Goal: Obtain resource: Obtain resource

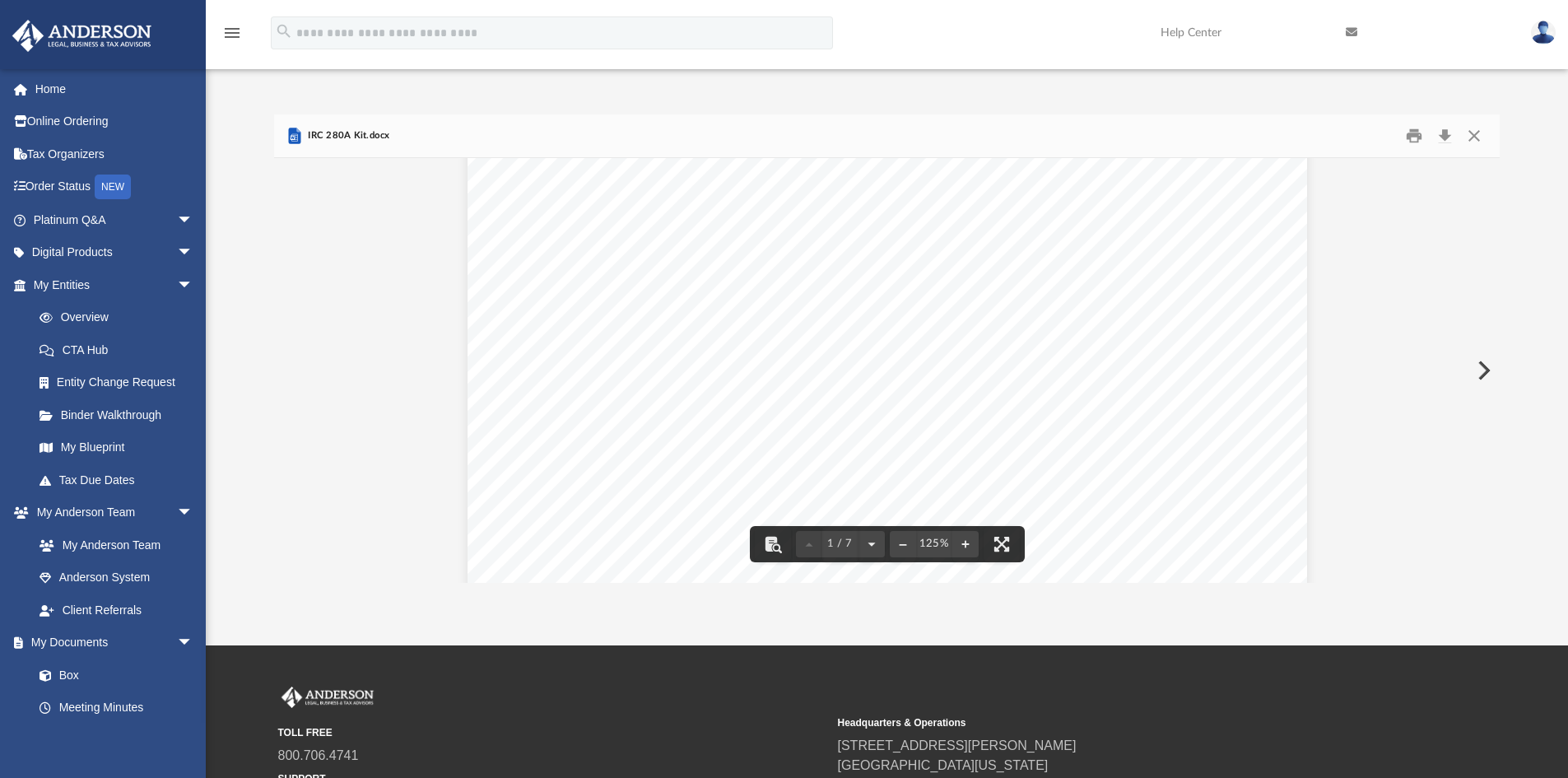
scroll to position [362, 1213]
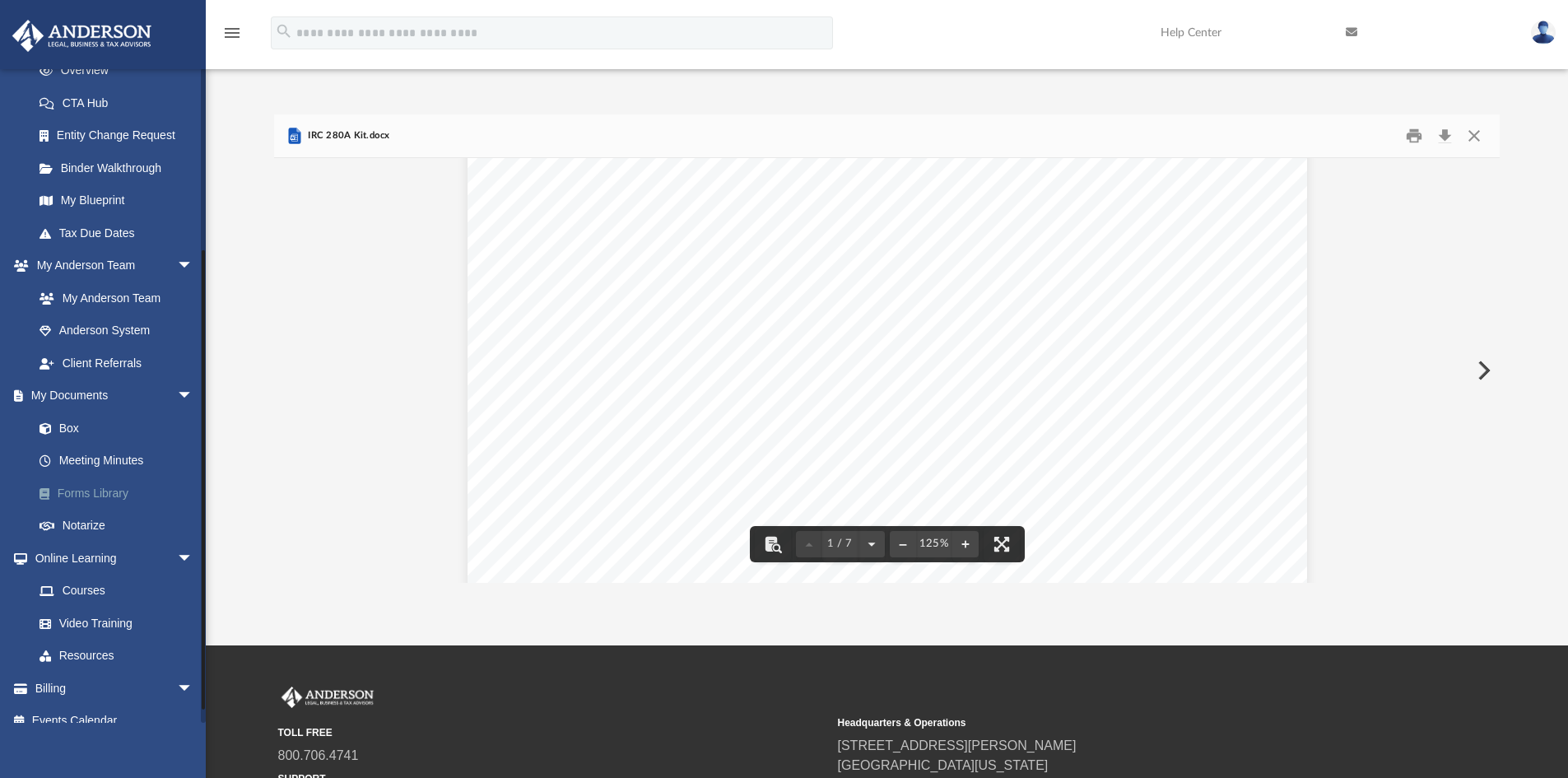
click at [91, 490] on link "Forms Library" at bounding box center [121, 493] width 195 height 33
click at [1476, 134] on button "Close" at bounding box center [1474, 136] width 30 height 26
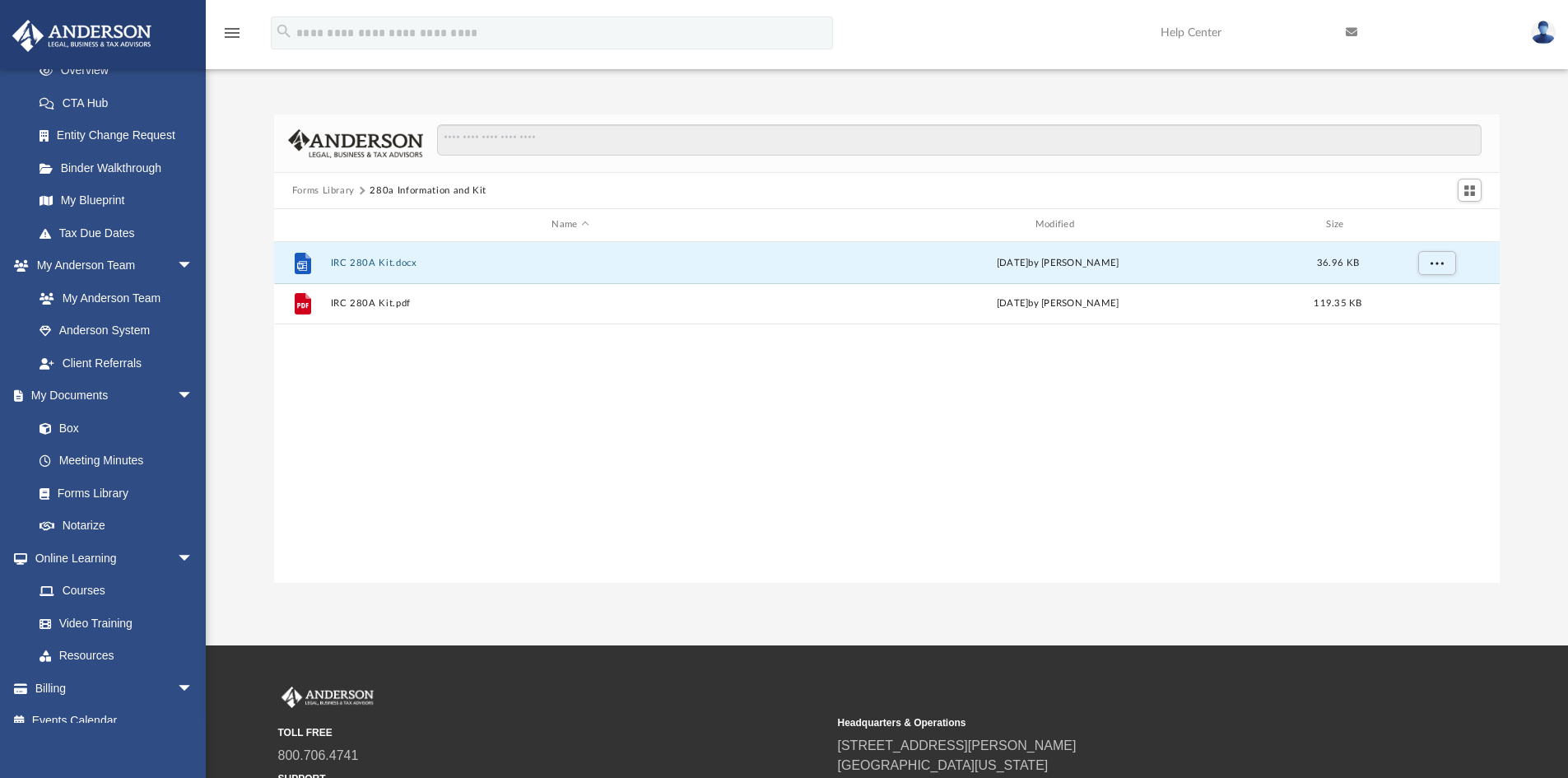
click at [329, 189] on button "Forms Library" at bounding box center [323, 191] width 62 height 15
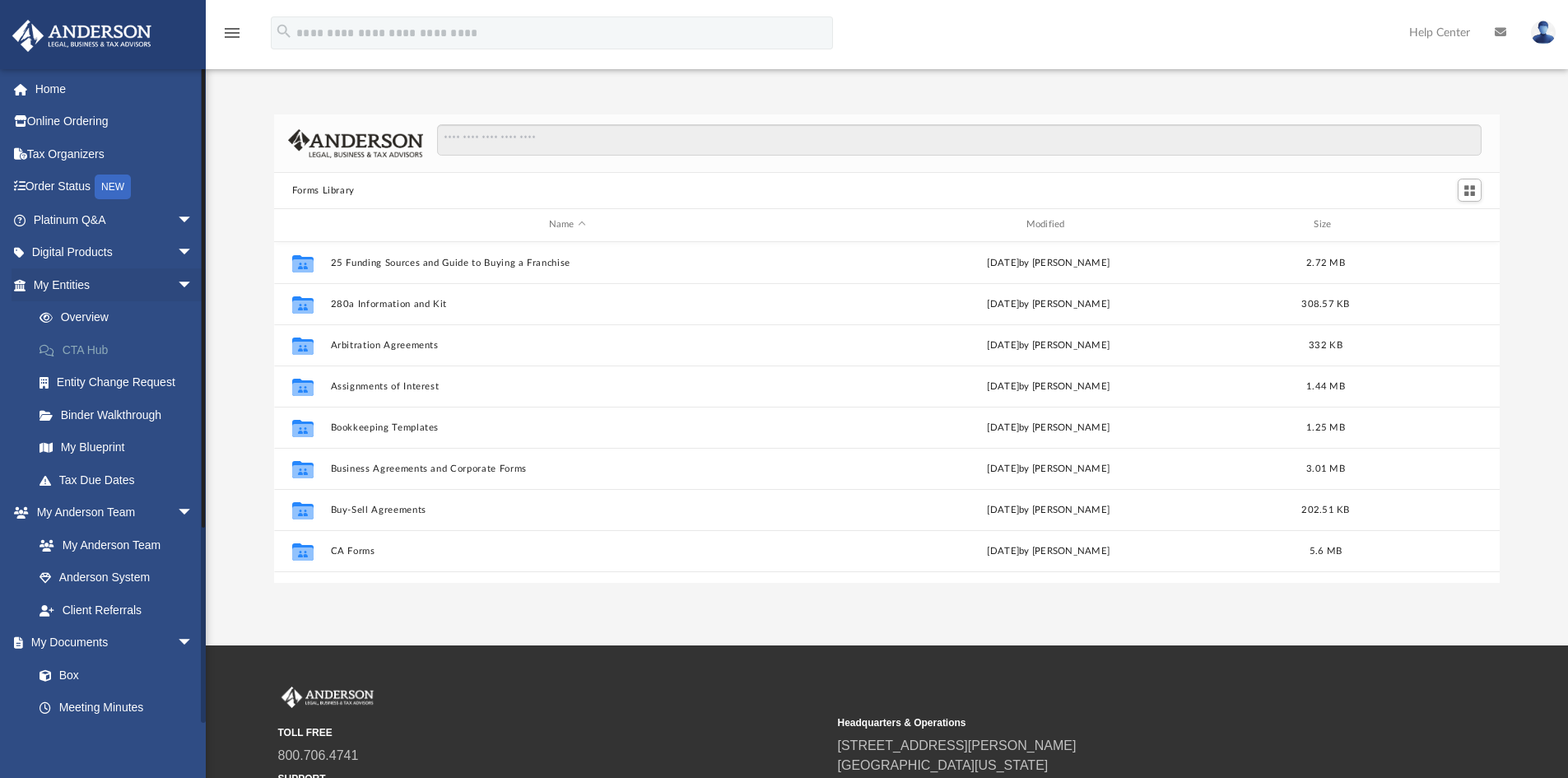
scroll to position [362, 1213]
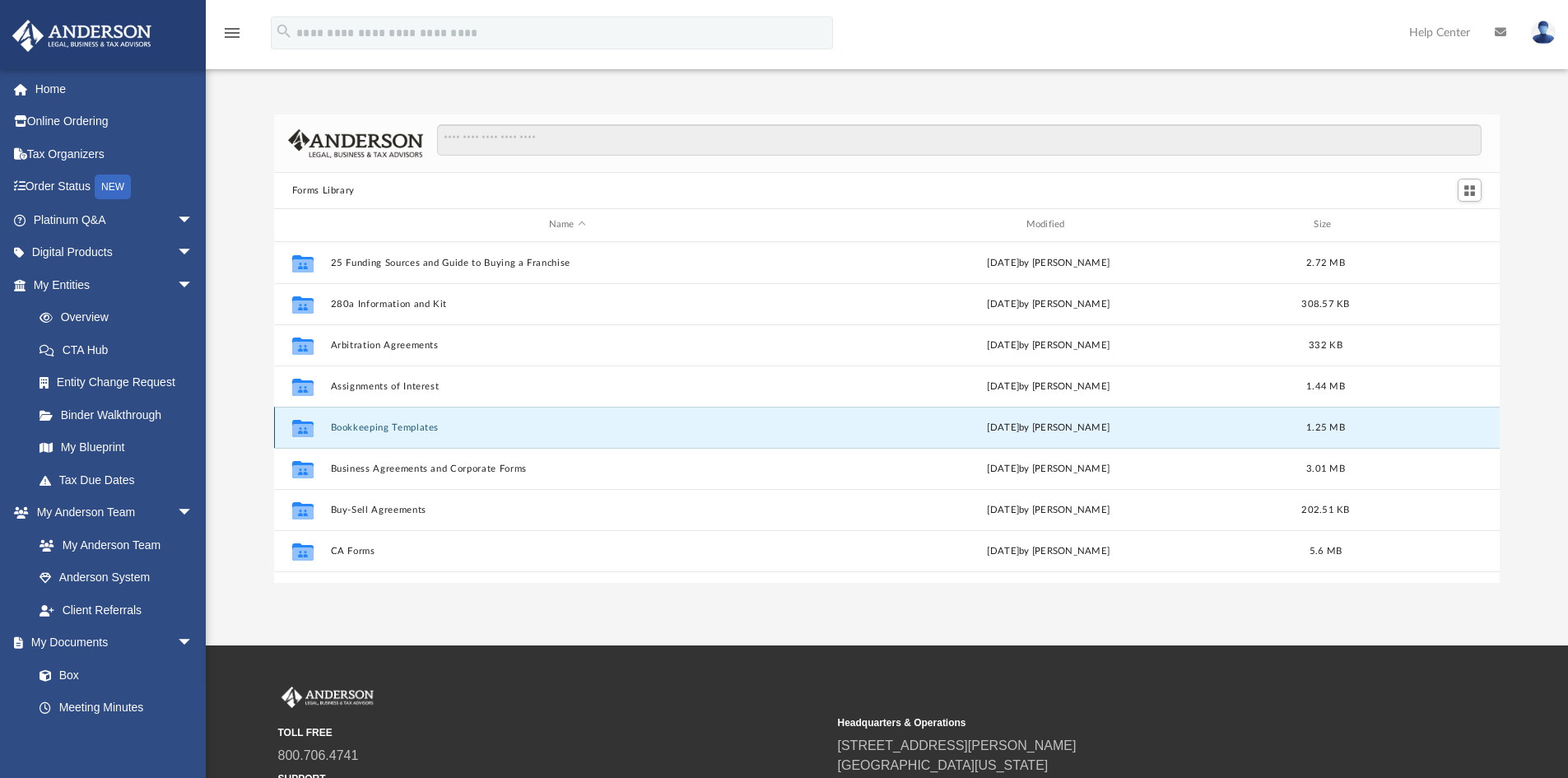
click at [408, 425] on button "Bookkeeping Templates" at bounding box center [567, 428] width 474 height 11
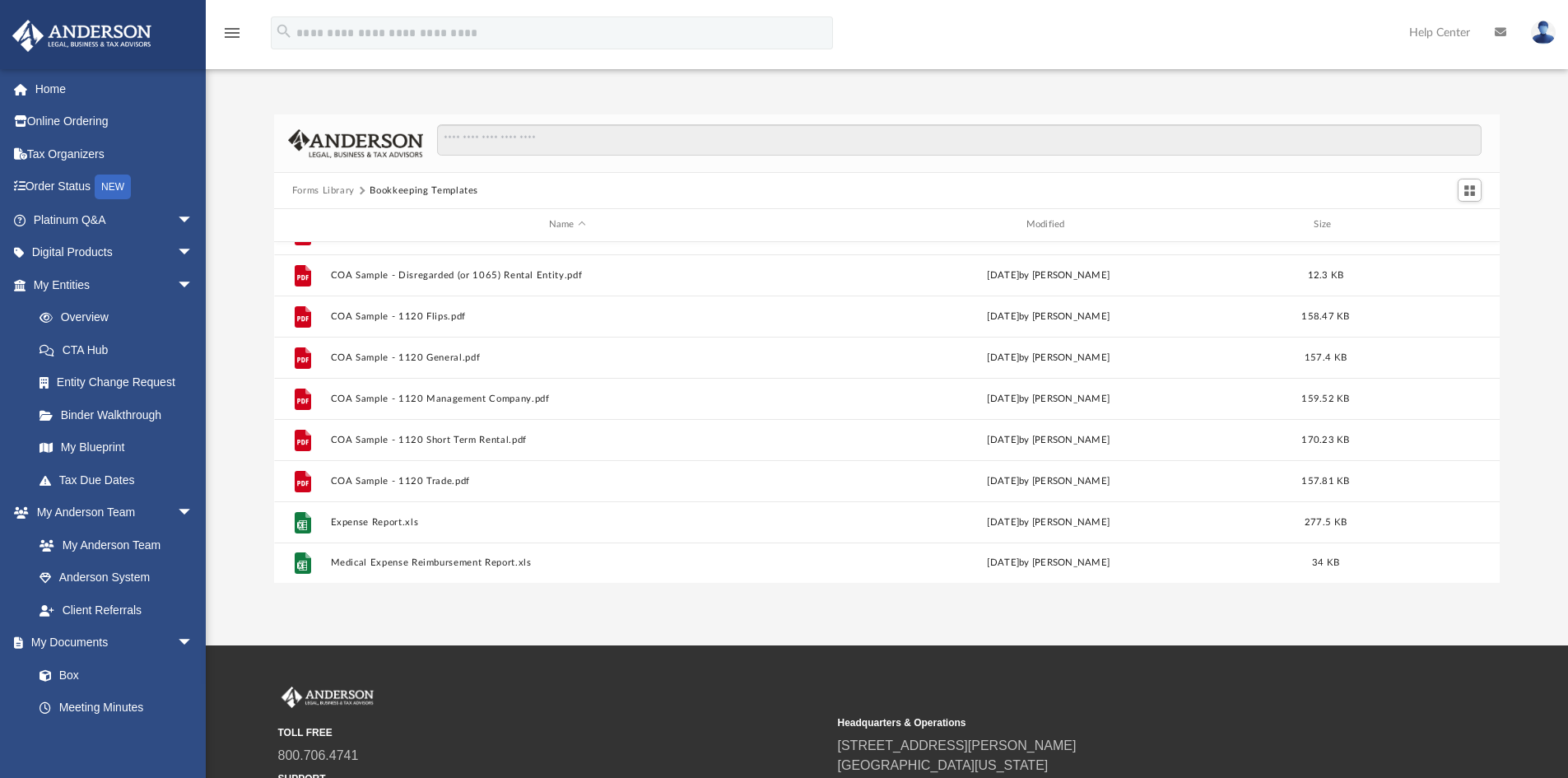
scroll to position [112, 0]
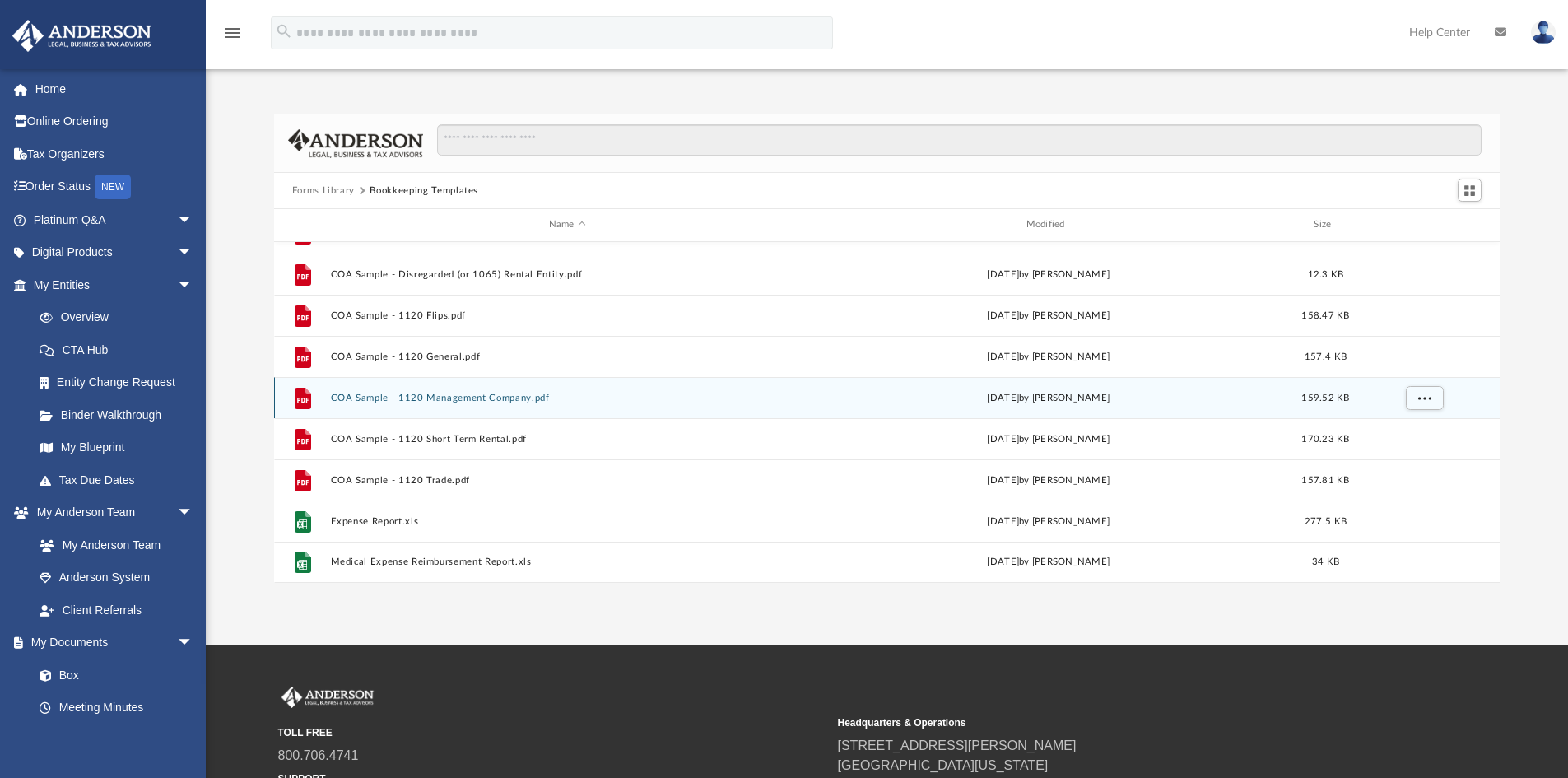
click at [457, 395] on button "COA Sample - 1120 Management Company.pdf" at bounding box center [567, 398] width 474 height 11
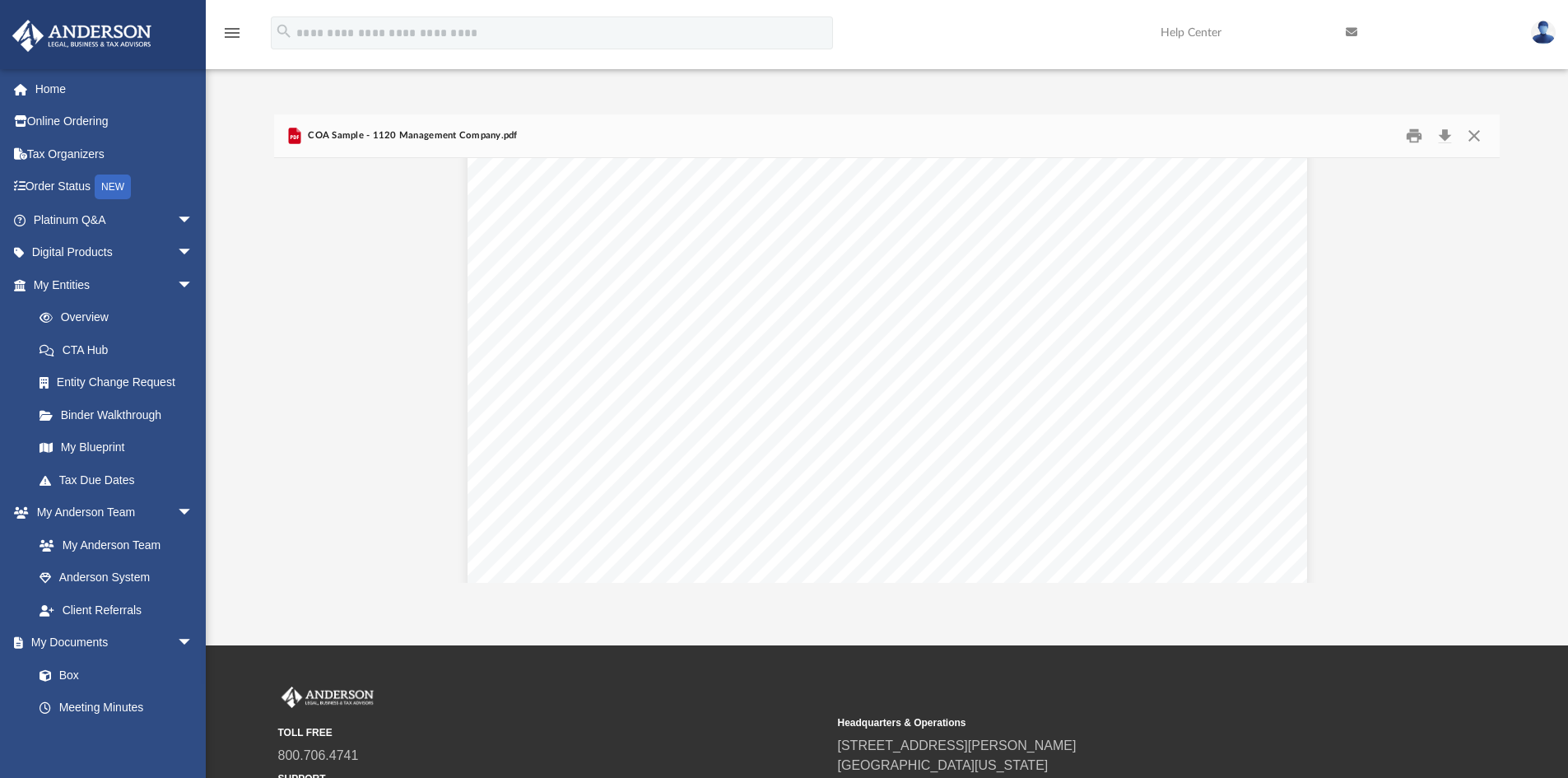
scroll to position [0, 0]
click at [1470, 133] on button "Close" at bounding box center [1474, 136] width 30 height 26
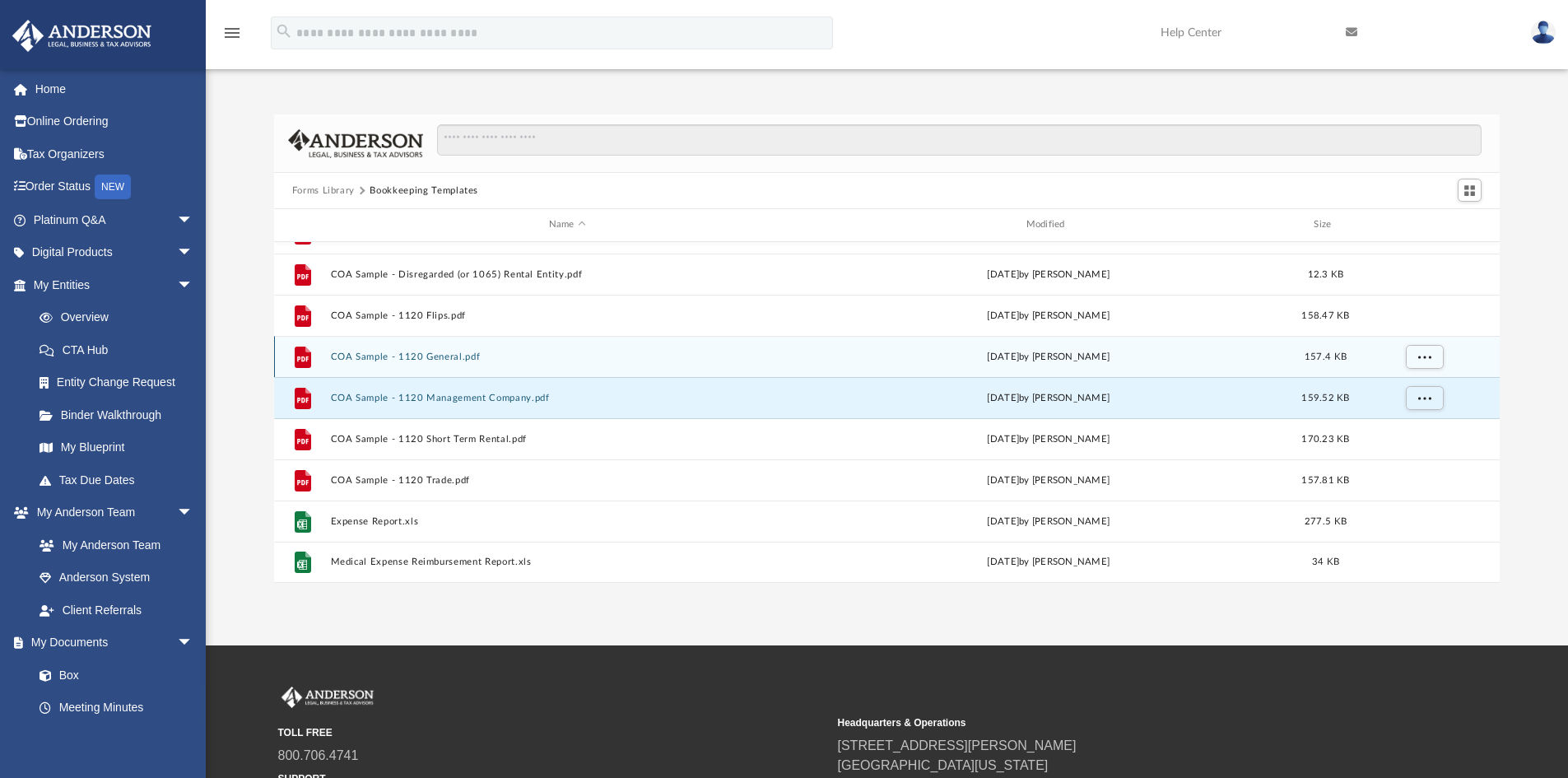
click at [424, 357] on button "COA Sample - 1120 General.pdf" at bounding box center [567, 357] width 474 height 11
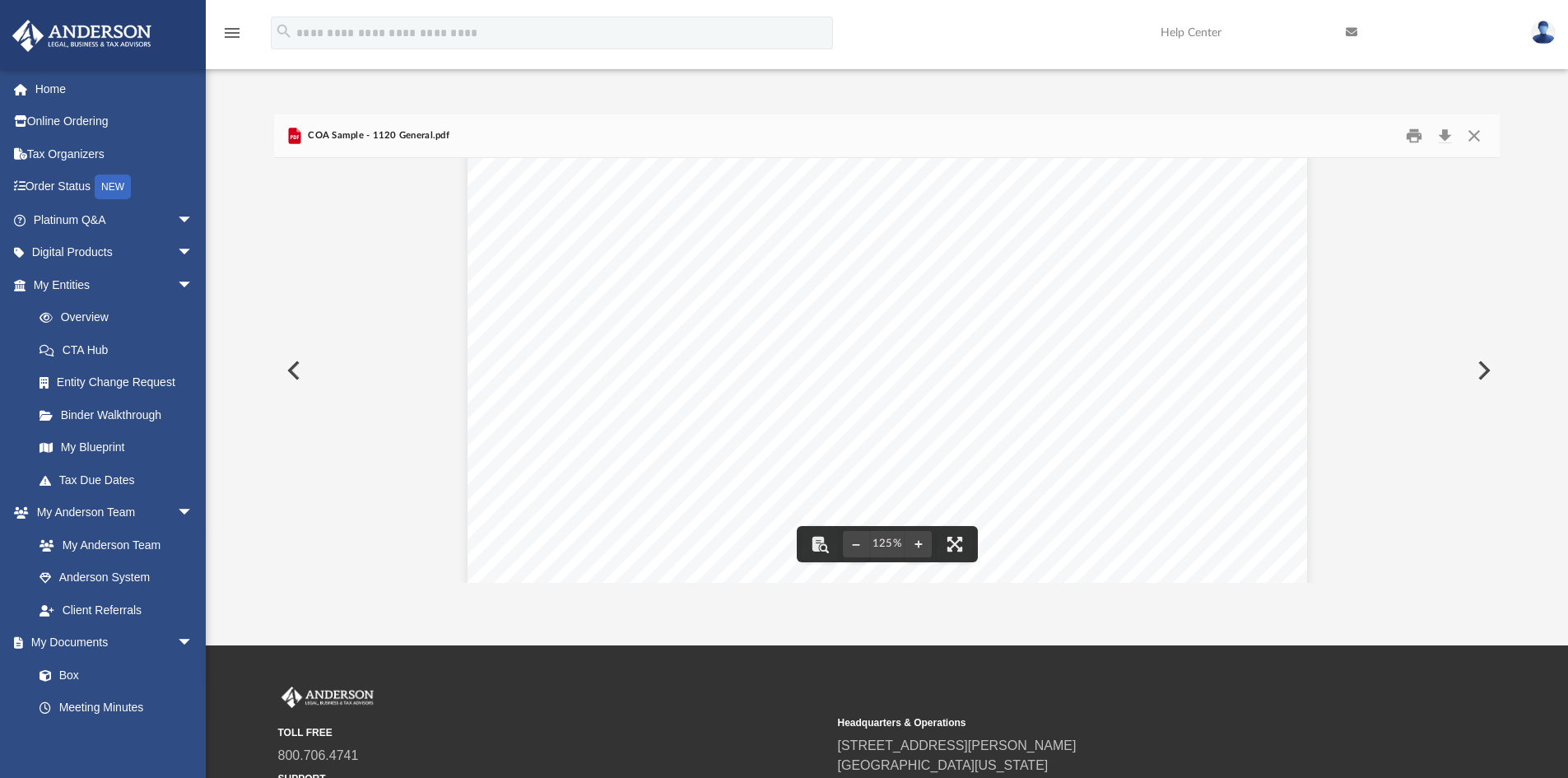
scroll to position [330, 0]
click at [1467, 134] on button "Close" at bounding box center [1474, 136] width 30 height 26
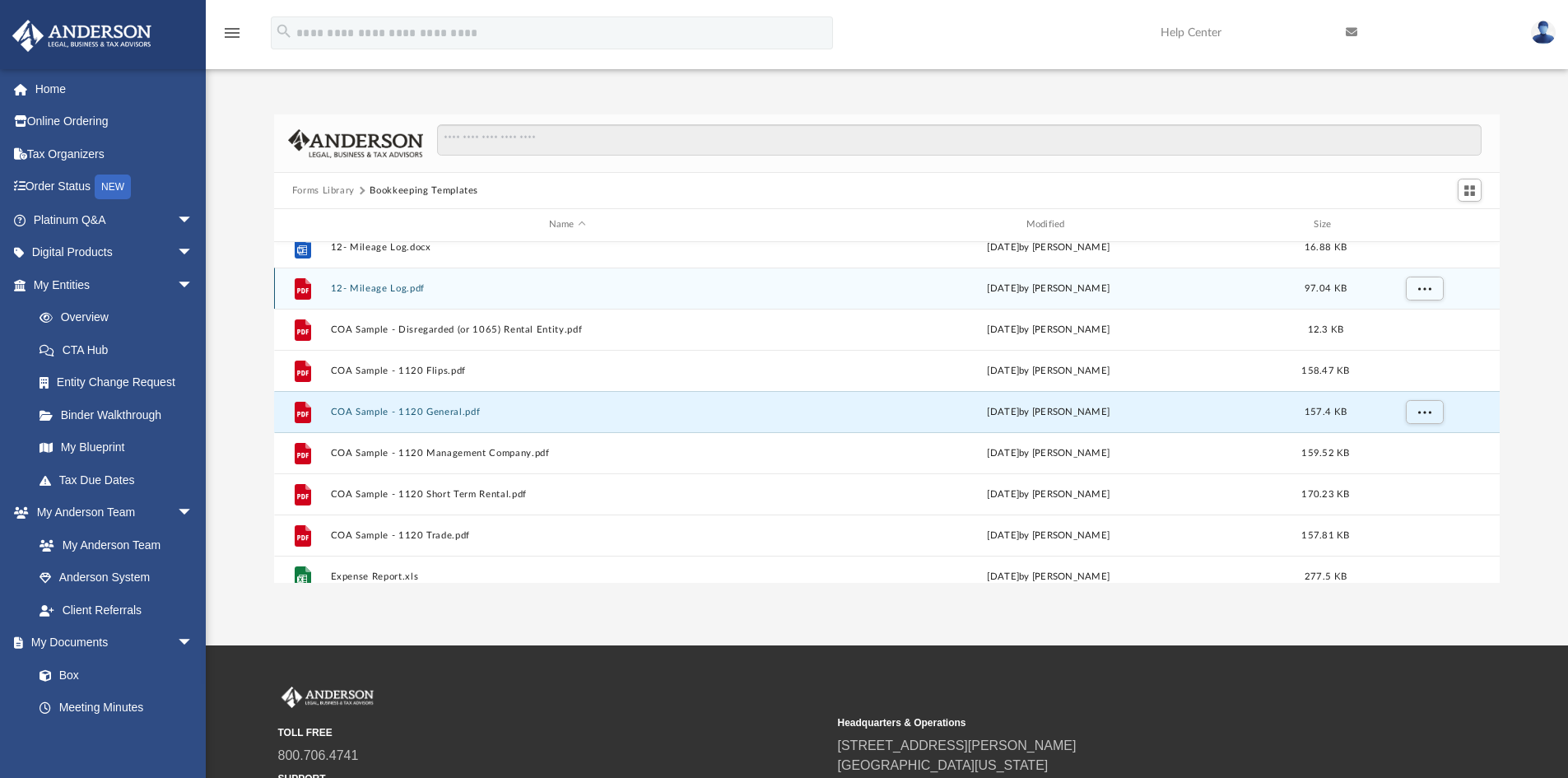
scroll to position [112, 0]
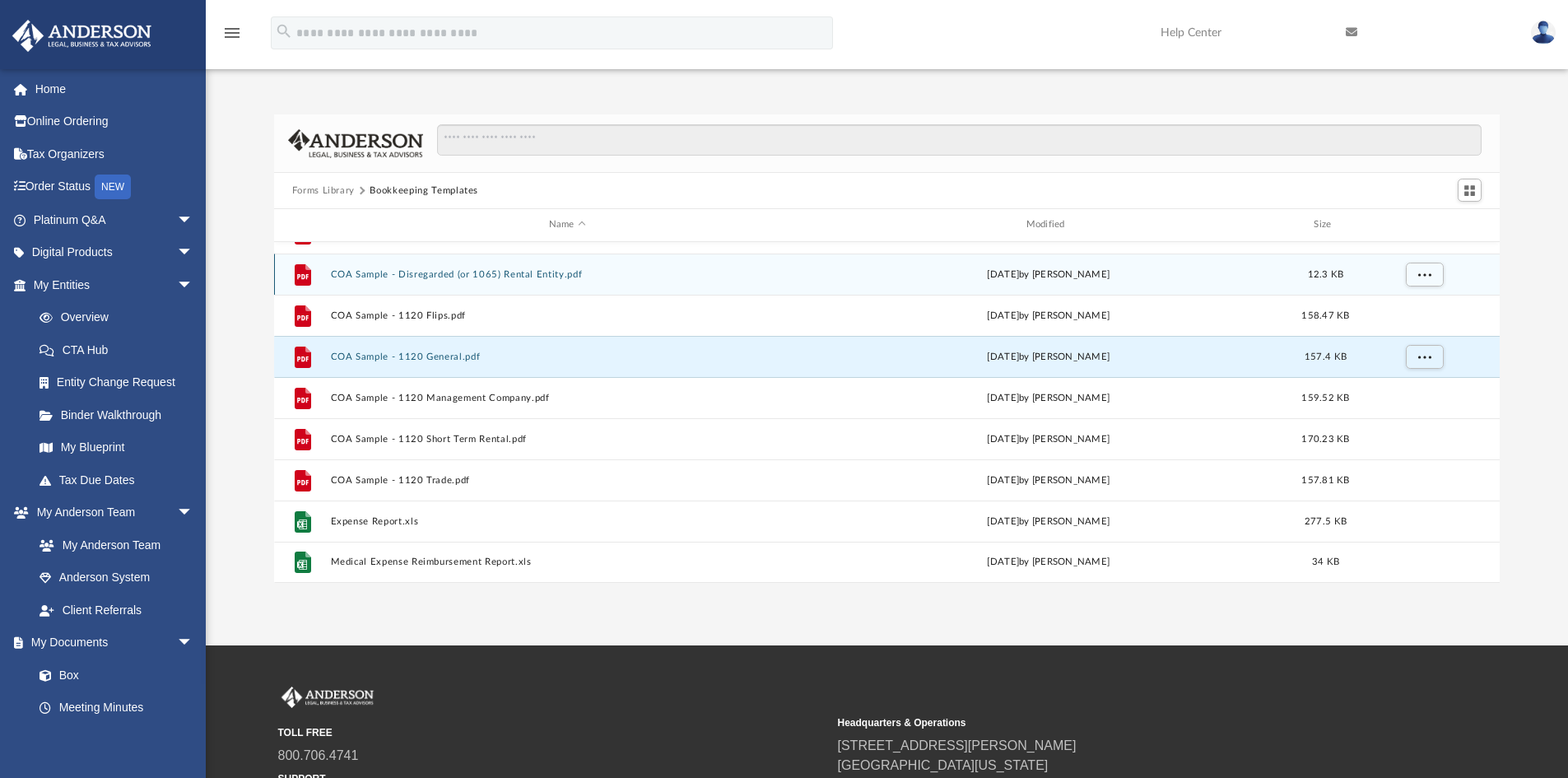
click at [502, 276] on button "COA Sample - Disregarded (or 1065) Rental Entity.pdf" at bounding box center [567, 275] width 474 height 11
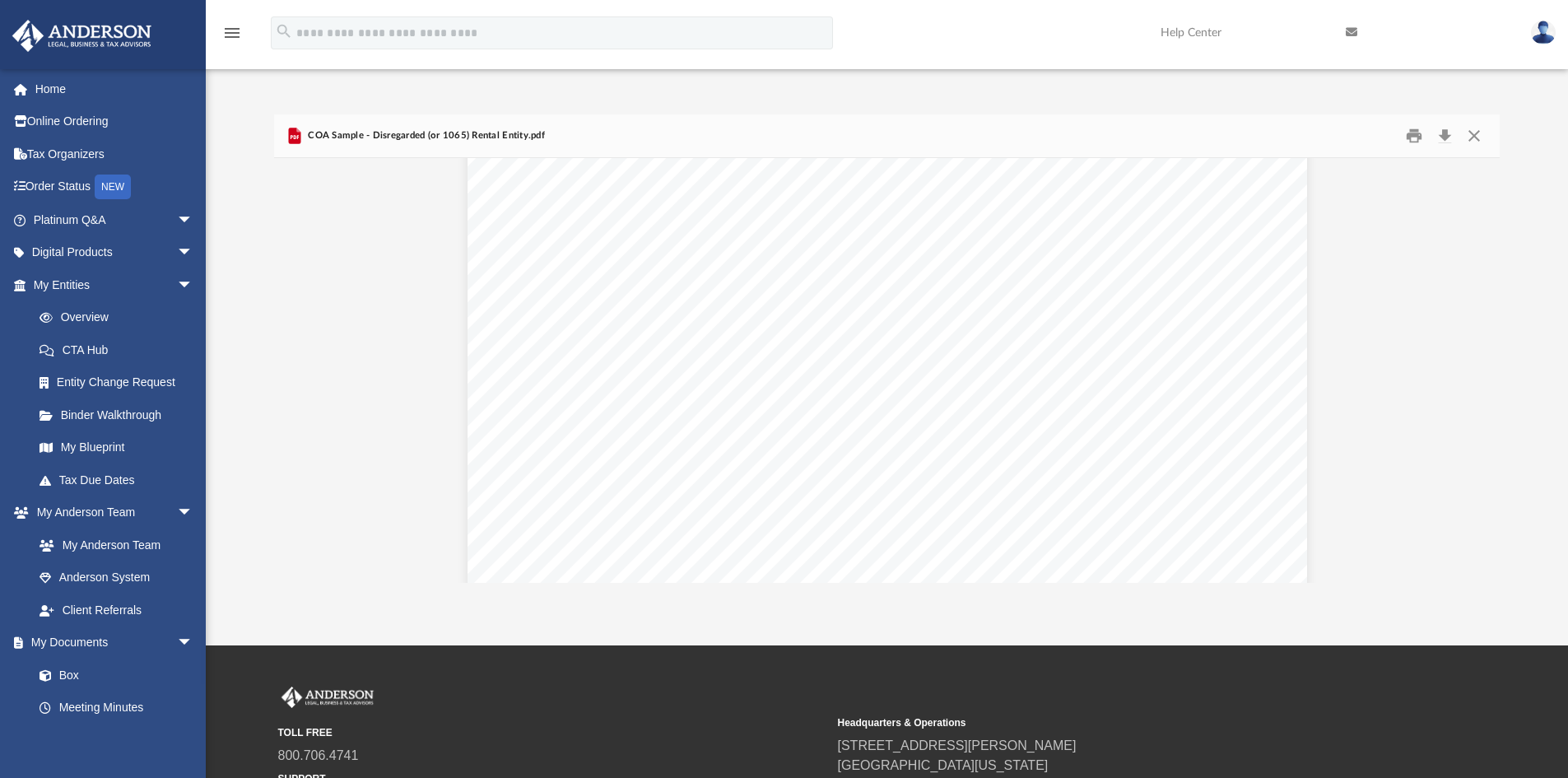
scroll to position [494, 0]
click at [1470, 129] on button "Close" at bounding box center [1474, 136] width 30 height 26
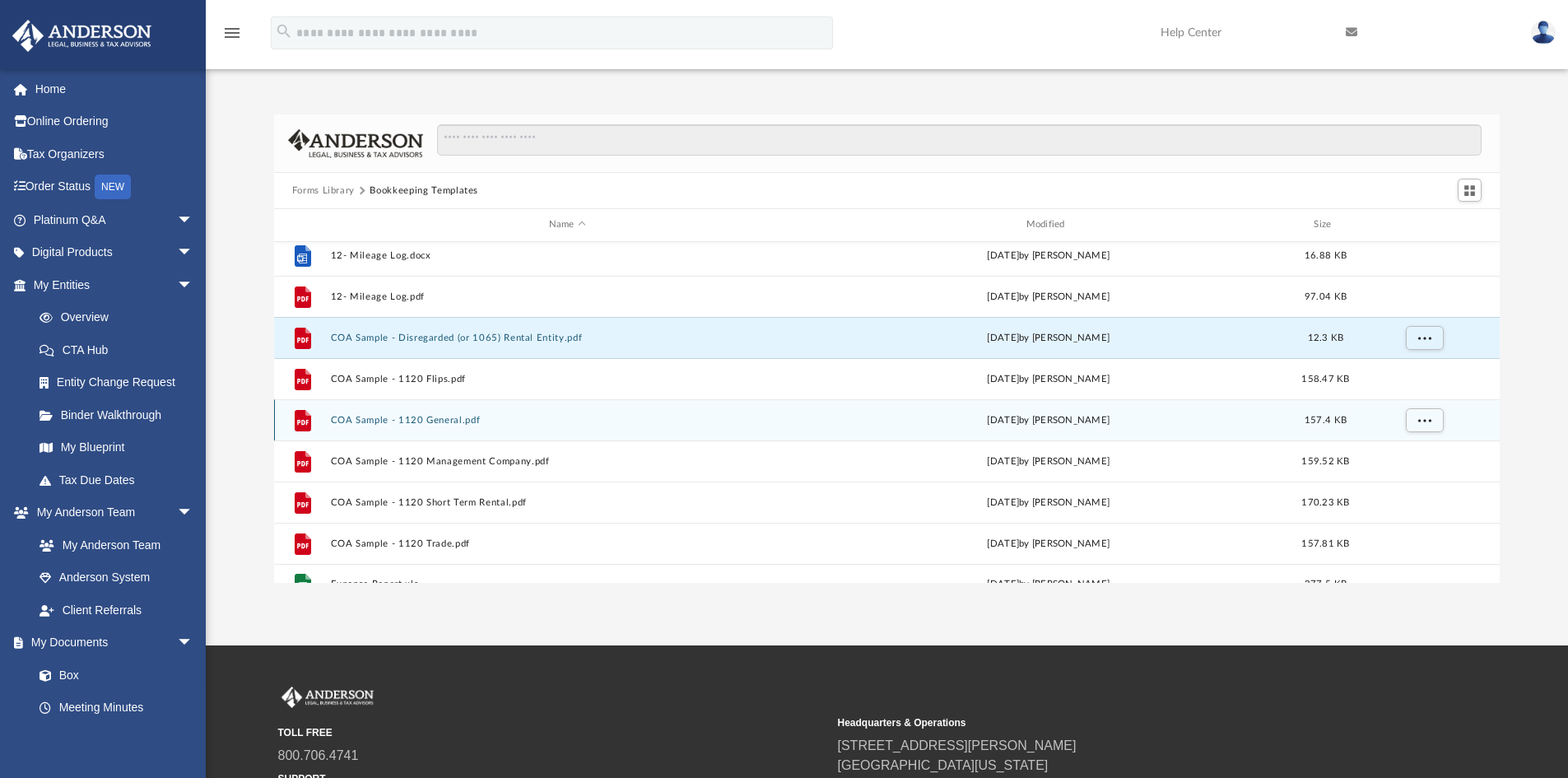
scroll to position [0, 0]
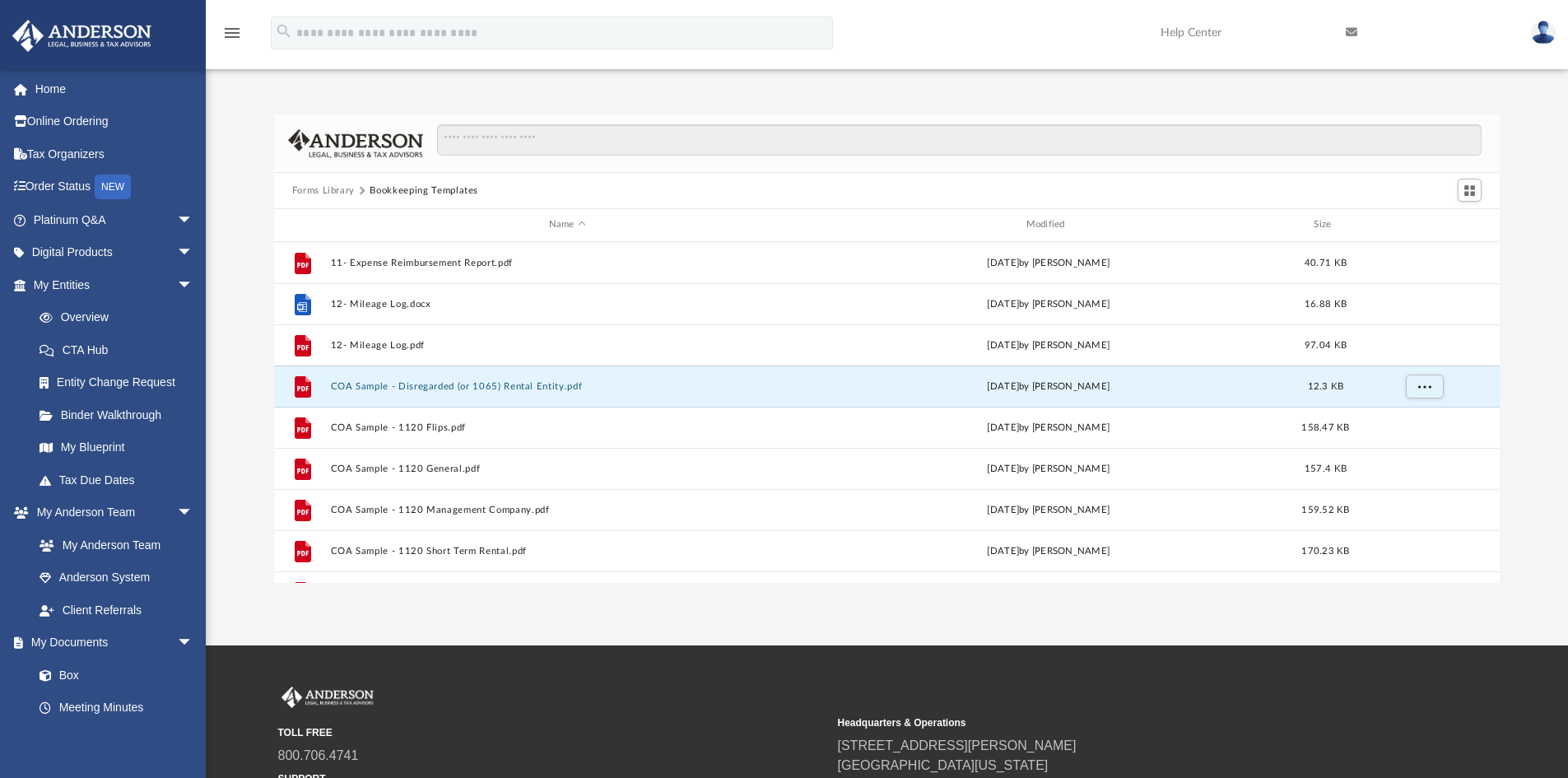
click at [334, 185] on button "Forms Library" at bounding box center [323, 191] width 62 height 15
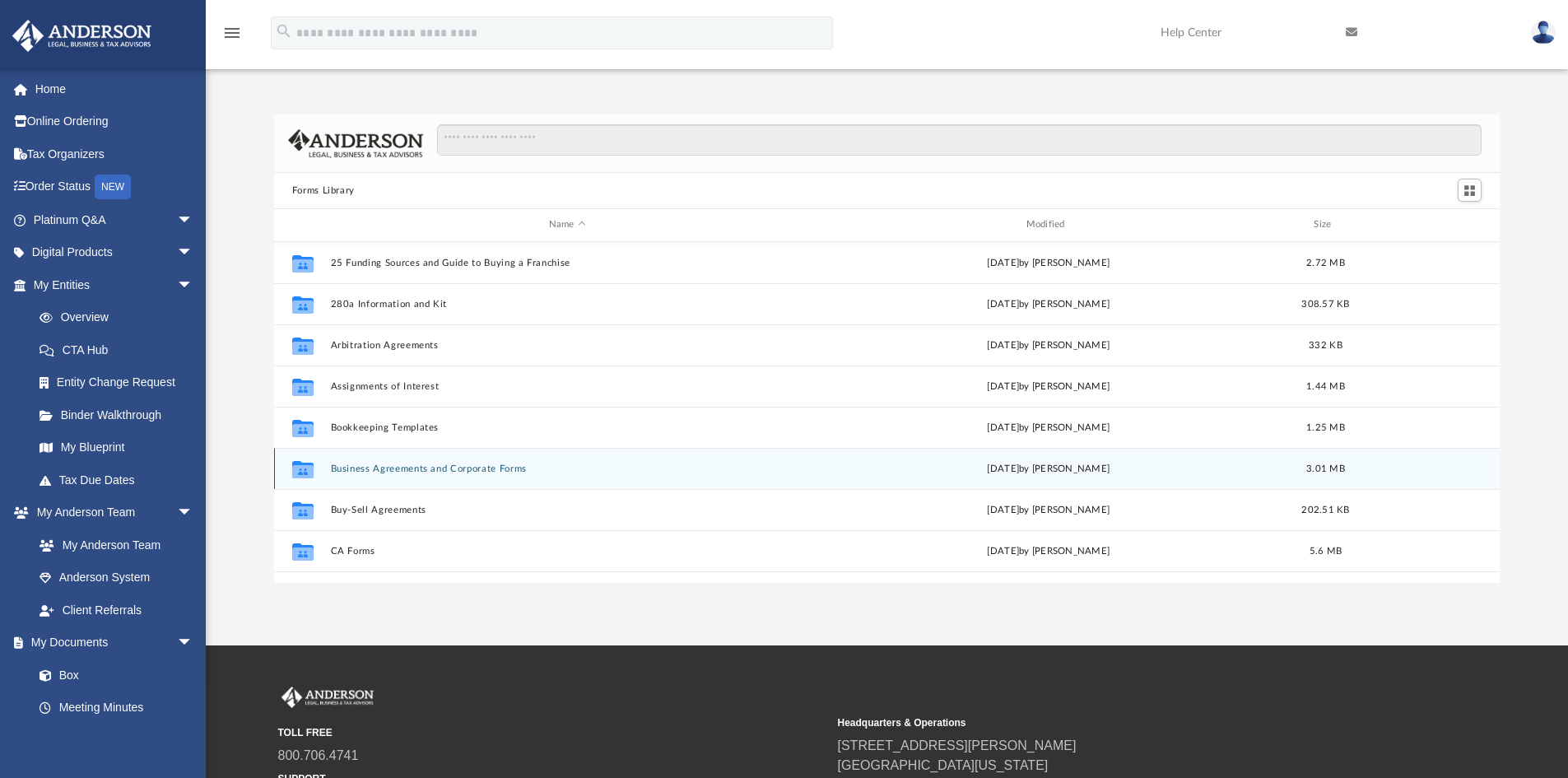
click at [484, 468] on button "Business Agreements and Corporate Forms" at bounding box center [567, 469] width 474 height 11
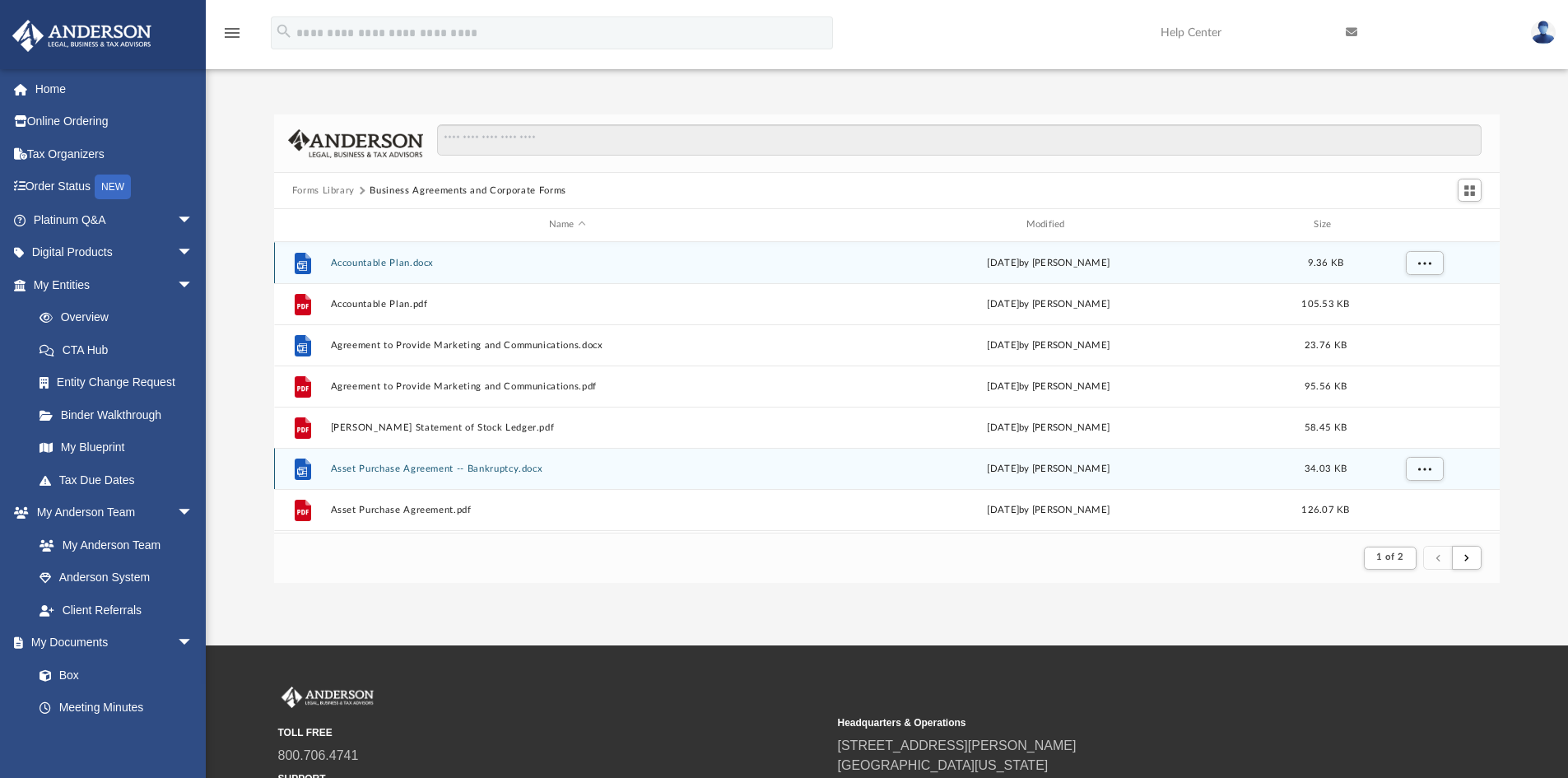
scroll to position [312, 1213]
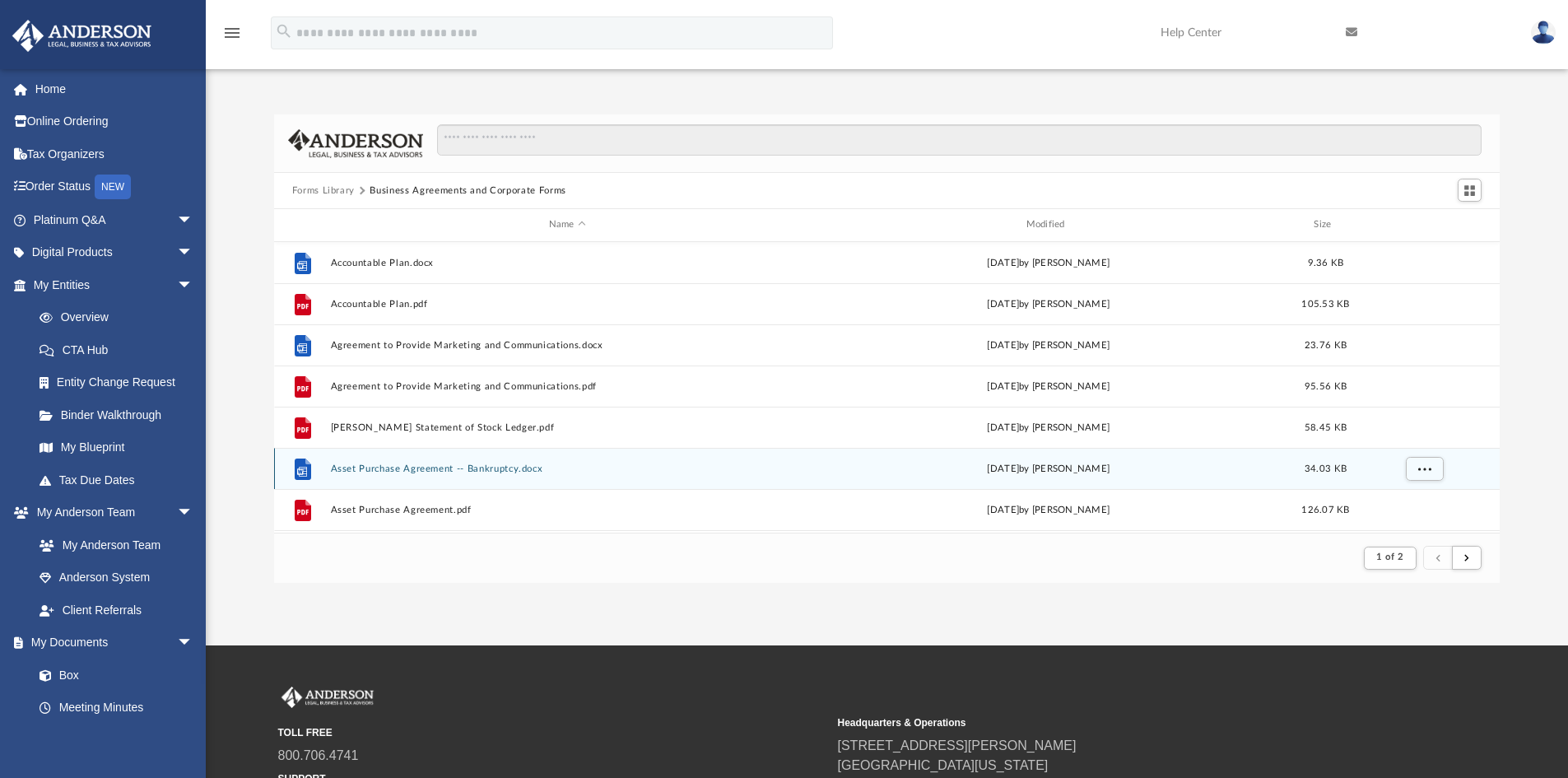
click at [484, 468] on button "Asset Purchase Agreement -- Bankruptcy.docx" at bounding box center [567, 469] width 474 height 11
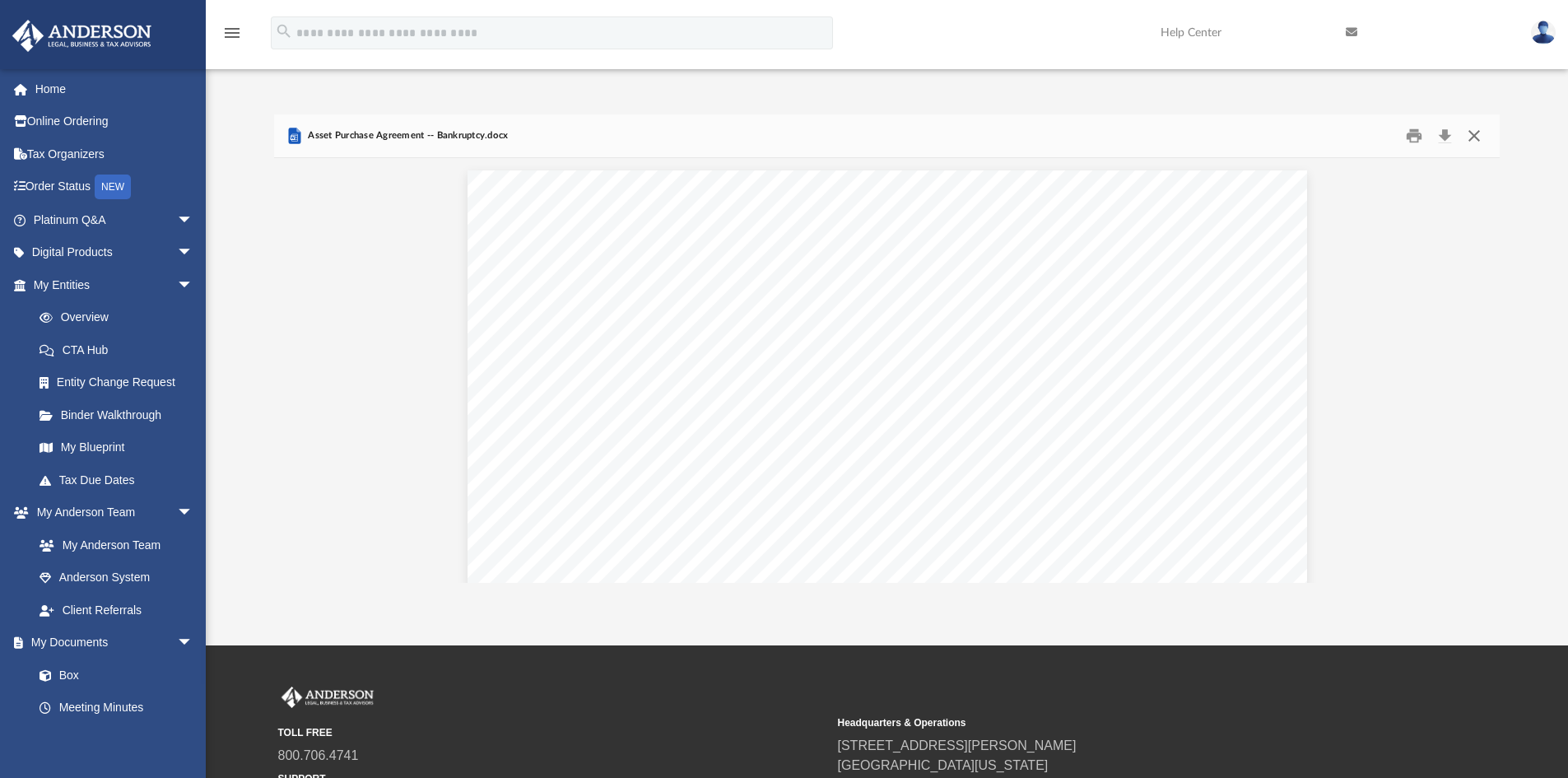
click at [1473, 135] on button "Close" at bounding box center [1474, 136] width 30 height 26
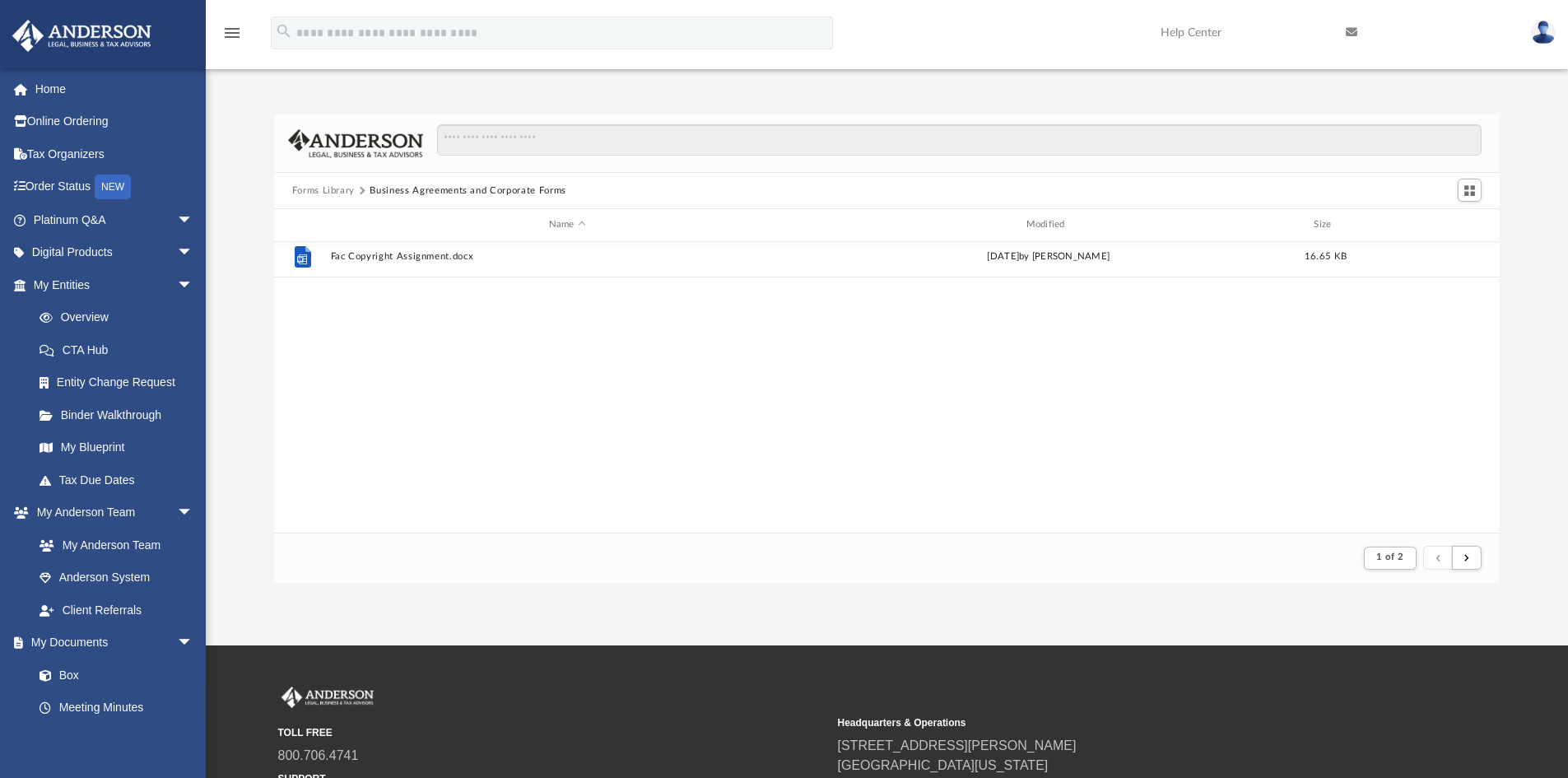
scroll to position [0, 0]
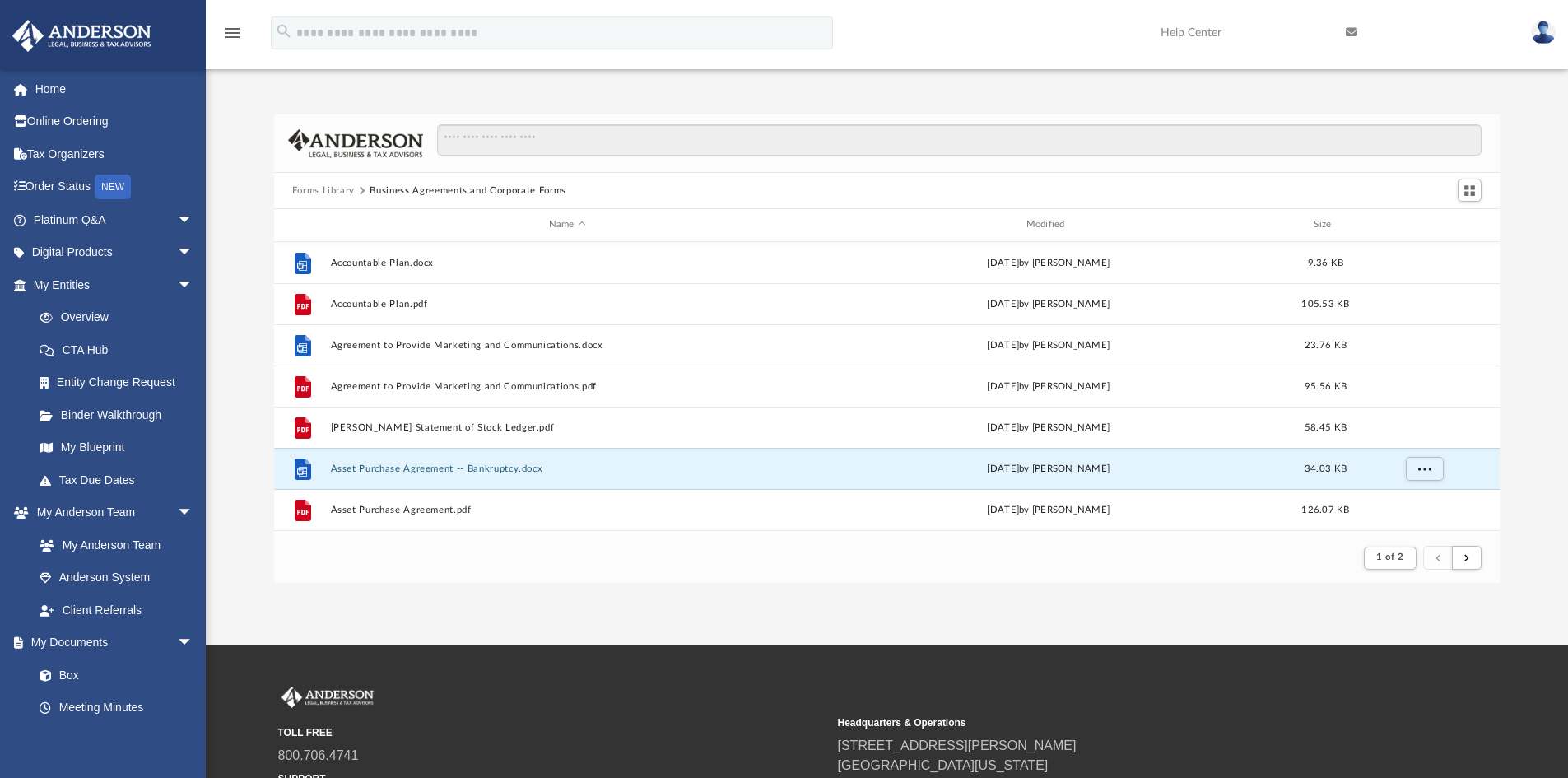
click at [332, 190] on button "Forms Library" at bounding box center [323, 191] width 62 height 15
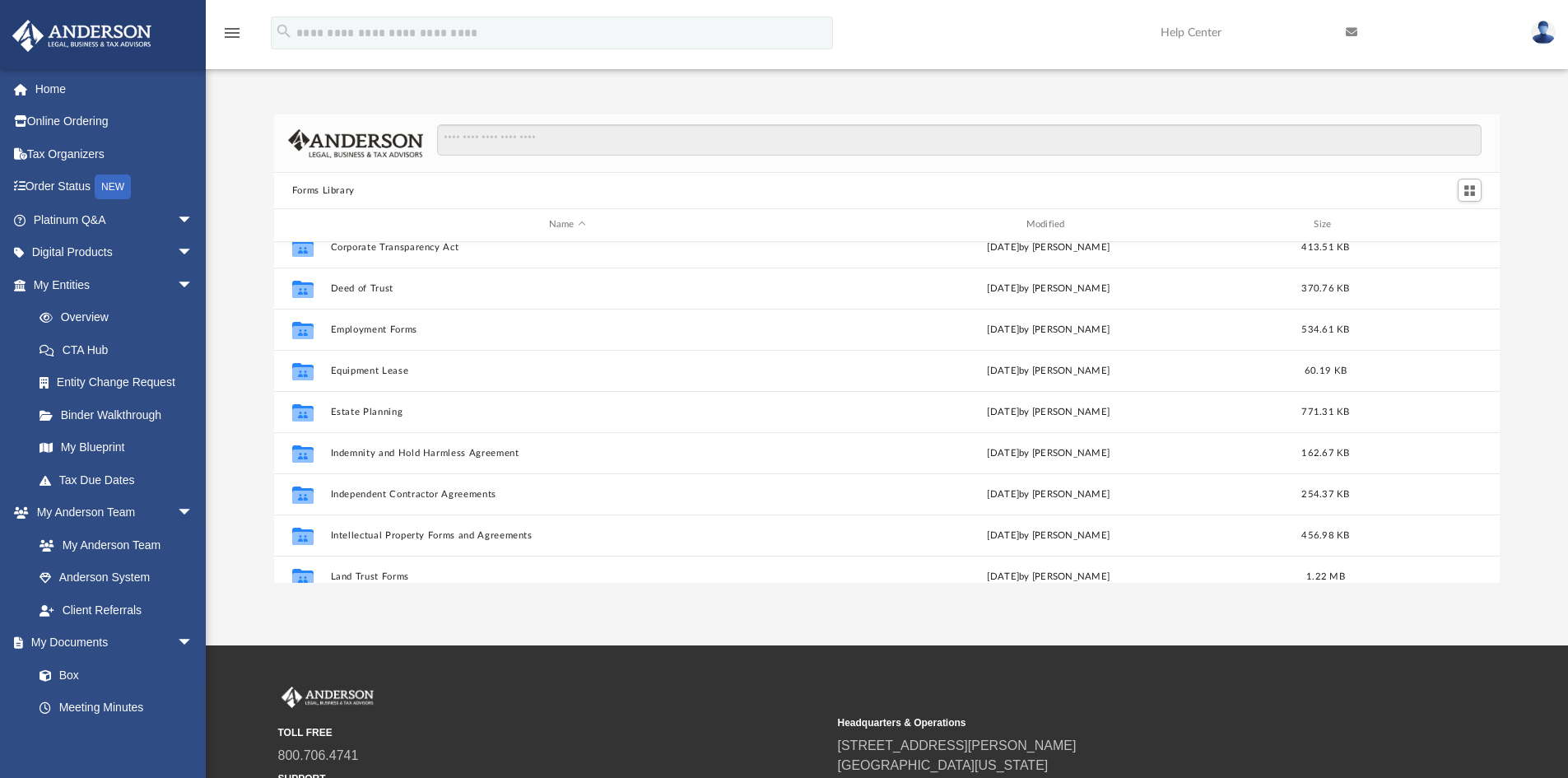
scroll to position [412, 0]
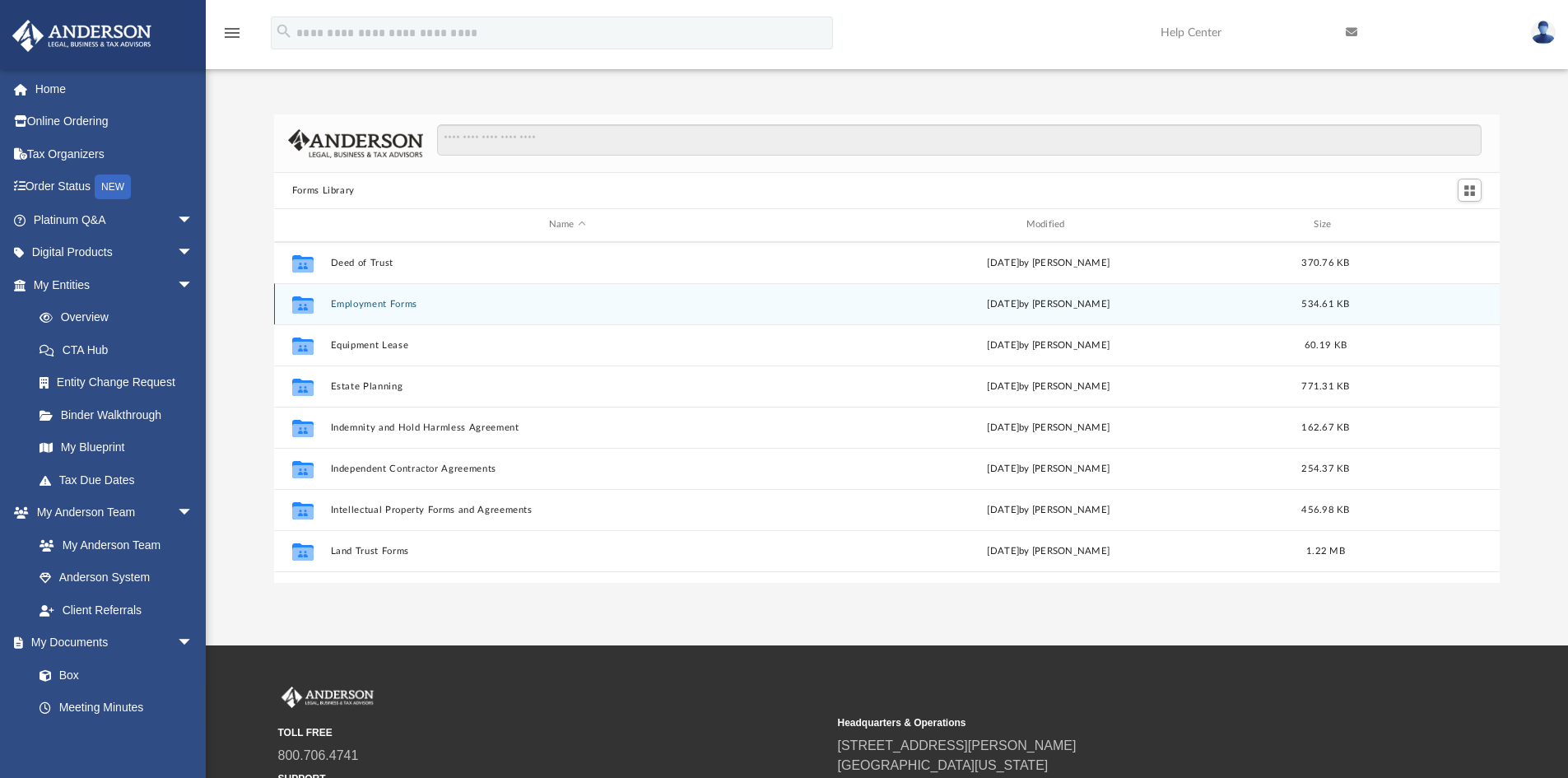
click at [413, 306] on button "Employment Forms" at bounding box center [567, 304] width 474 height 11
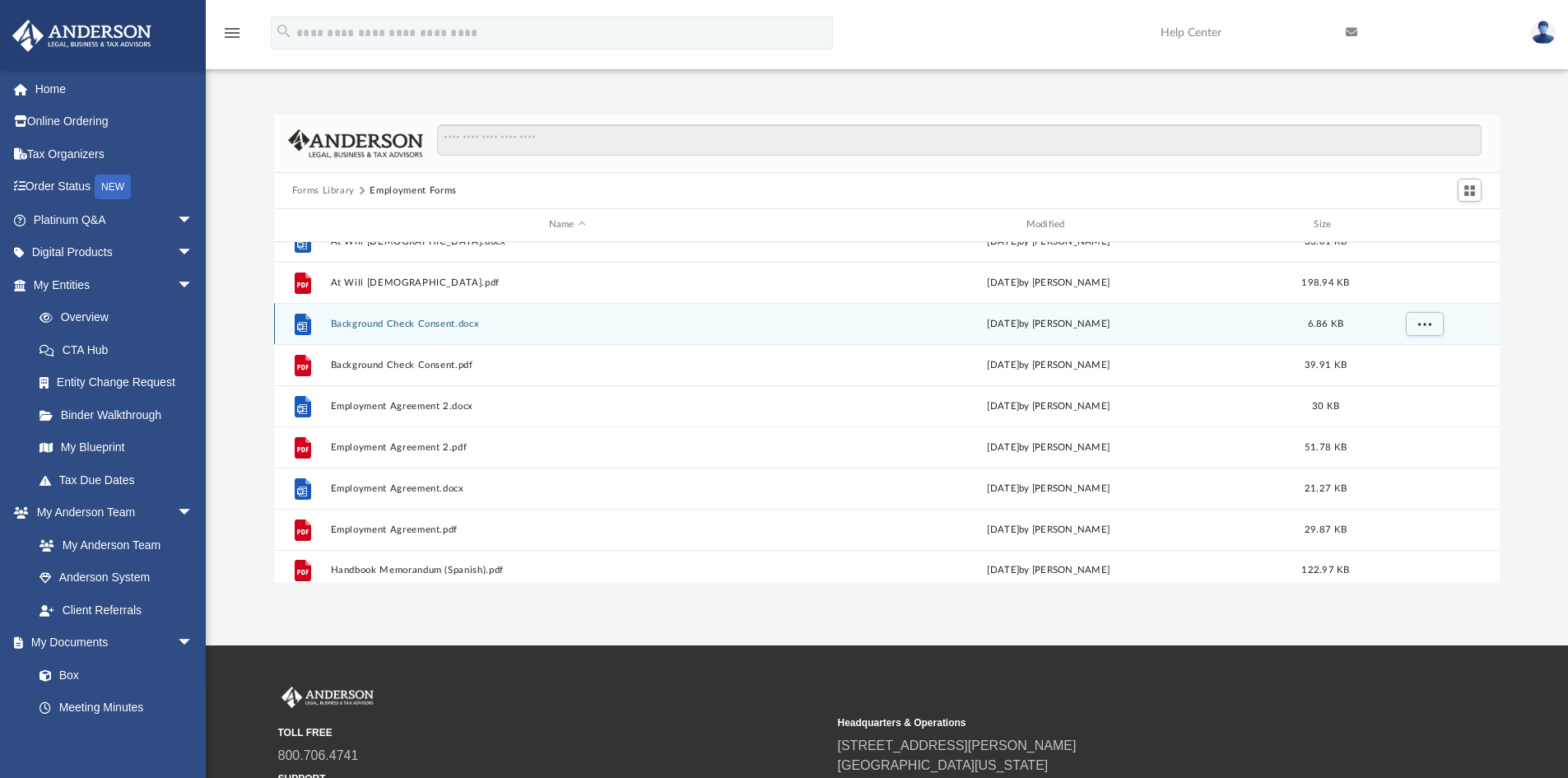
scroll to position [30, 0]
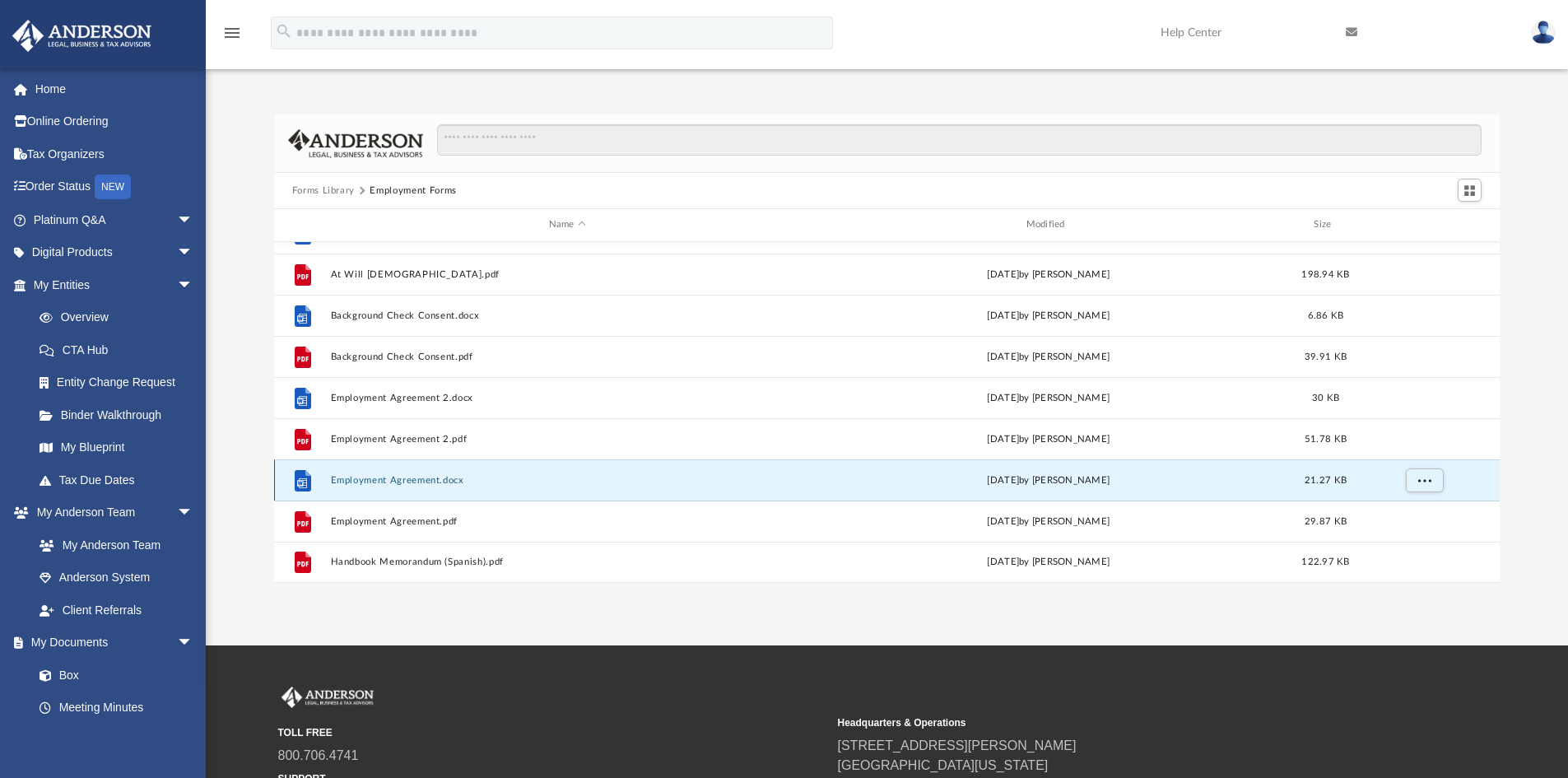
click at [415, 478] on button "Employment Agreement.docx" at bounding box center [567, 480] width 474 height 11
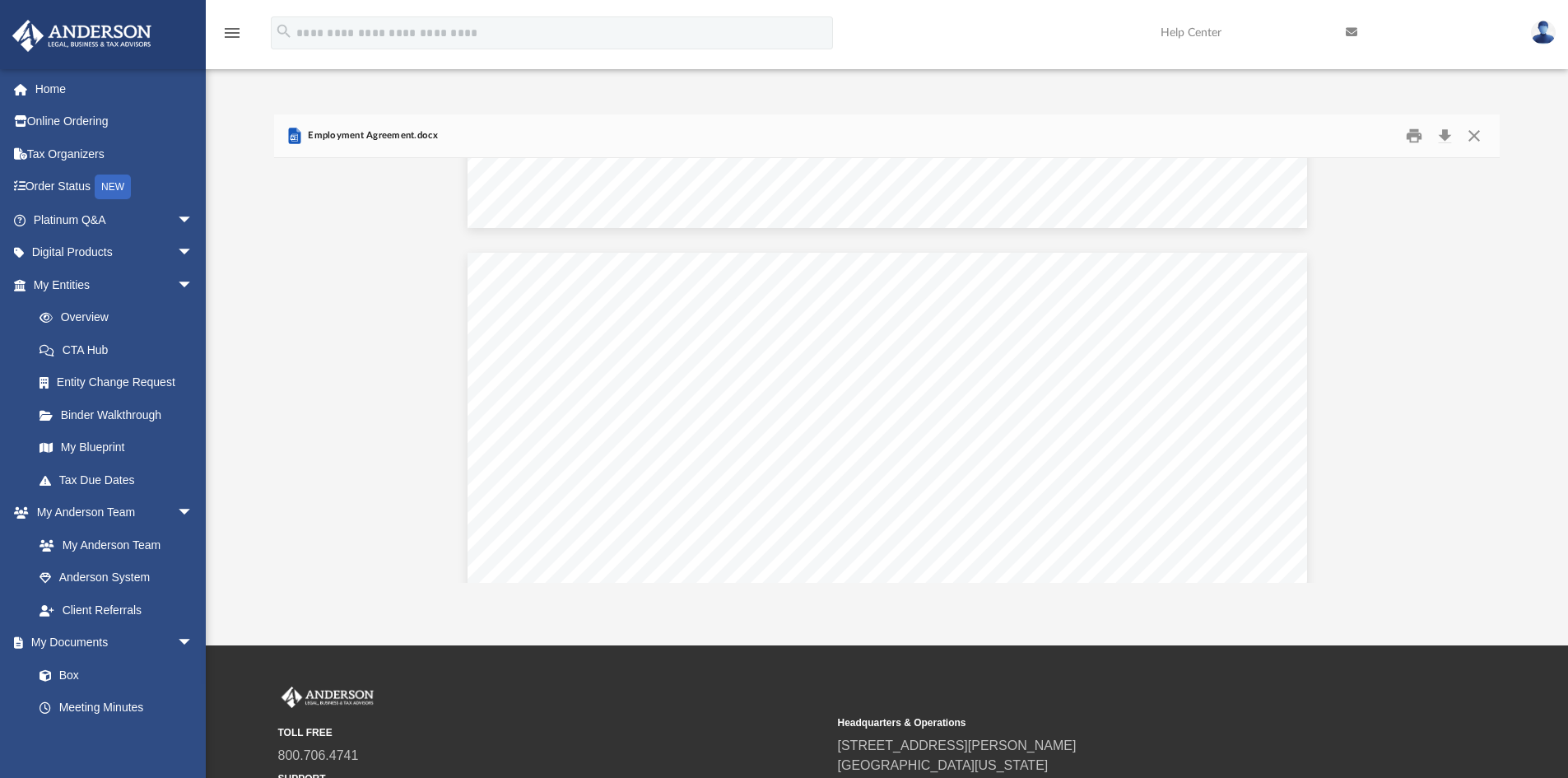
scroll to position [2553, 0]
click at [1468, 130] on button "Close" at bounding box center [1474, 136] width 30 height 26
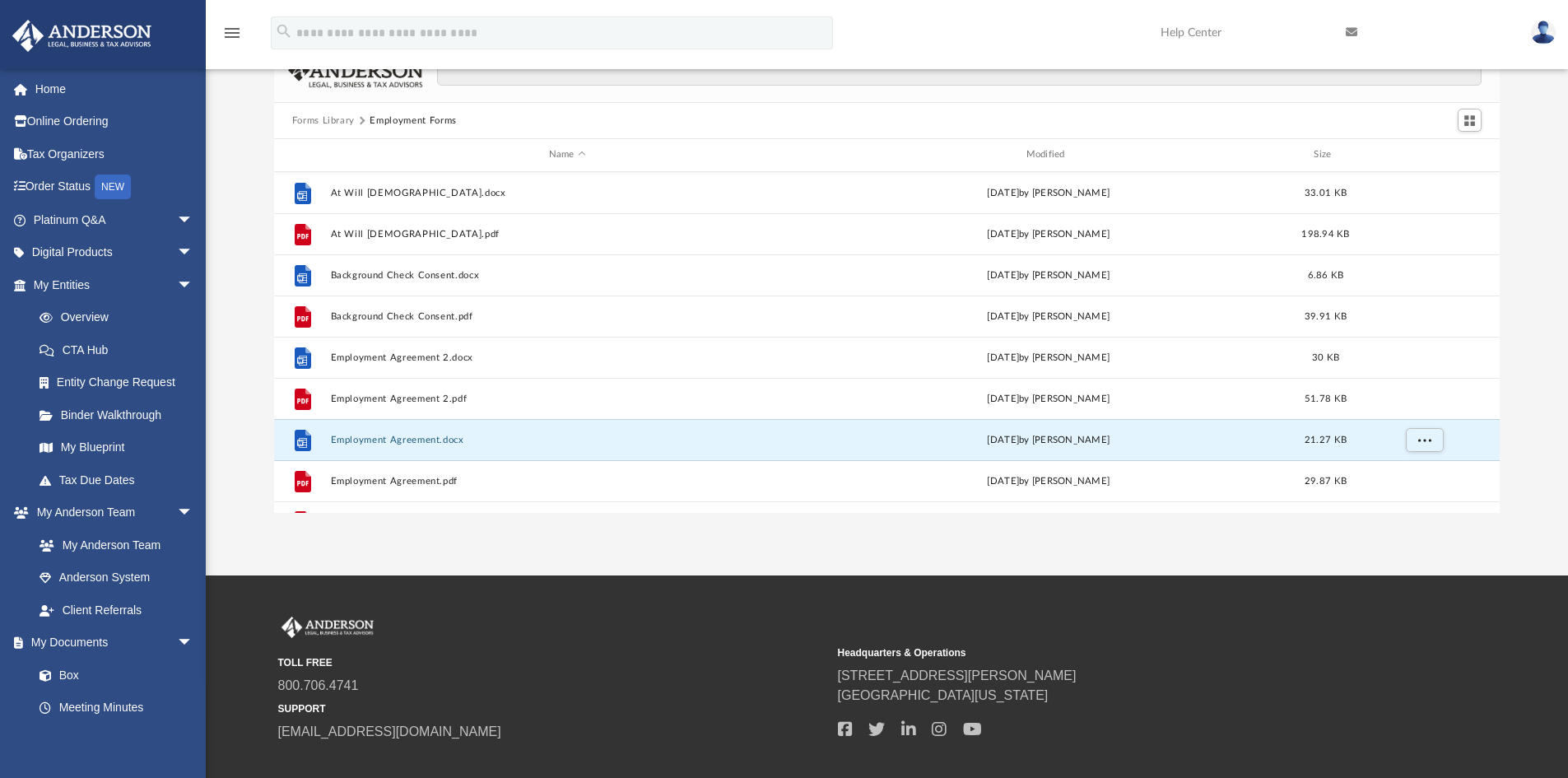
scroll to position [0, 0]
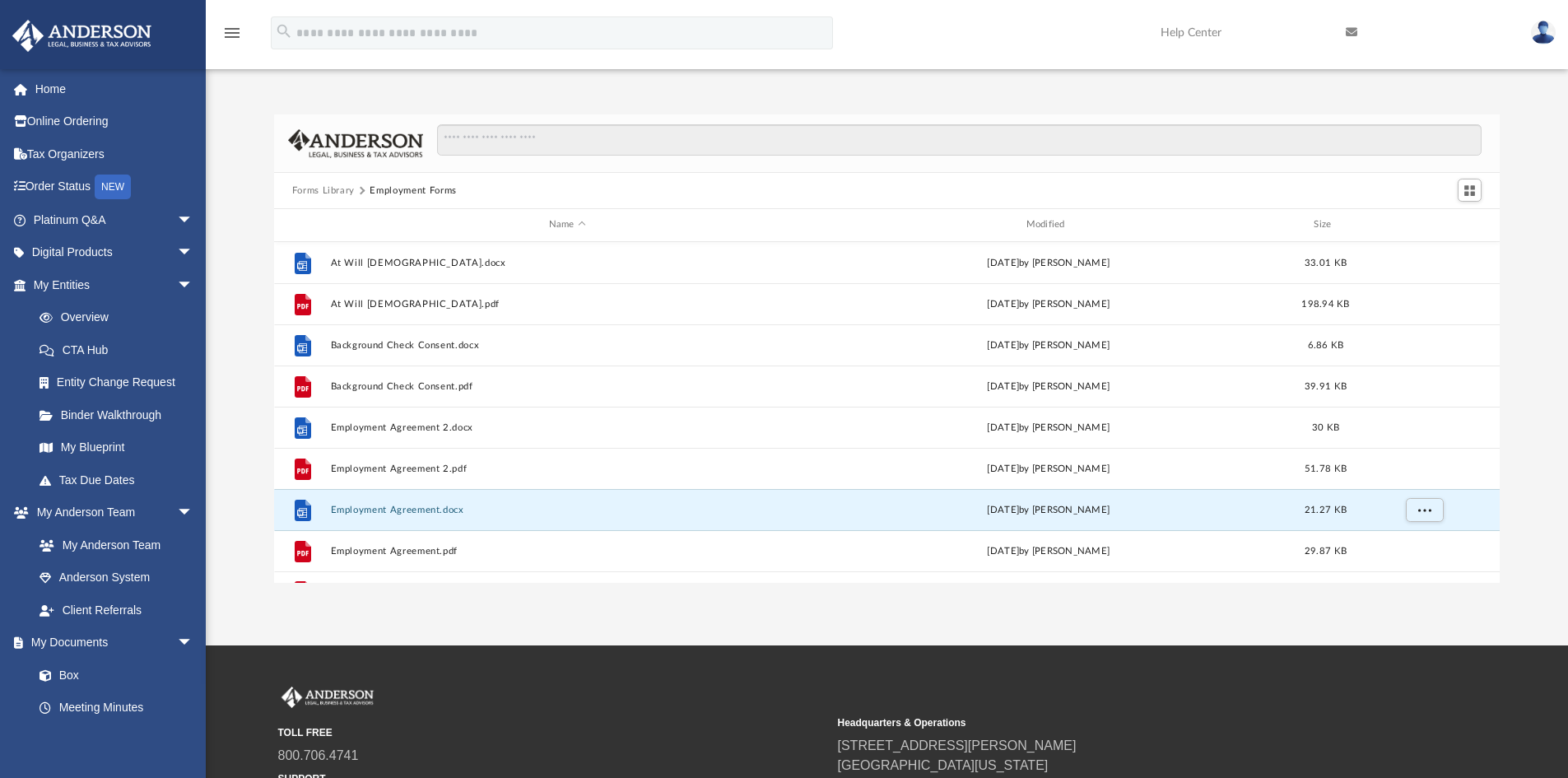
click at [338, 188] on button "Forms Library" at bounding box center [323, 191] width 62 height 15
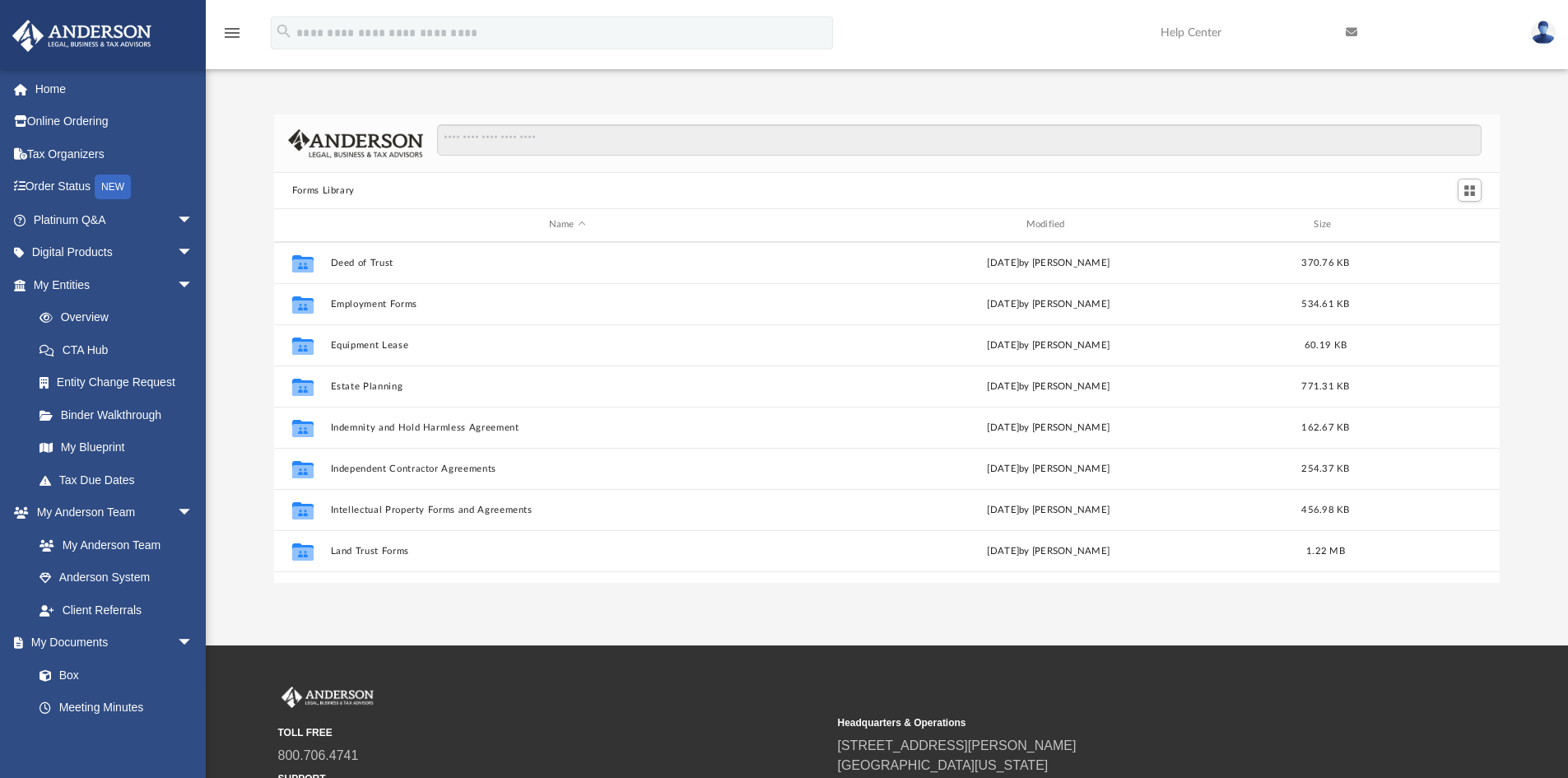
scroll to position [494, 0]
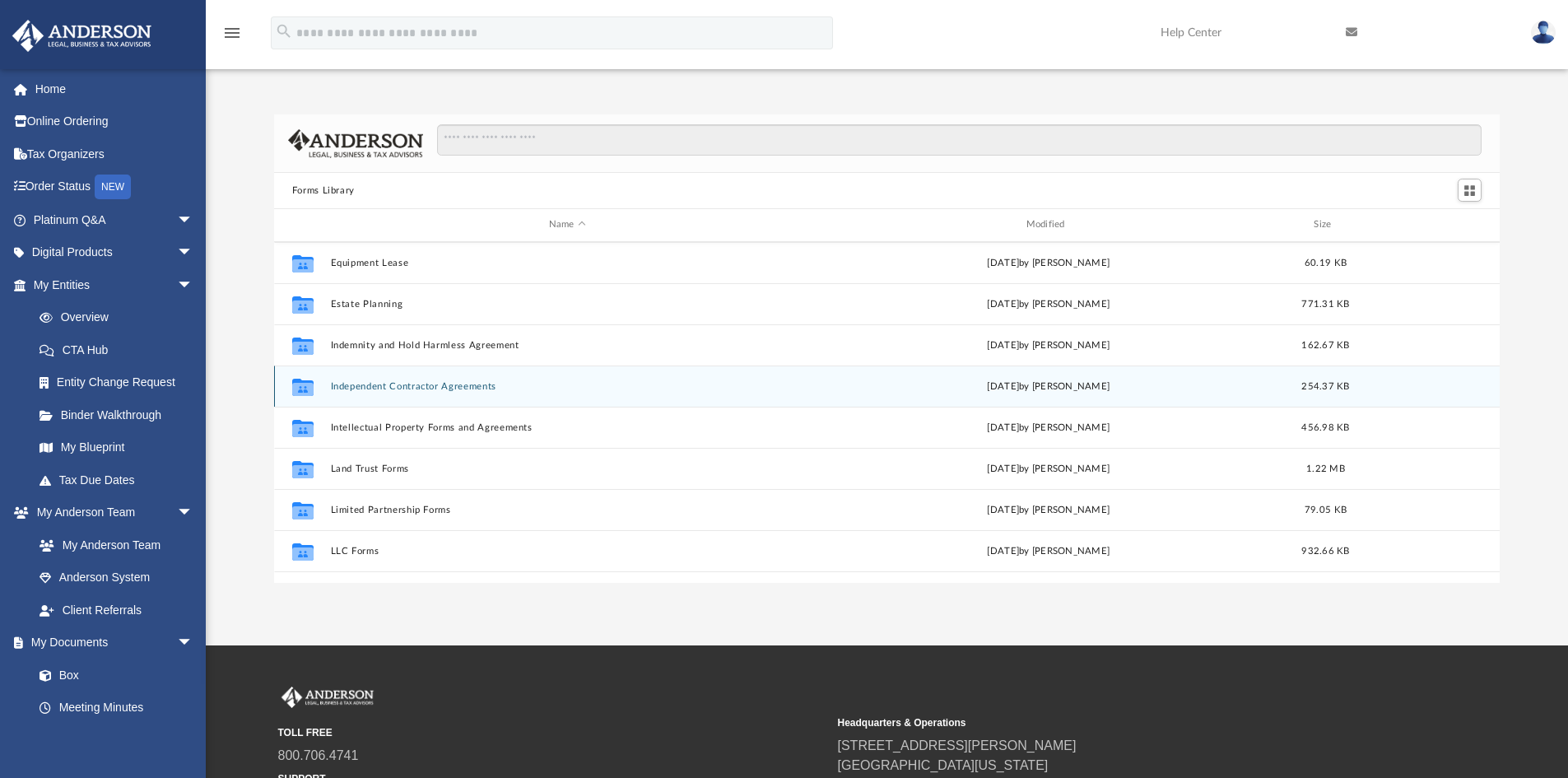
click at [385, 382] on button "Independent Contractor Agreements" at bounding box center [567, 387] width 474 height 11
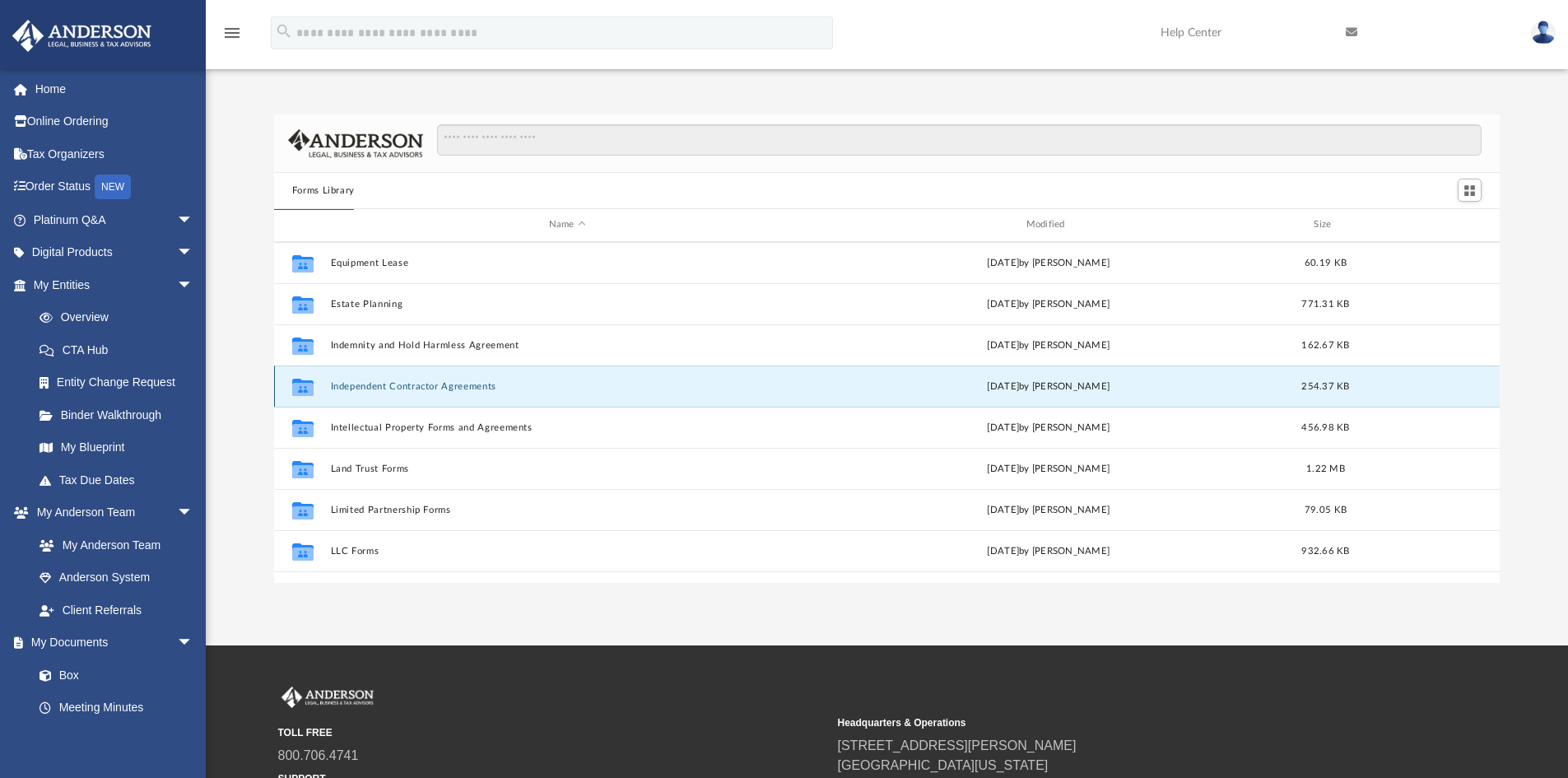
scroll to position [0, 0]
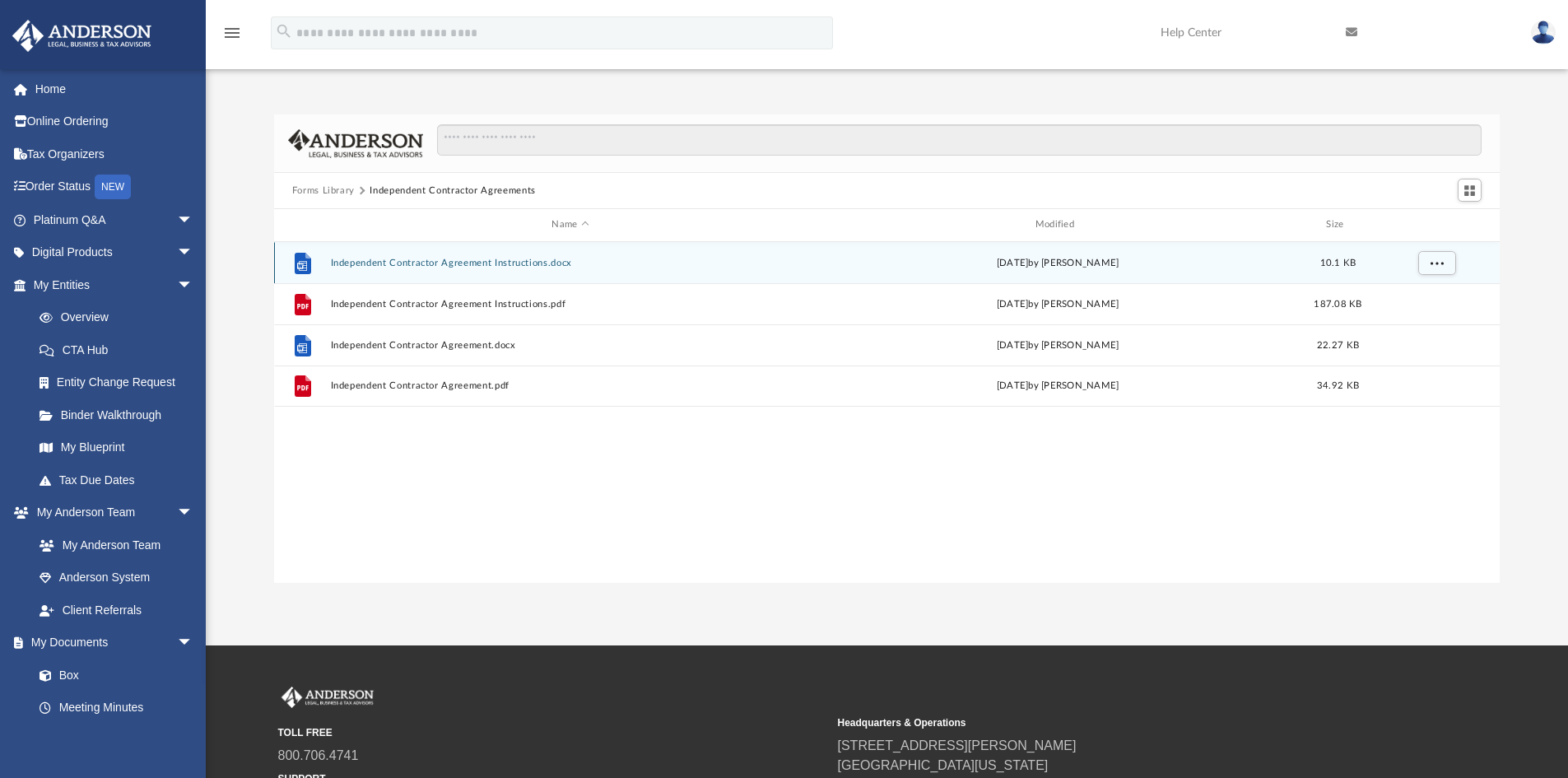
click at [414, 260] on button "Independent Contractor Agreement Instructions.docx" at bounding box center [570, 263] width 480 height 11
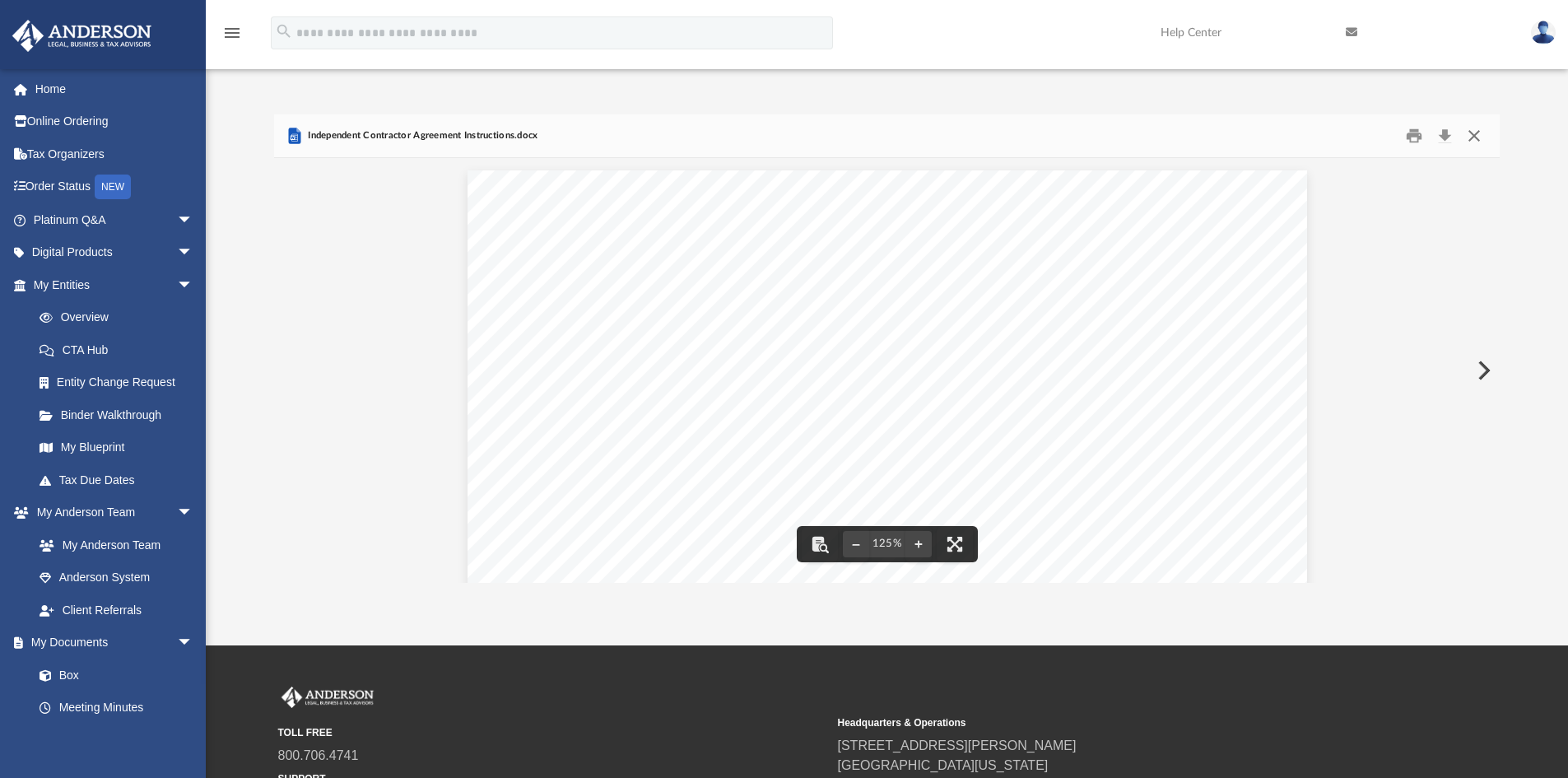
click at [1479, 134] on button "Close" at bounding box center [1474, 136] width 30 height 26
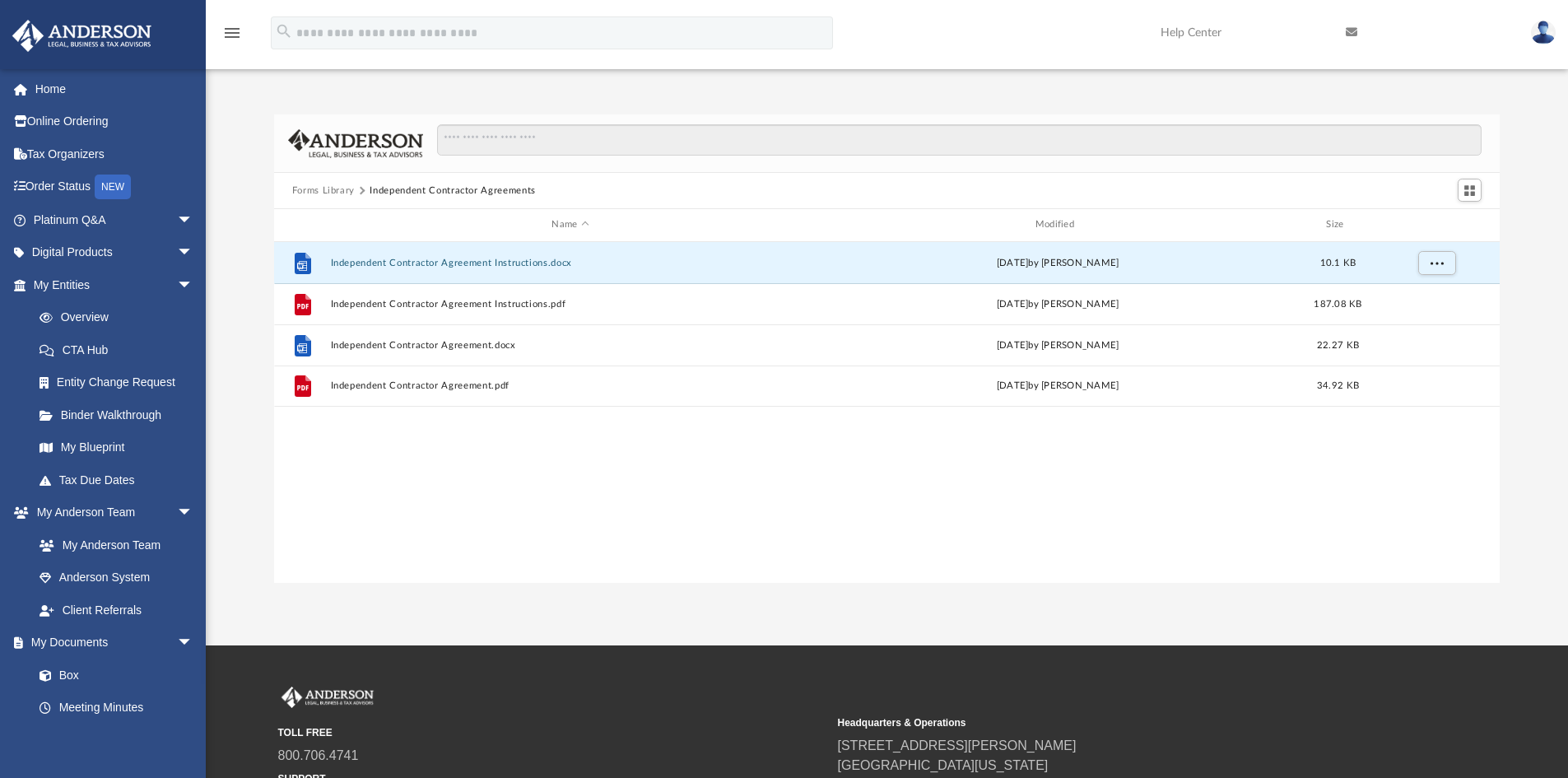
click at [319, 186] on button "Forms Library" at bounding box center [323, 191] width 62 height 15
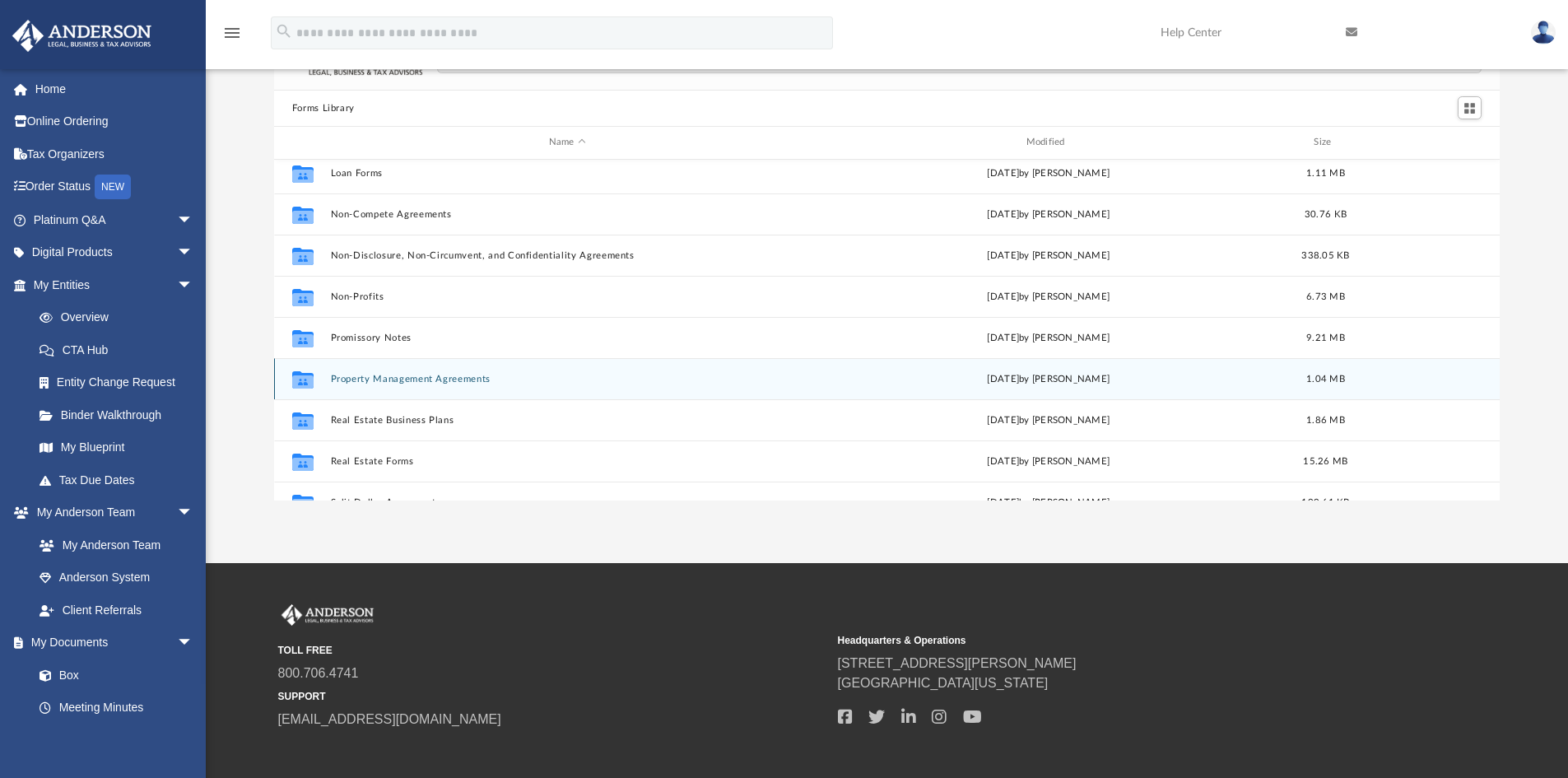
scroll to position [812, 0]
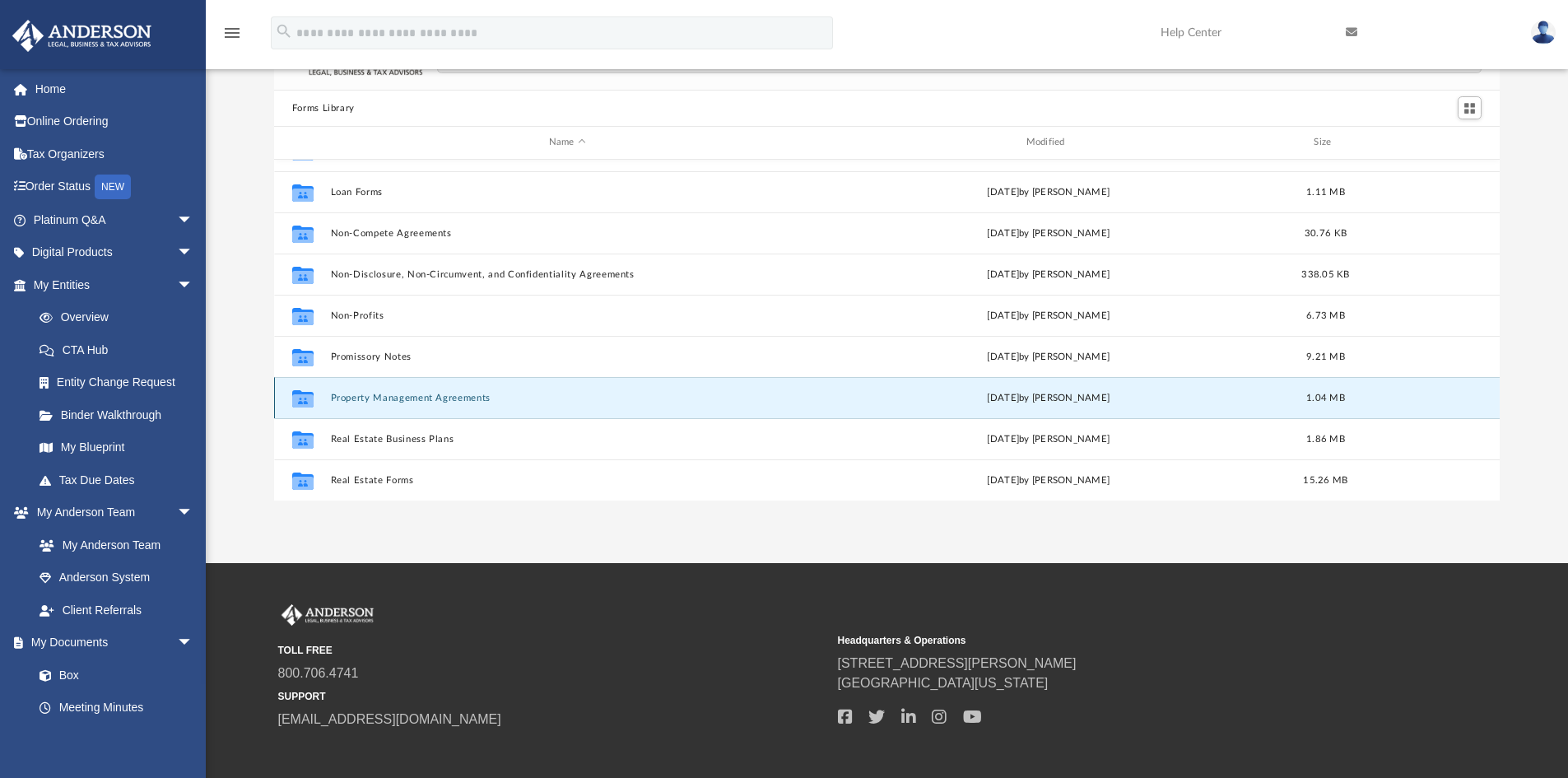
click at [427, 396] on button "Property Management Agreements" at bounding box center [567, 398] width 474 height 11
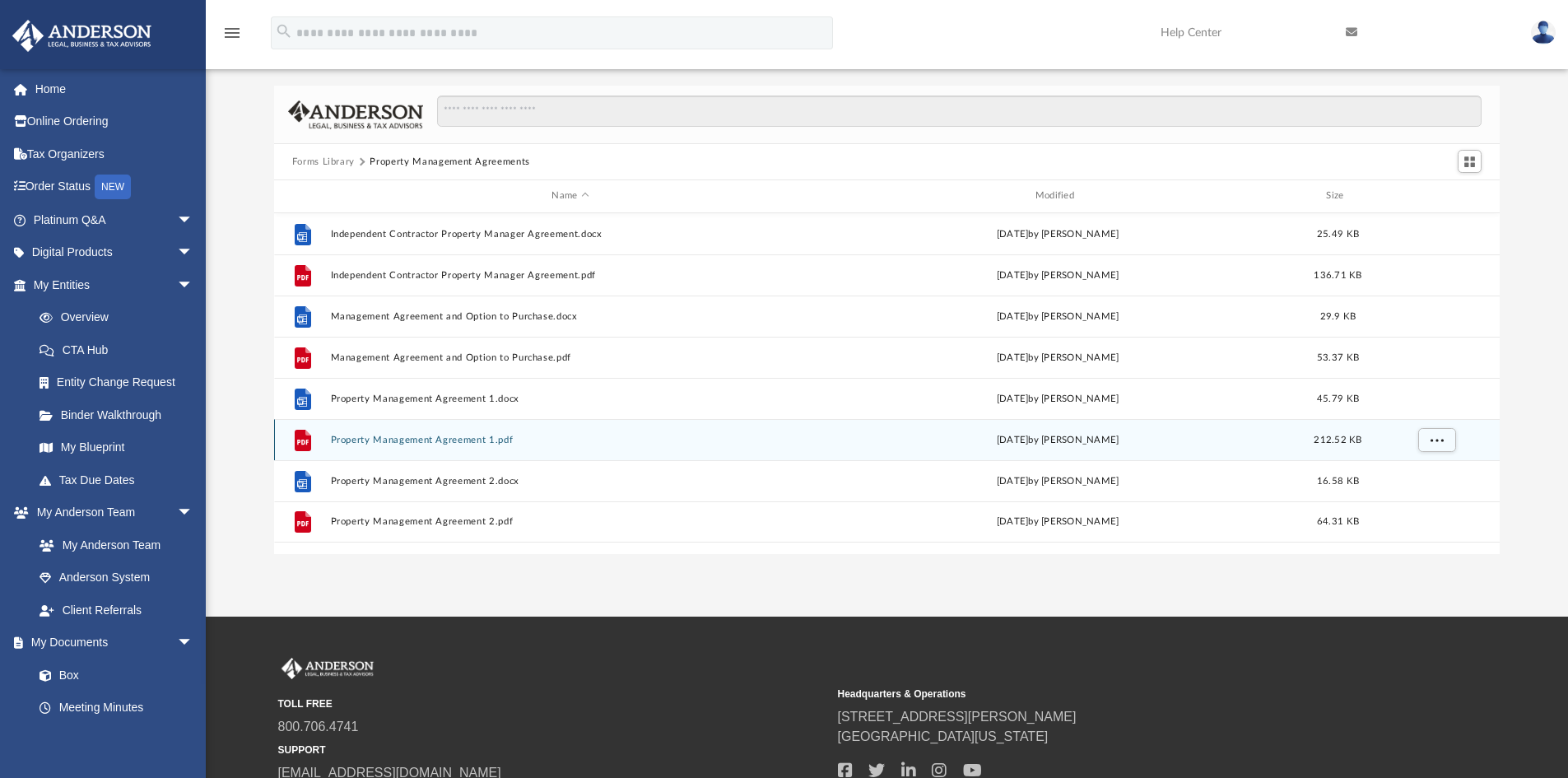
scroll to position [0, 0]
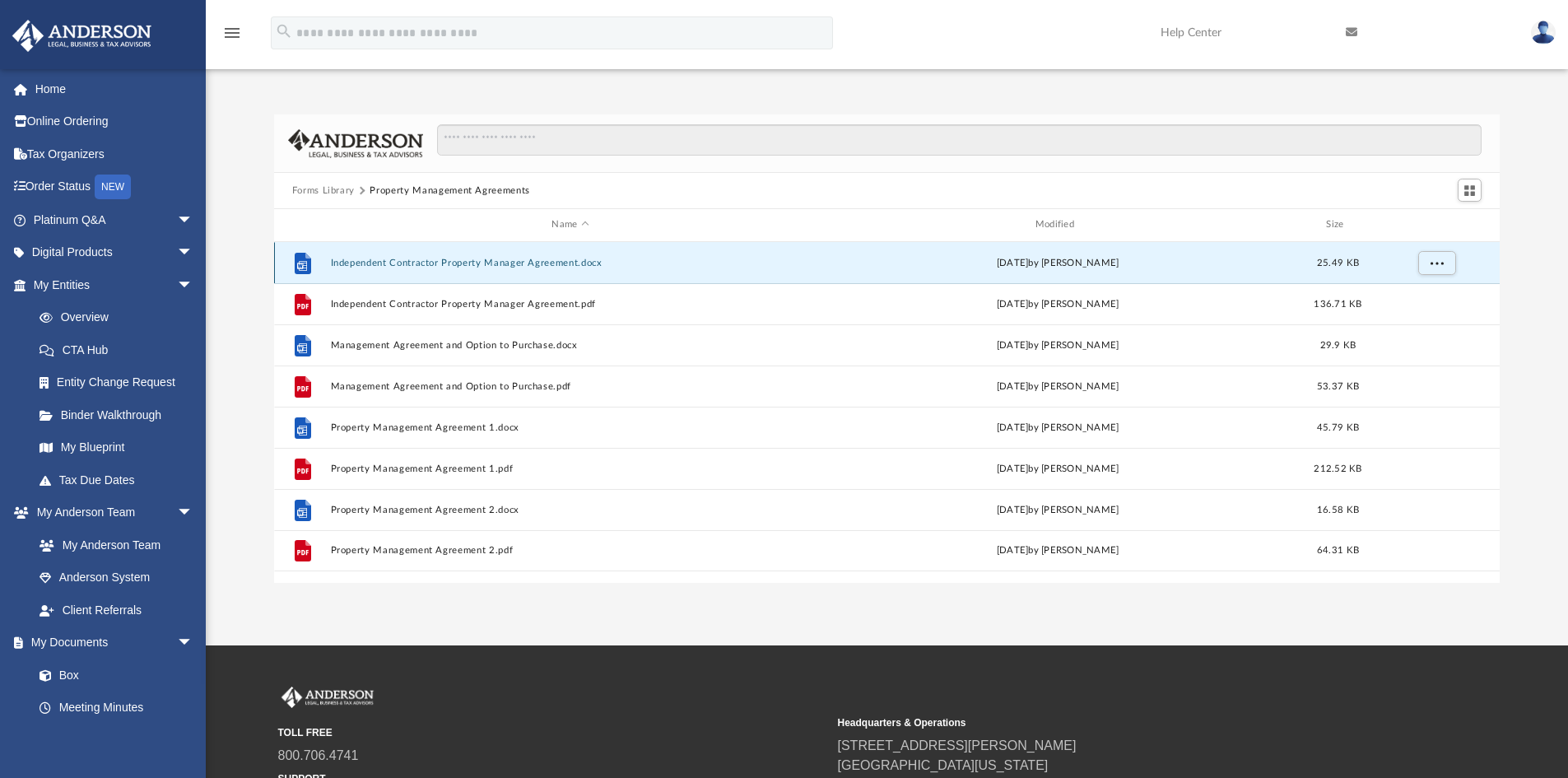
click at [475, 263] on button "Independent Contractor Property Manager Agreement.docx" at bounding box center [570, 263] width 480 height 11
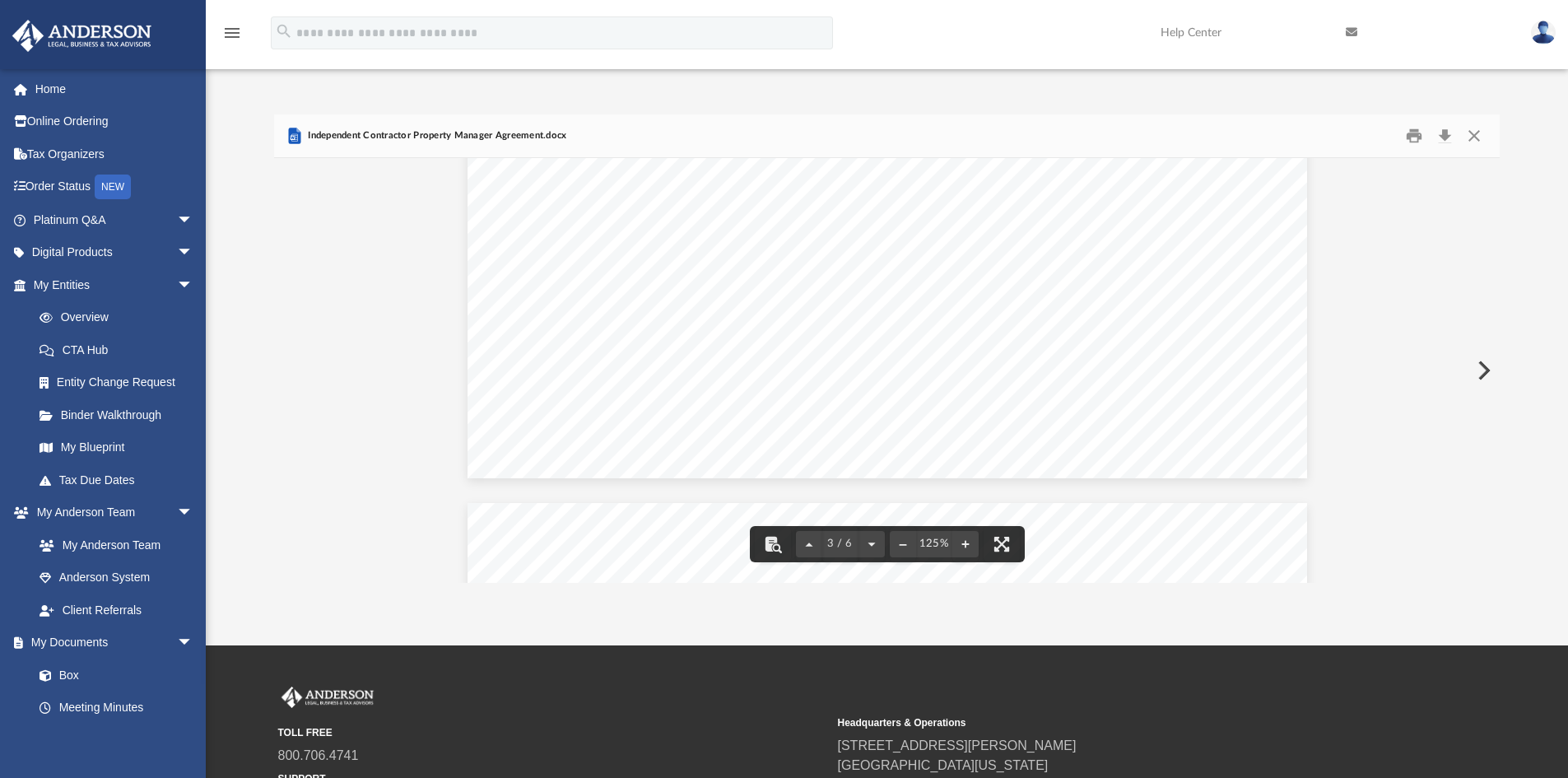
scroll to position [3376, 0]
drag, startPoint x: 1496, startPoint y: 382, endPoint x: 1493, endPoint y: 431, distance: 49.1
click at [1493, 431] on div "INDEPENDENT CONTRACTOR PROPERTY MANAGER AGREEMENT THIS AGREEMENT made and enter…" at bounding box center [887, 371] width 1227 height 425
drag, startPoint x: 1493, startPoint y: 391, endPoint x: 1302, endPoint y: 288, distance: 217.0
click at [1489, 478] on div "INDEPENDENT CONTRACTOR PROPERTY MANAGER AGREEMENT THIS AGREEMENT made and enter…" at bounding box center [887, 371] width 1227 height 425
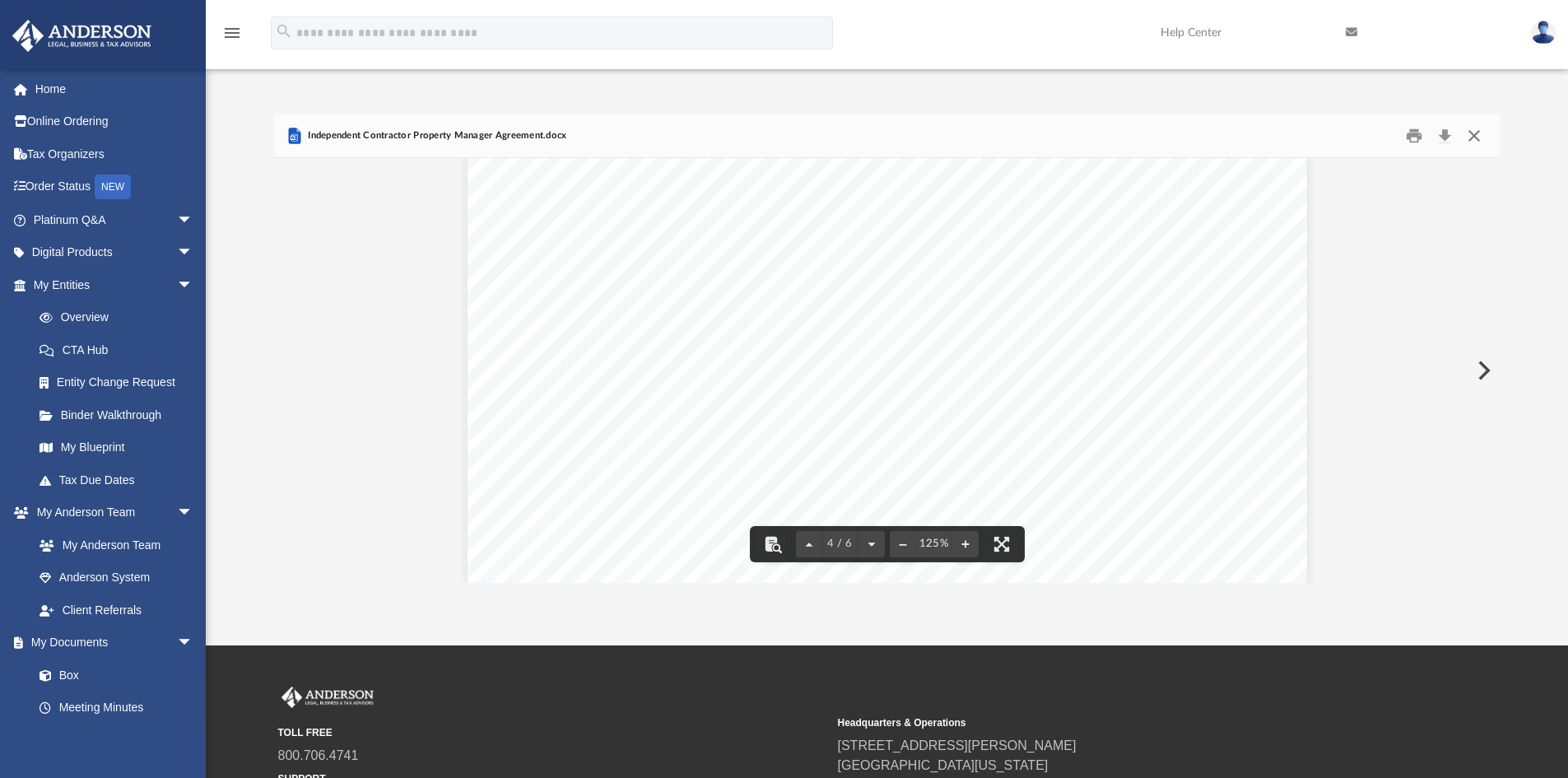
click at [1475, 134] on button "Close" at bounding box center [1474, 136] width 30 height 26
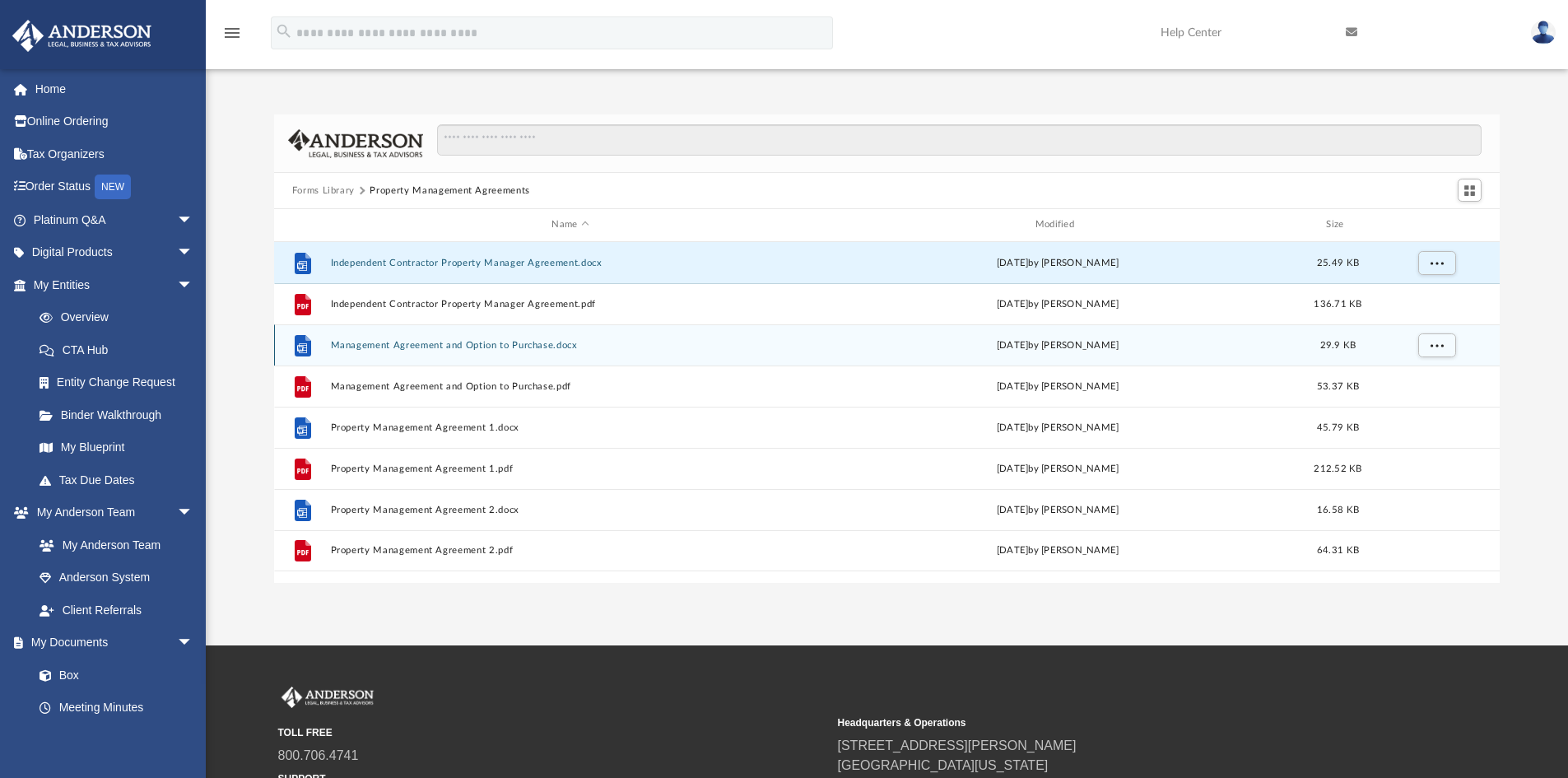
click at [464, 343] on button "Management Agreement and Option to Purchase.docx" at bounding box center [570, 345] width 480 height 11
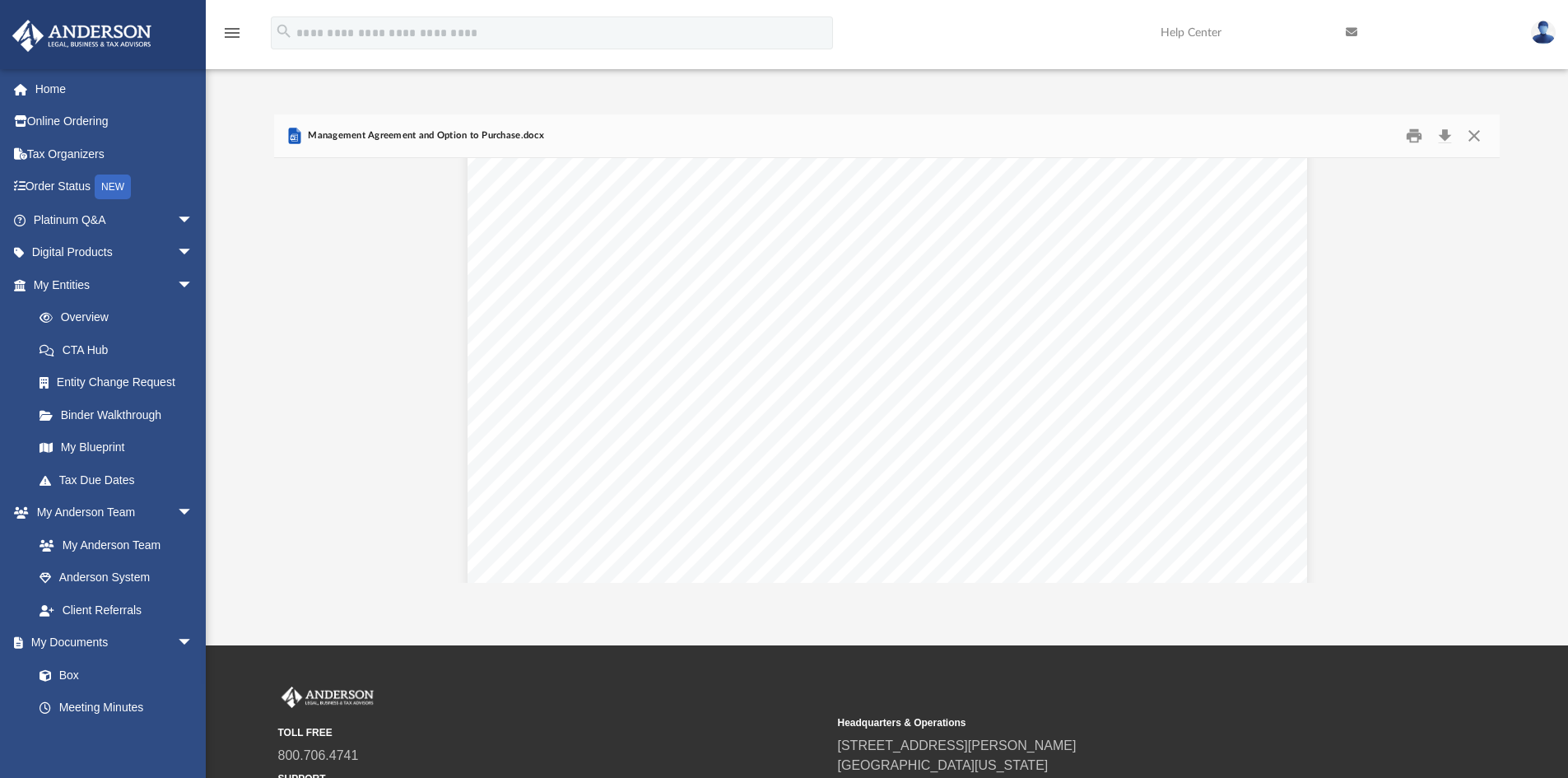
scroll to position [4036, 0]
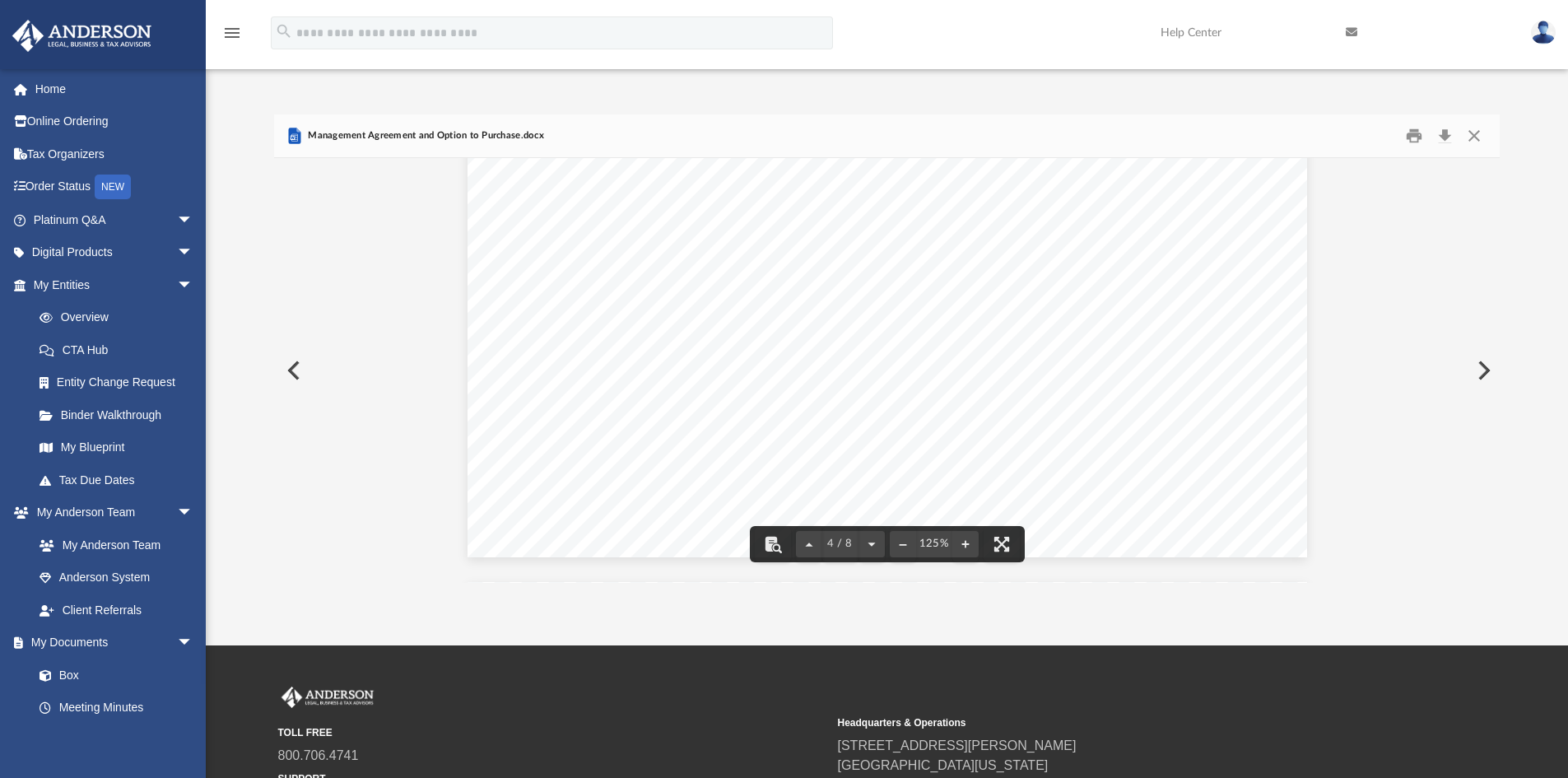
drag, startPoint x: 1491, startPoint y: 359, endPoint x: 1491, endPoint y: 380, distance: 21.0
click at [1491, 380] on button "Preview" at bounding box center [1482, 371] width 36 height 46
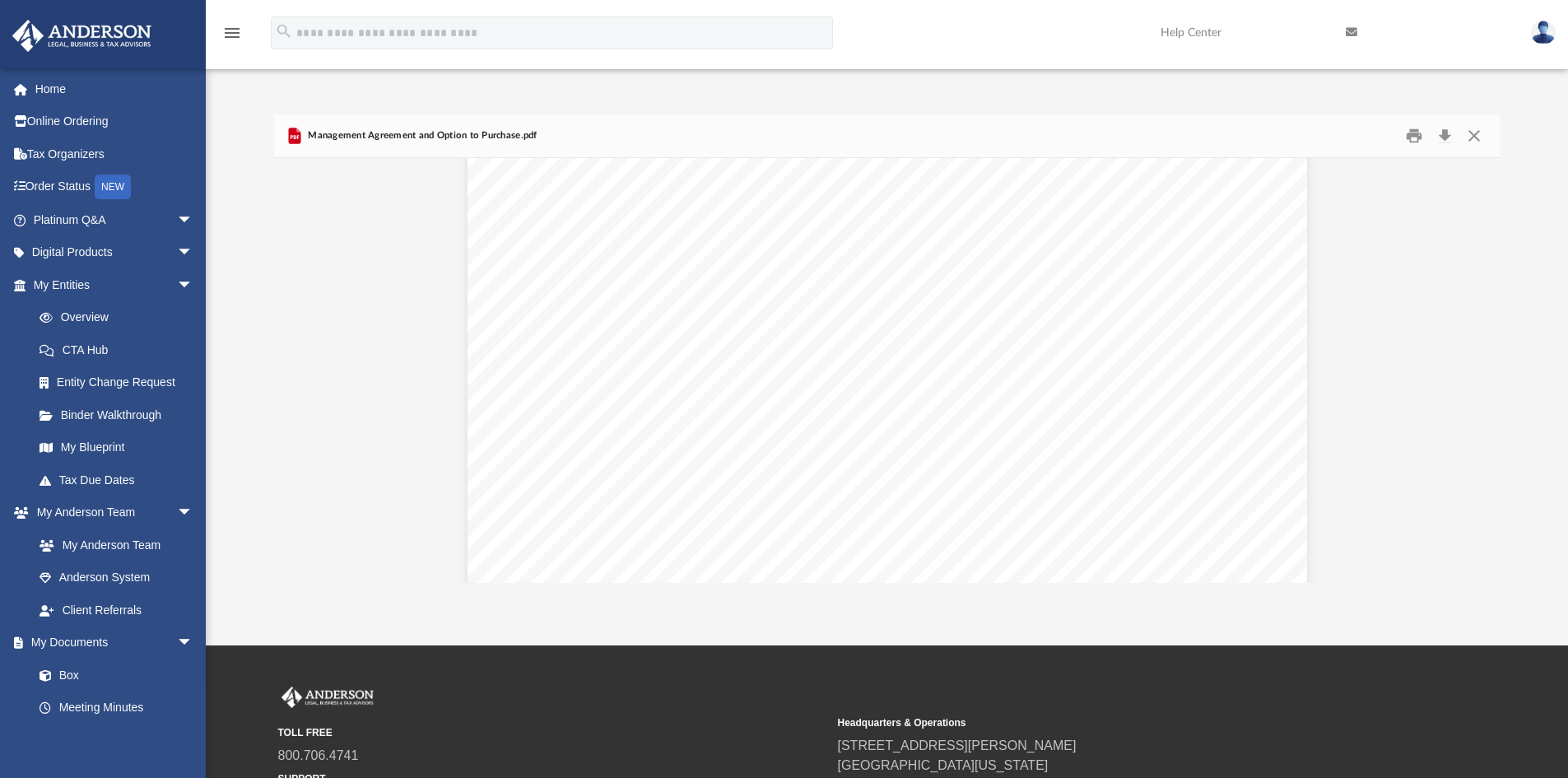
scroll to position [0, 0]
click at [1472, 134] on button "Close" at bounding box center [1474, 136] width 30 height 26
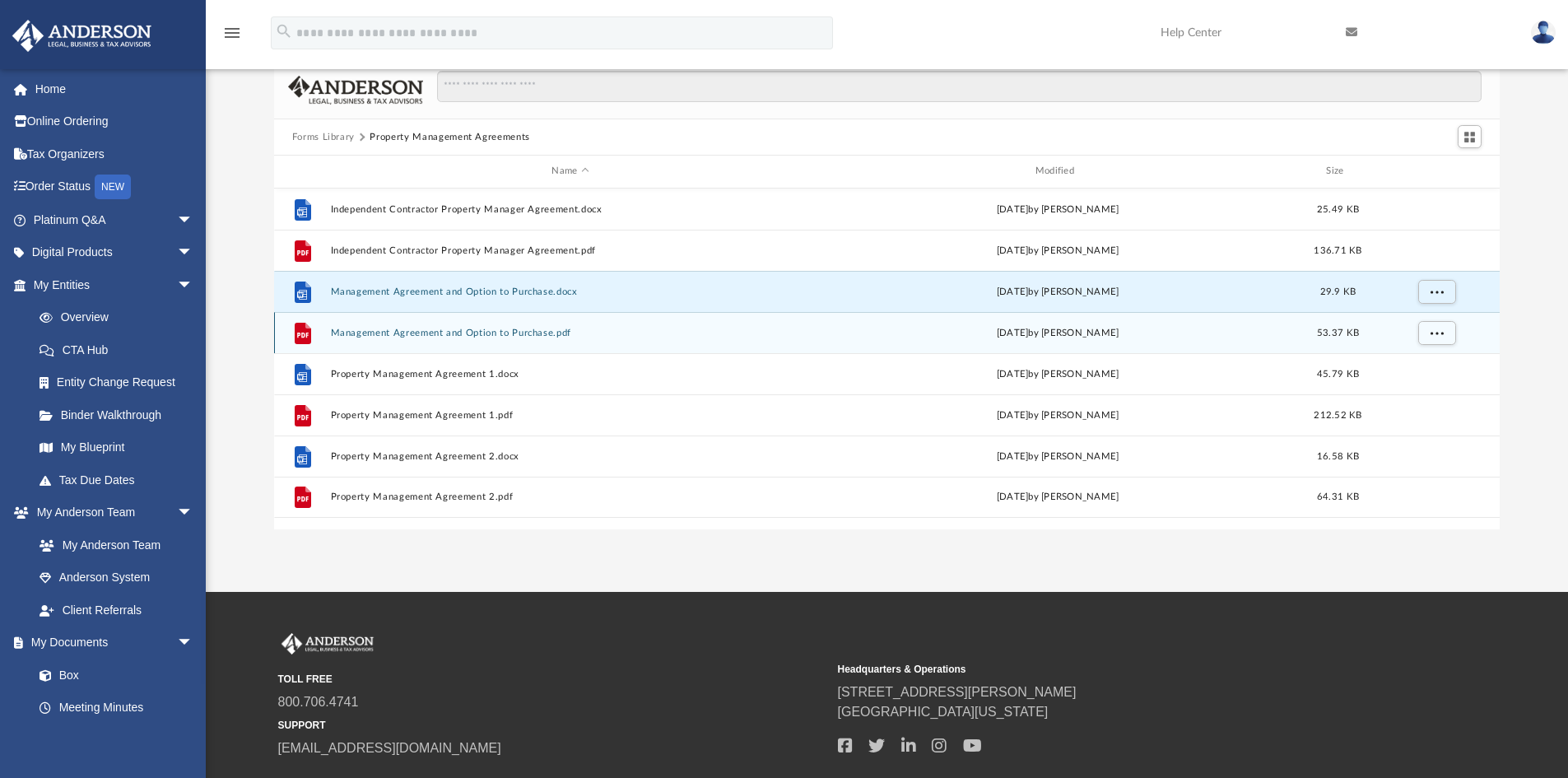
scroll to position [82, 0]
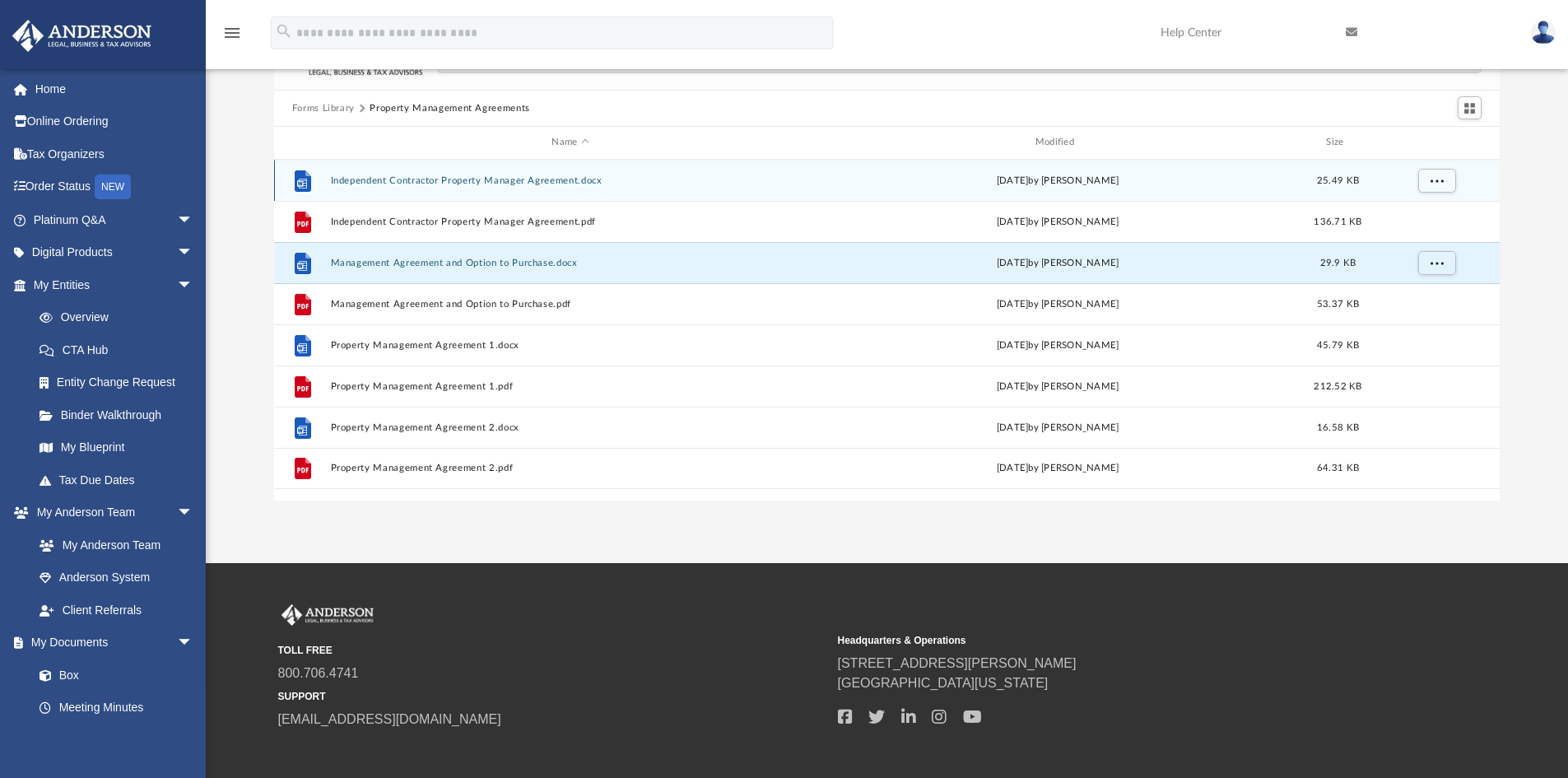
click at [410, 180] on button "Independent Contractor Property Manager Agreement.docx" at bounding box center [570, 181] width 480 height 11
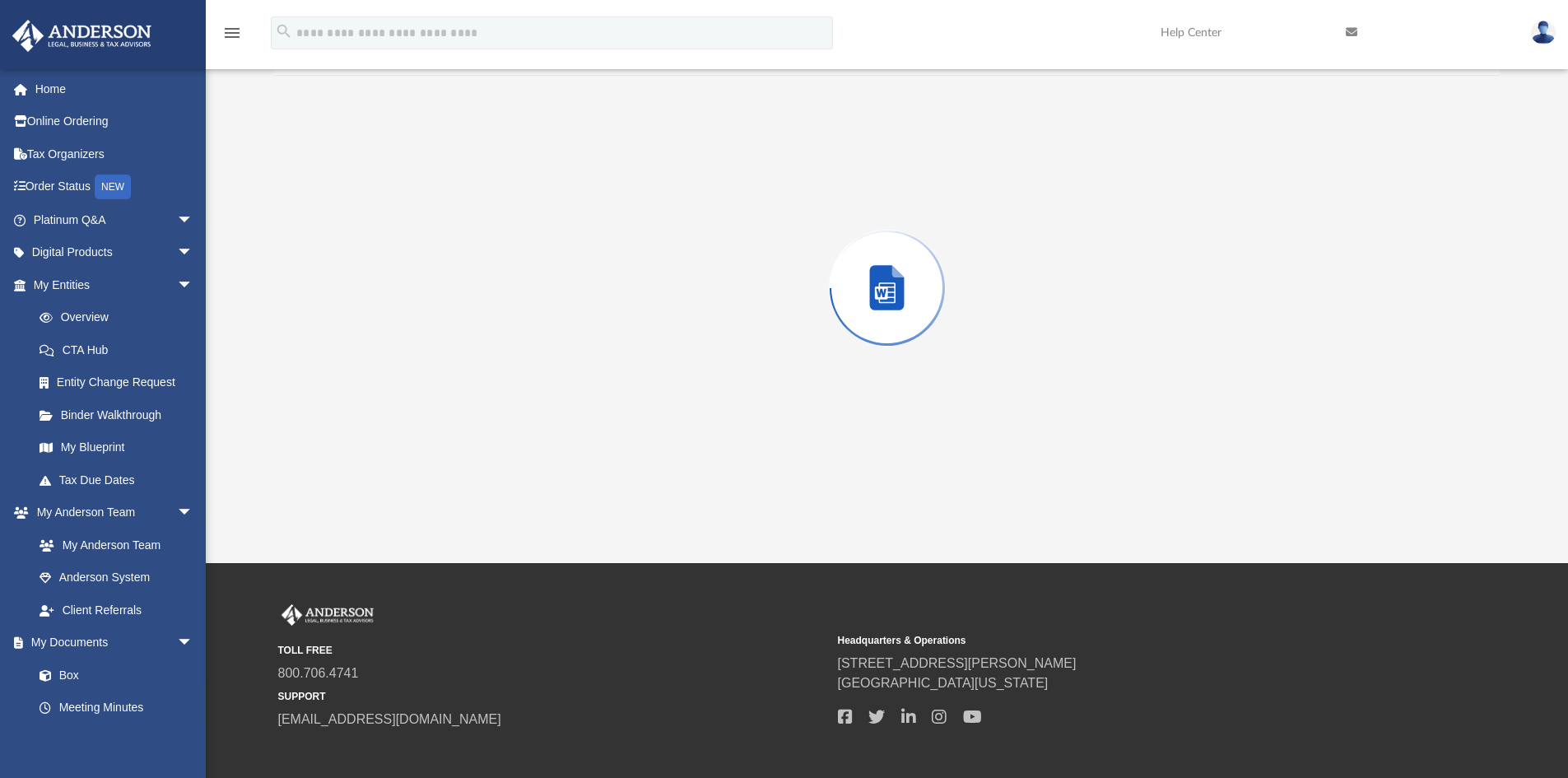
scroll to position [3335, 0]
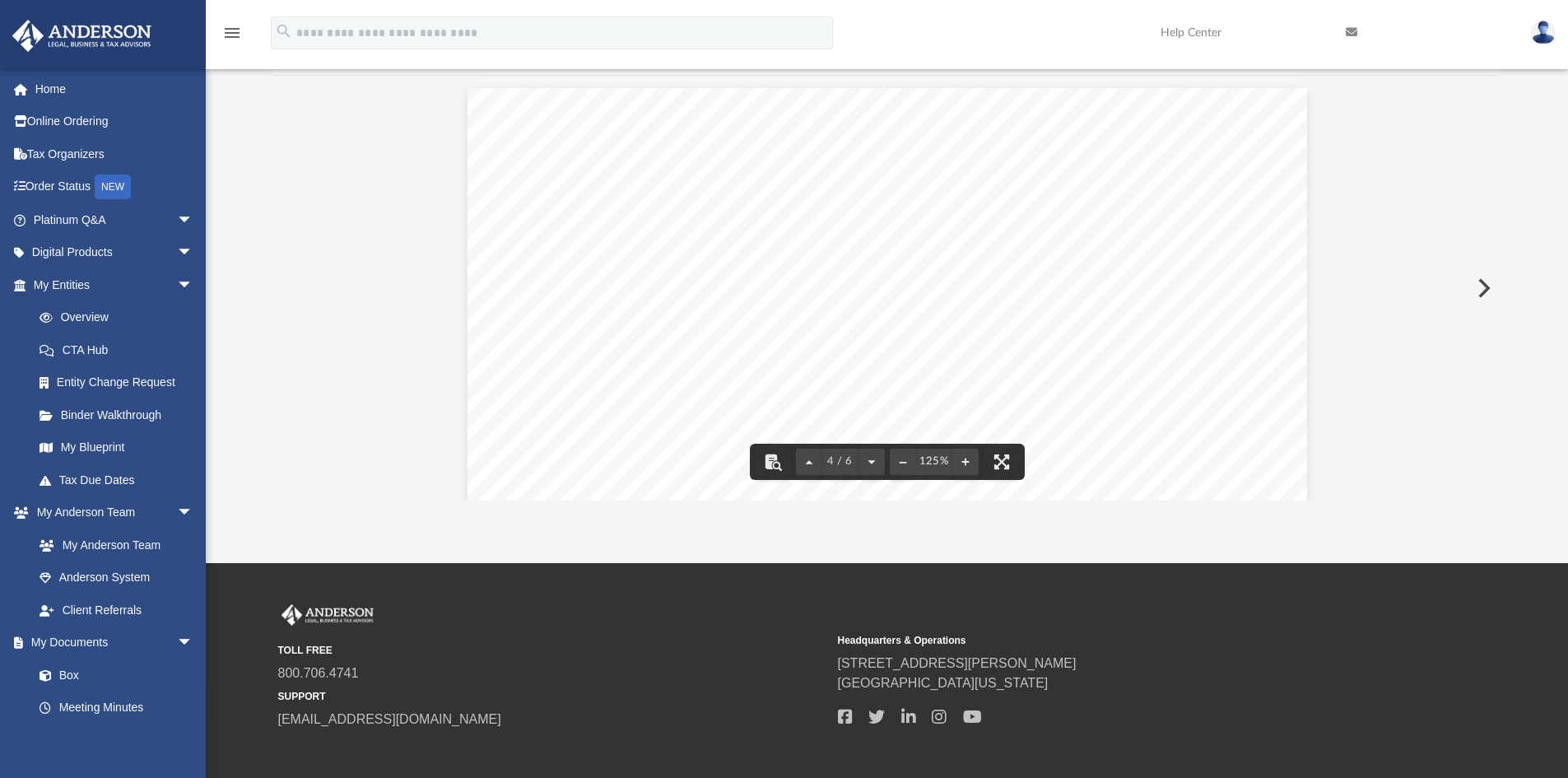
drag, startPoint x: 1492, startPoint y: 304, endPoint x: 1494, endPoint y: 256, distance: 48.0
click at [1494, 256] on div "5.2 Assignment. The Property Manager shall not assign any of his/her rights und…" at bounding box center [887, 288] width 1227 height 425
drag, startPoint x: 1496, startPoint y: 265, endPoint x: 1441, endPoint y: 200, distance: 85.1
click at [1495, 189] on div "required to be made to advance the business of the Employer and information whi…" at bounding box center [887, 288] width 1227 height 425
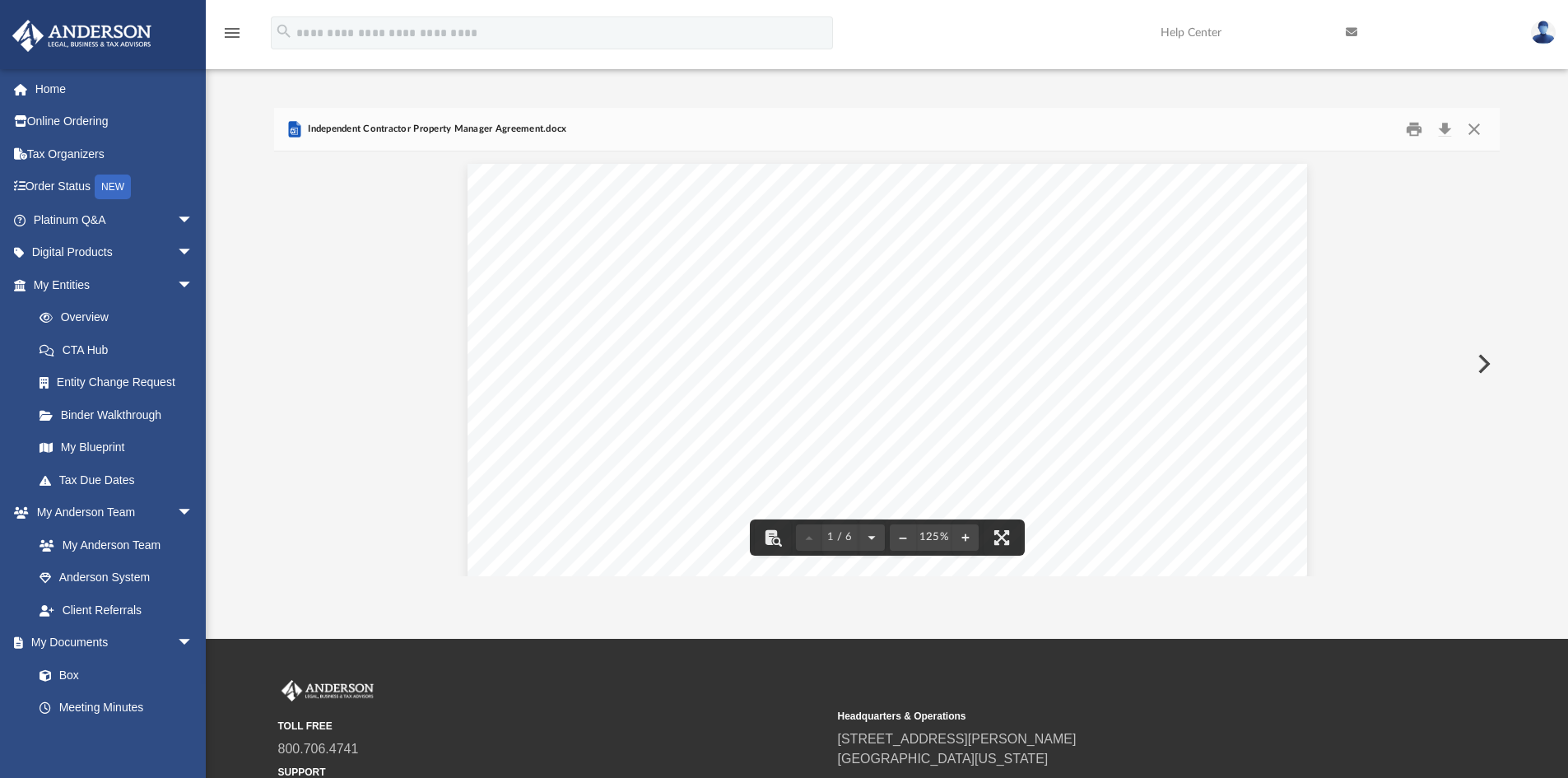
scroll to position [0, 0]
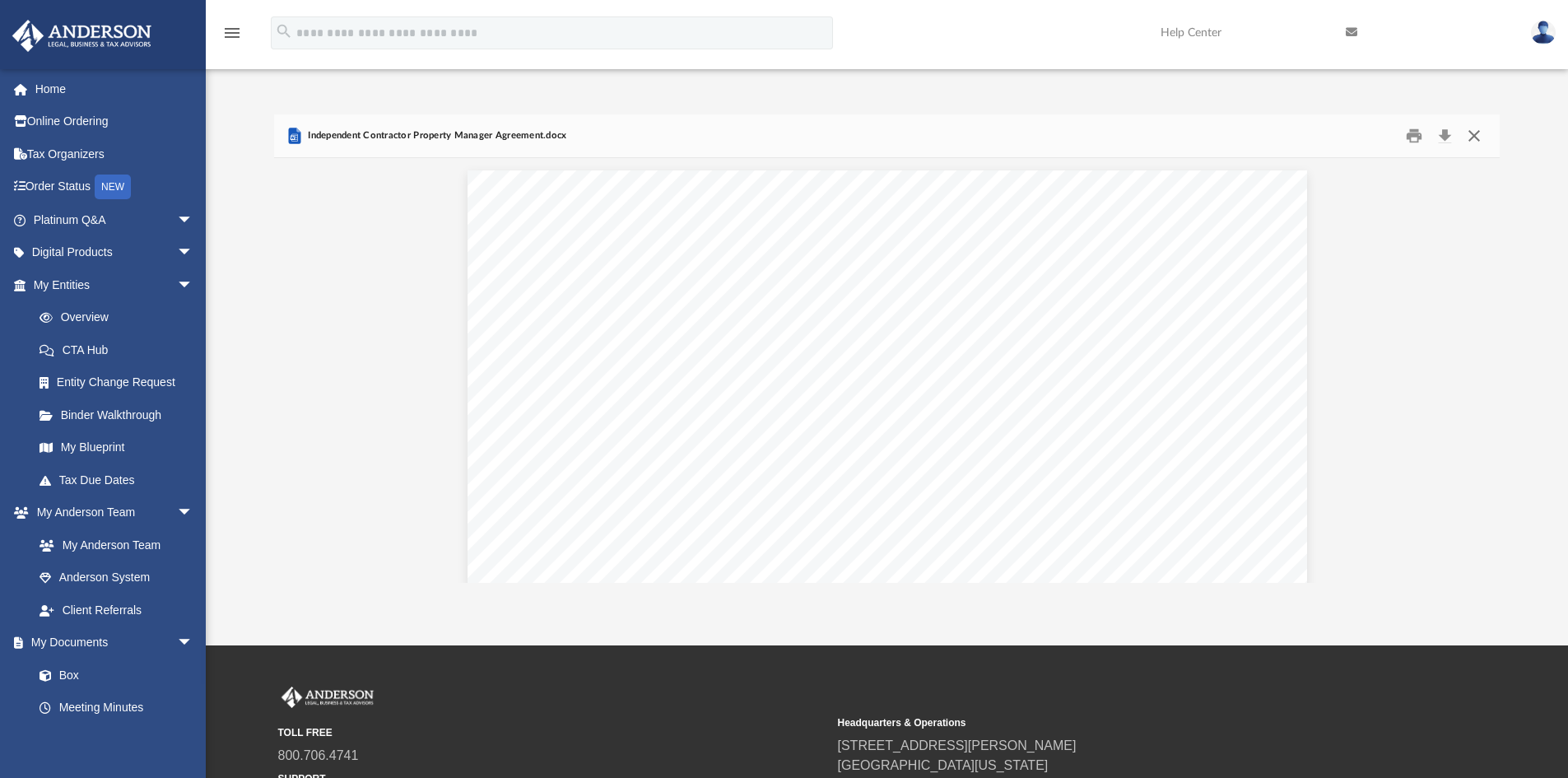
click at [1477, 130] on button "Close" at bounding box center [1474, 136] width 30 height 26
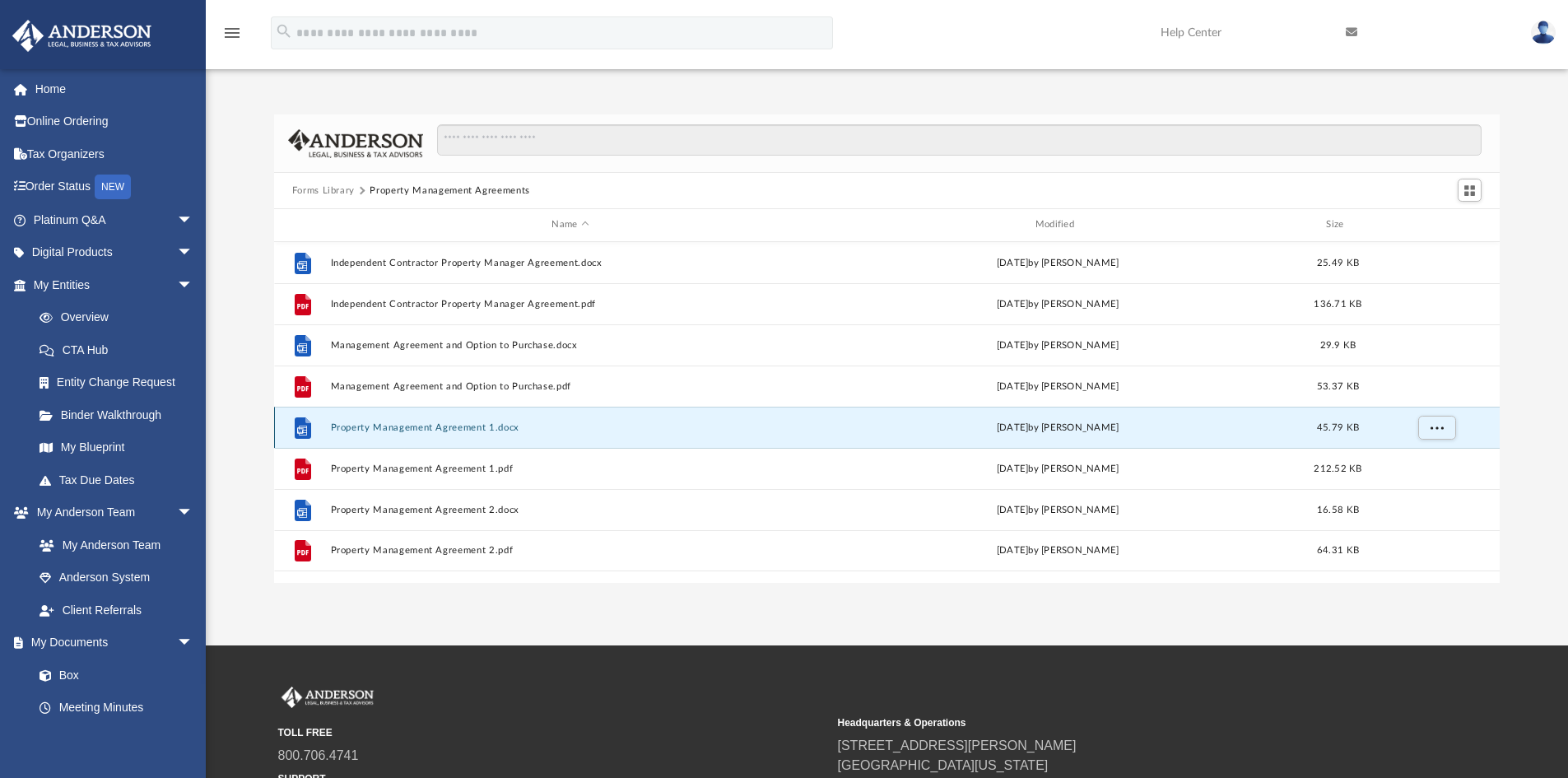
click at [423, 426] on button "Property Management Agreement 1.docx" at bounding box center [570, 428] width 480 height 11
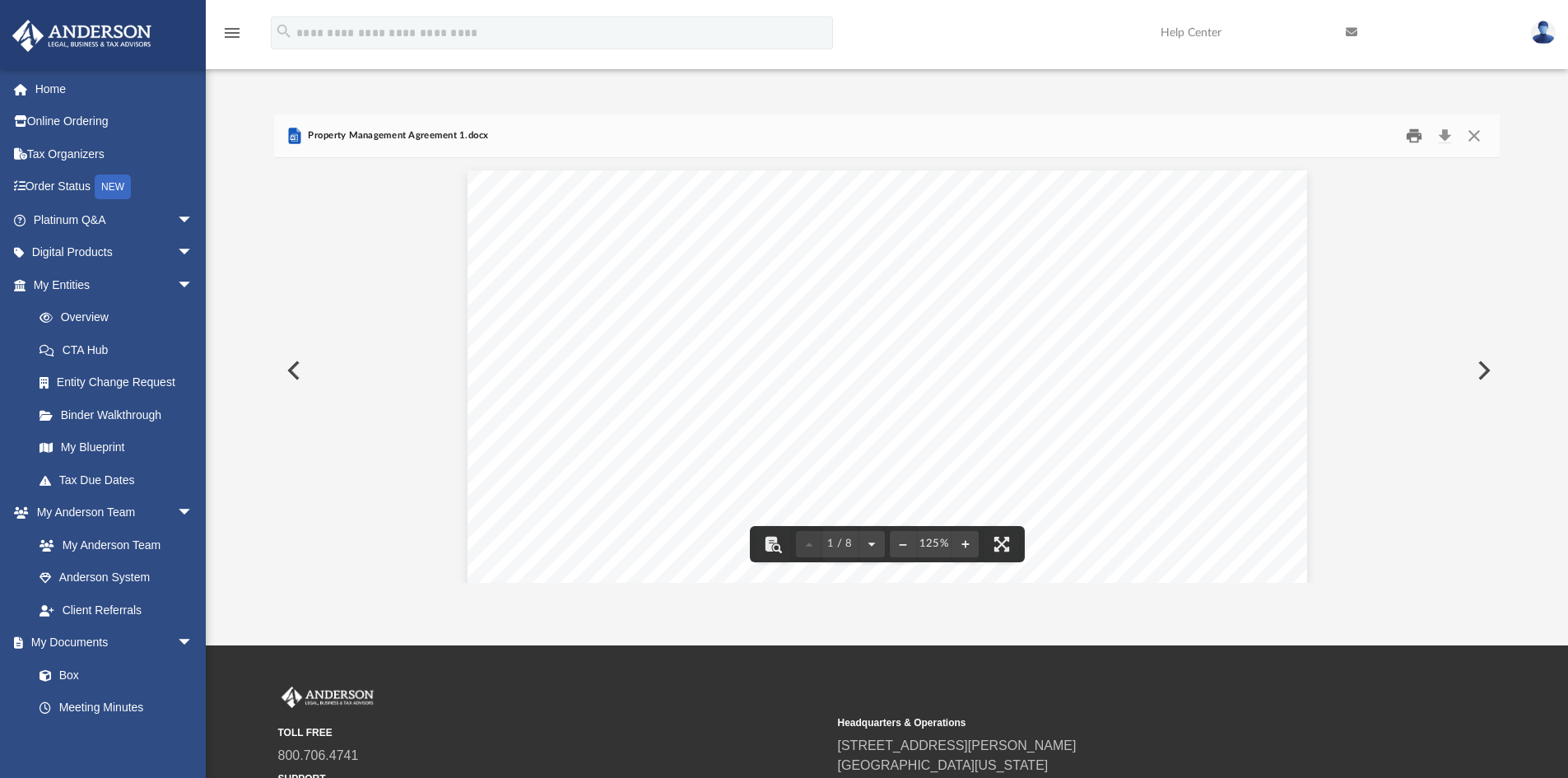
click at [1413, 132] on button "Print" at bounding box center [1414, 136] width 33 height 26
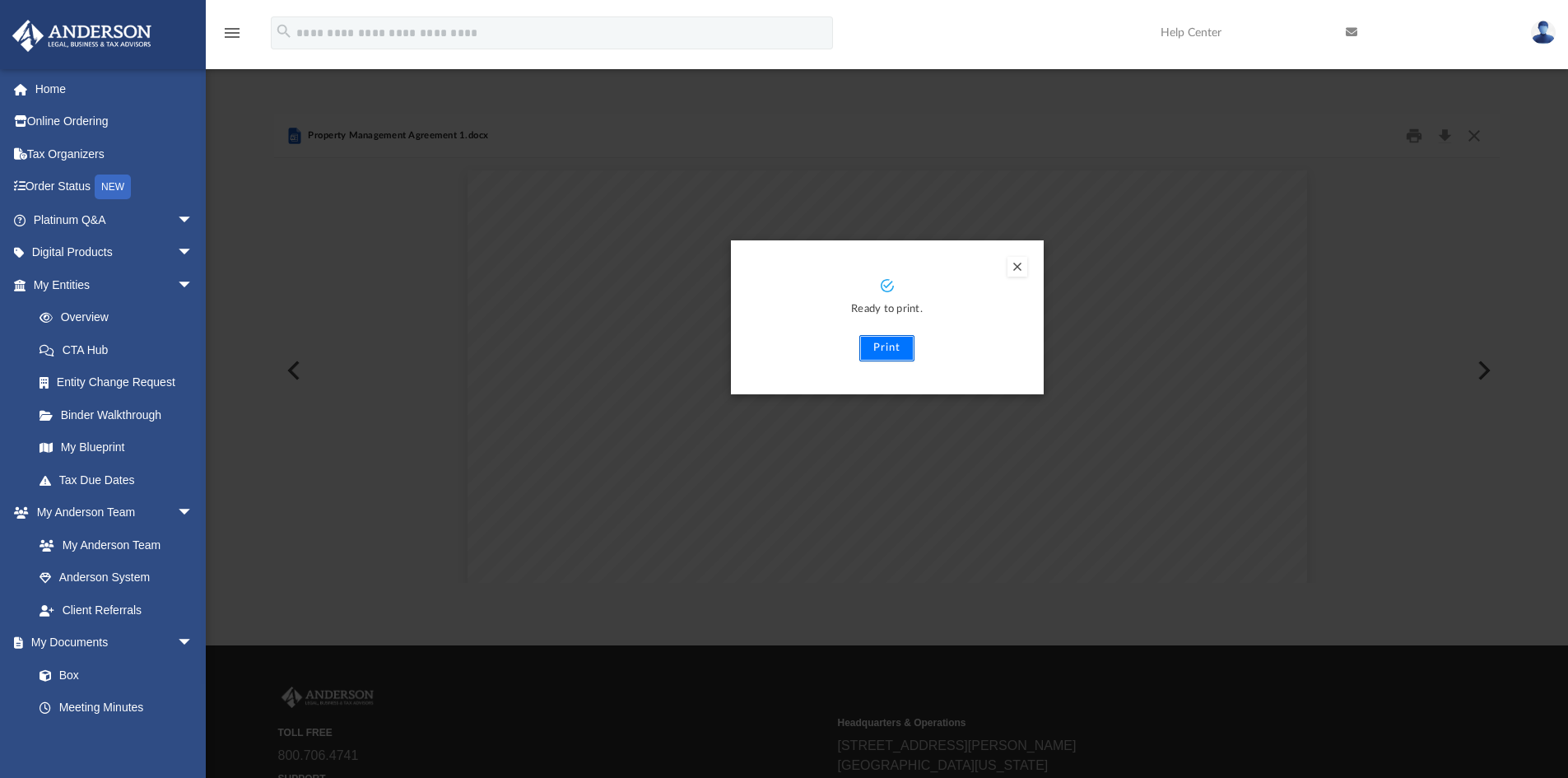
click at [880, 347] on button "Print" at bounding box center [887, 348] width 55 height 27
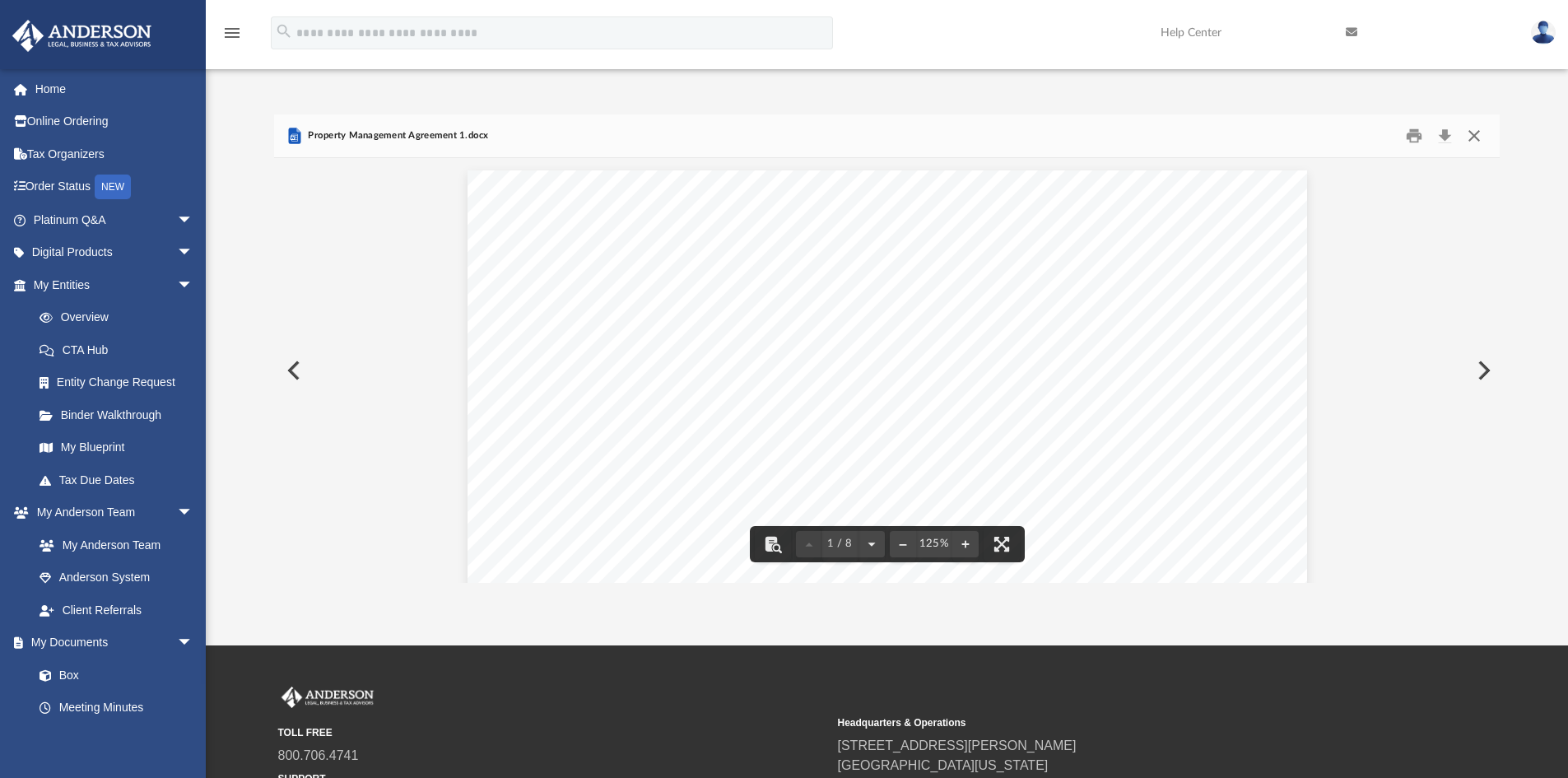
click at [1473, 132] on button "Close" at bounding box center [1474, 136] width 30 height 26
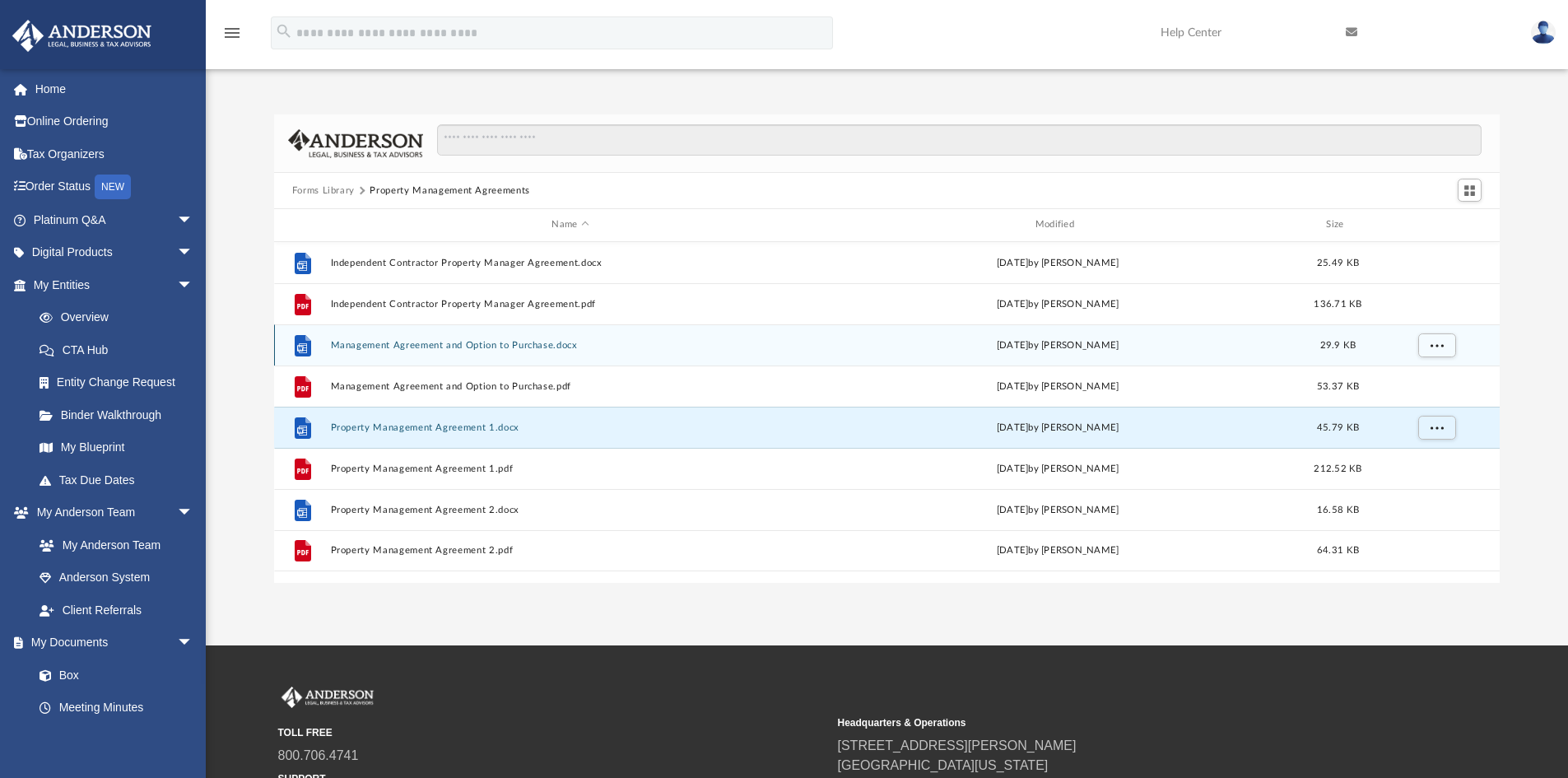
click at [481, 340] on button "Management Agreement and Option to Purchase.docx" at bounding box center [570, 345] width 480 height 11
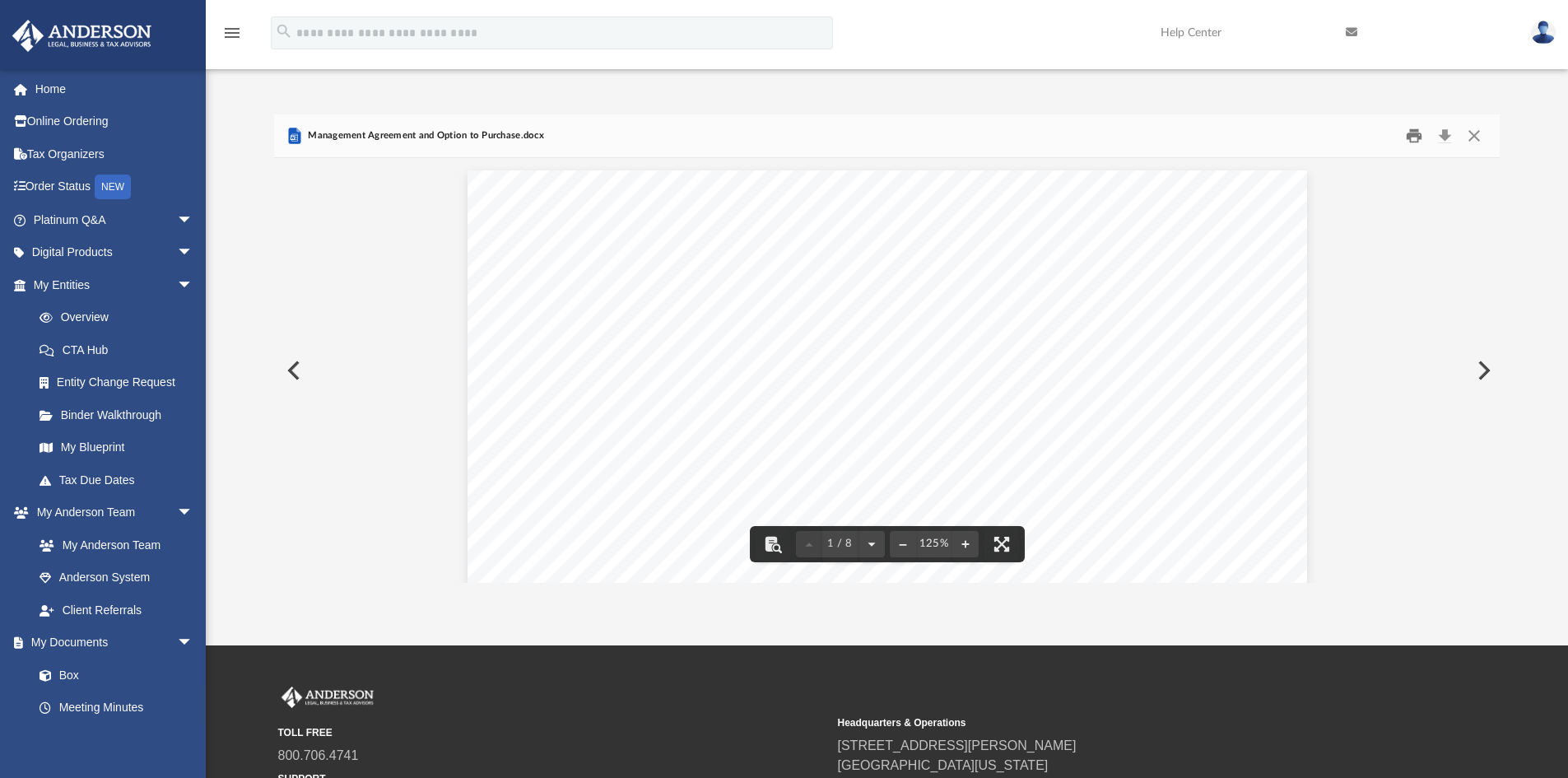
click at [1415, 135] on button "Print" at bounding box center [1414, 136] width 33 height 26
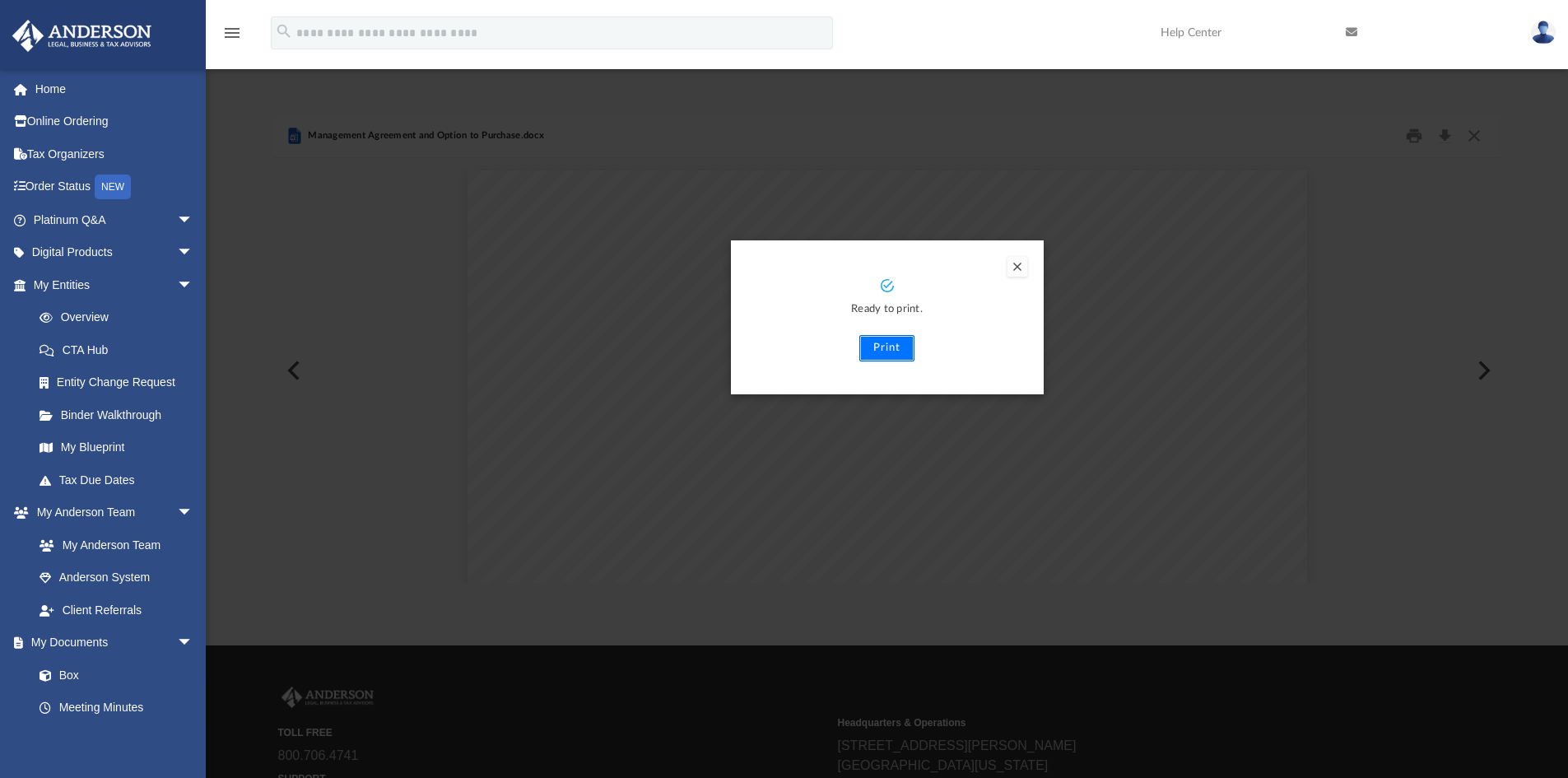
click at [891, 347] on button "Print" at bounding box center [887, 348] width 55 height 27
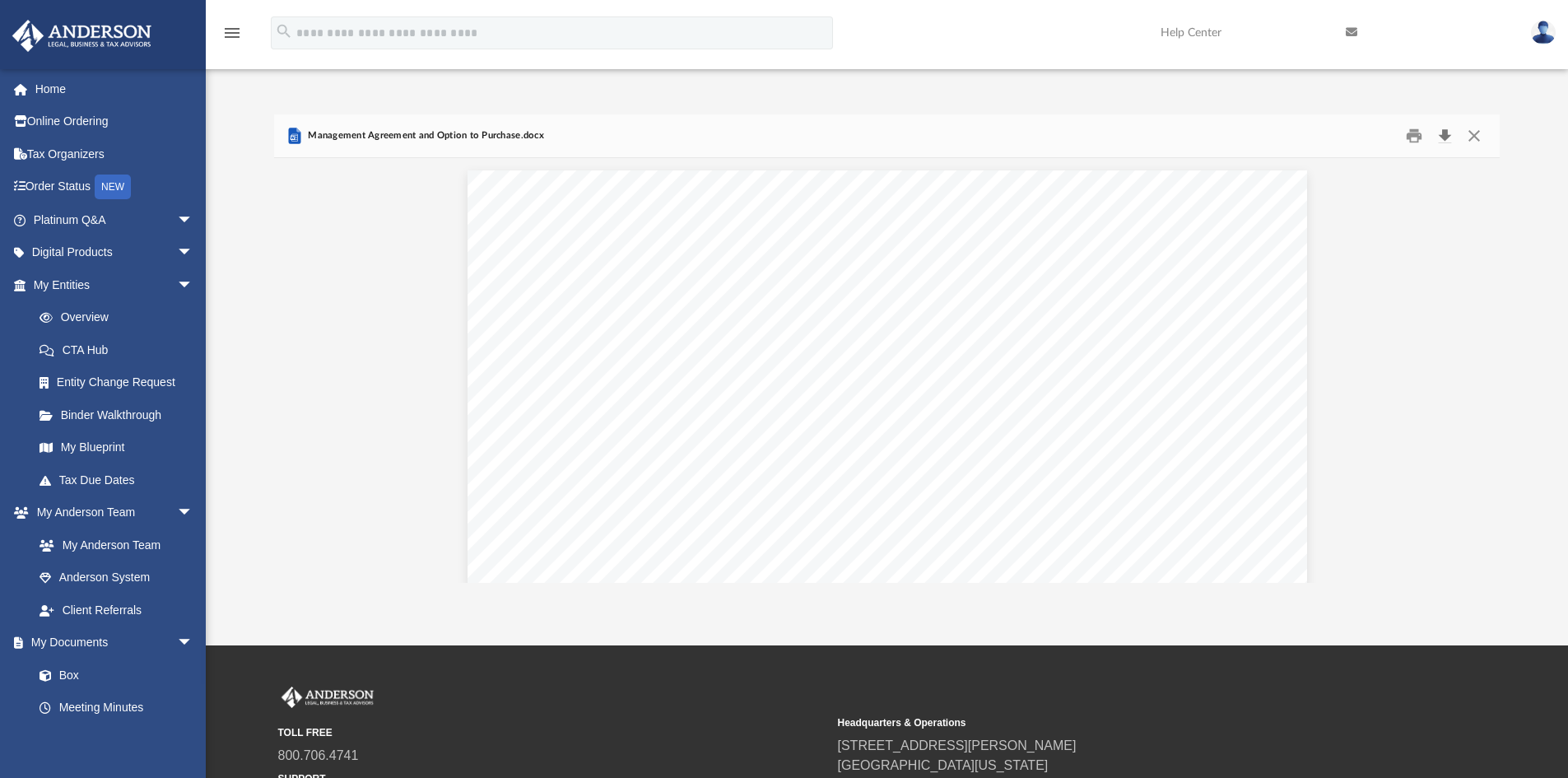
click at [1446, 132] on button "Download" at bounding box center [1444, 136] width 30 height 26
